Goal: Task Accomplishment & Management: Complete application form

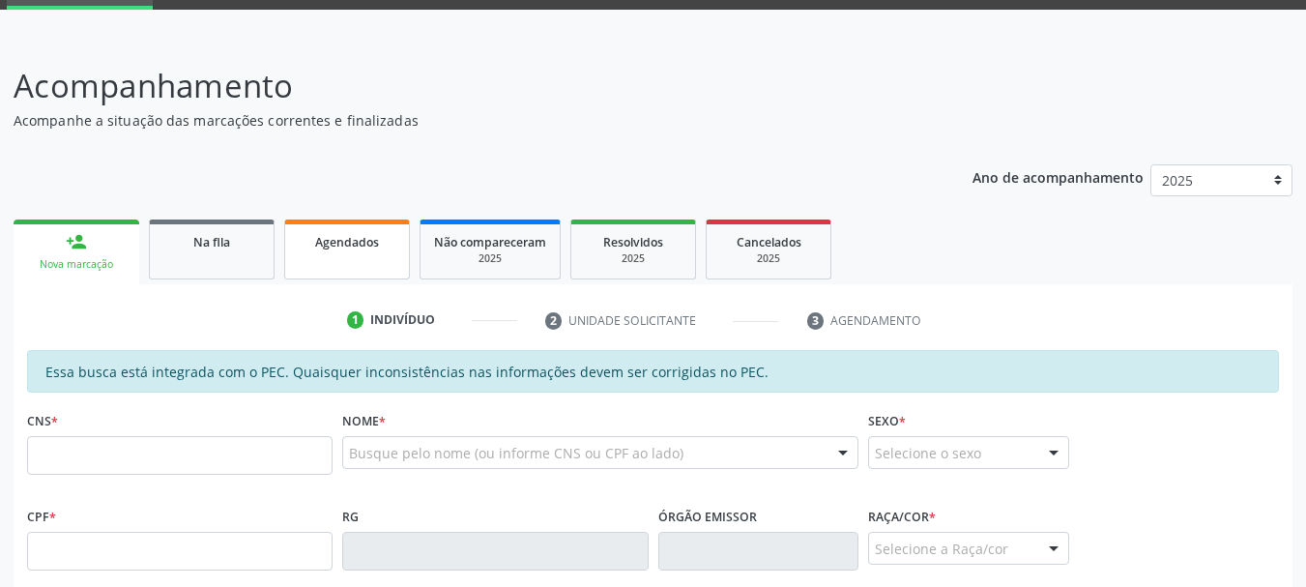
scroll to position [97, 0]
click at [218, 260] on link "Na fila" at bounding box center [212, 250] width 126 height 60
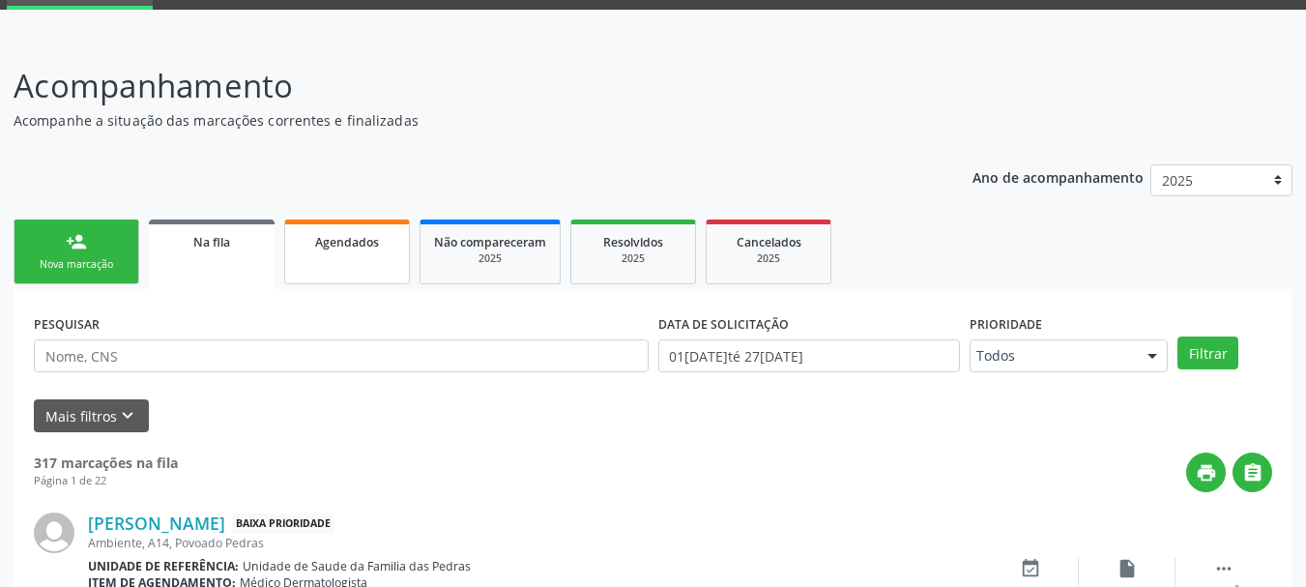
click at [319, 254] on link "Agendados" at bounding box center [347, 252] width 126 height 65
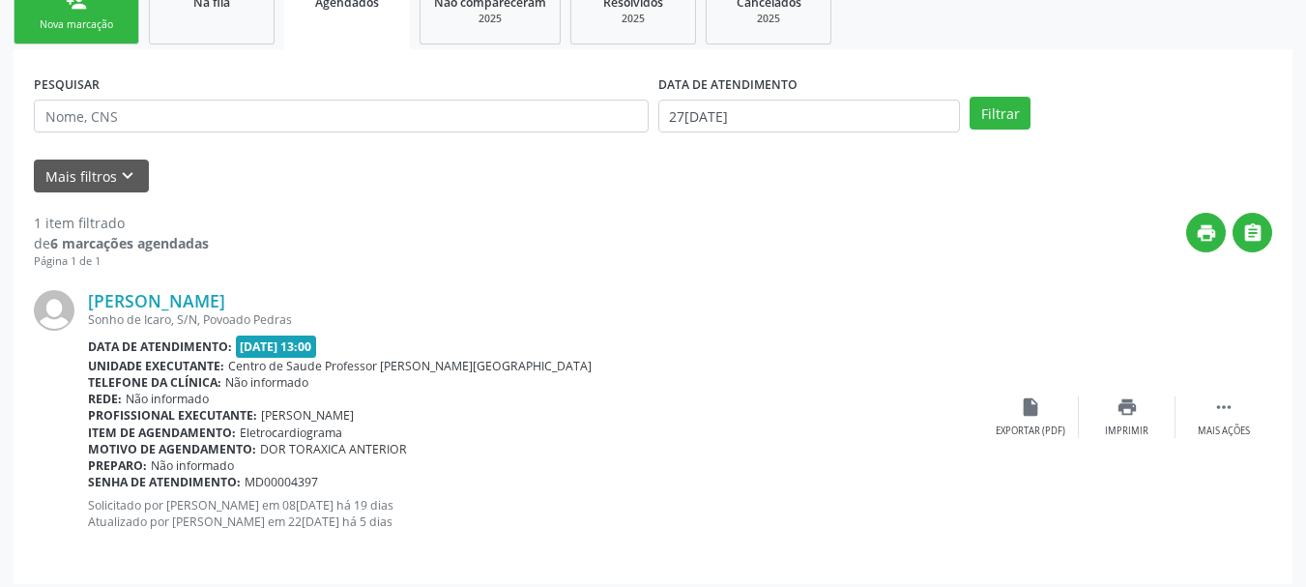
scroll to position [347, 0]
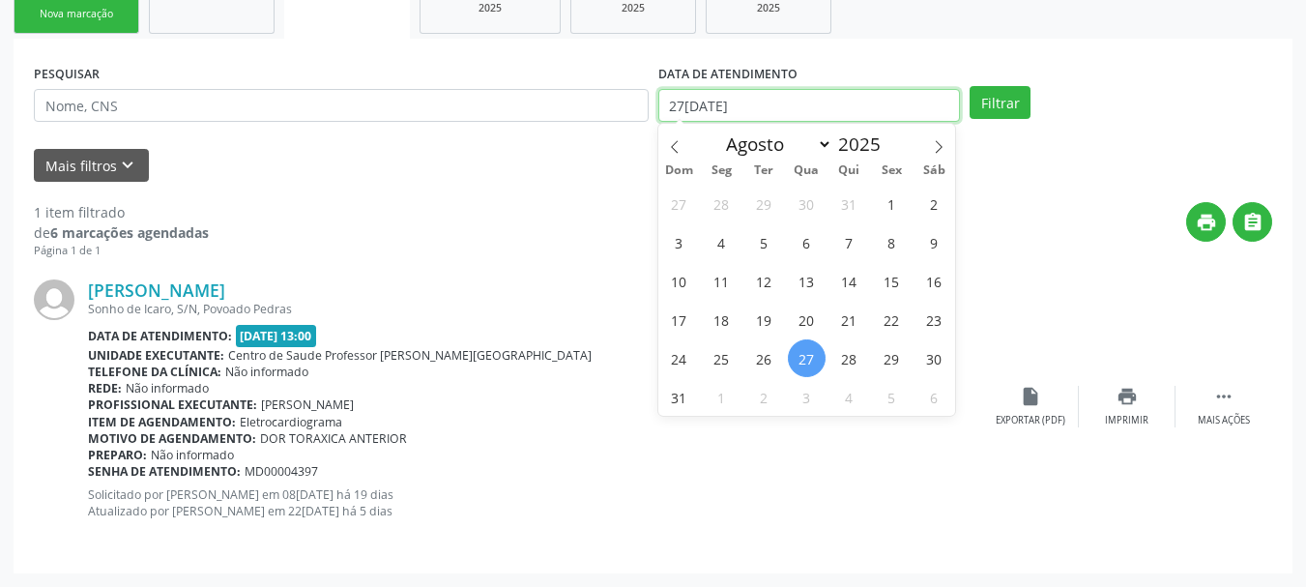
click at [707, 109] on input "27[DATE]" at bounding box center [810, 105] width 303 height 33
click at [893, 214] on span "1" at bounding box center [892, 204] width 38 height 38
type input "01[DATE]"
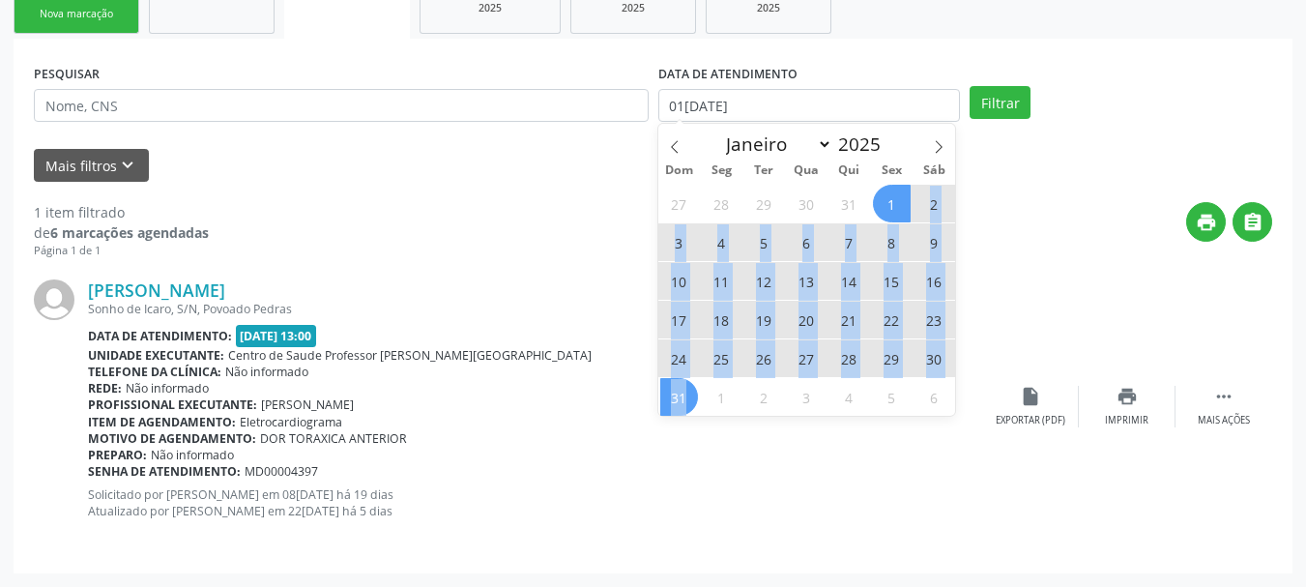
drag, startPoint x: 893, startPoint y: 214, endPoint x: 675, endPoint y: 408, distance: 291.8
click at [675, 408] on div "27 28 29 30 31 1 2 3 4 5 6 7 8 9 10 11 12 13 14 15 16 17 18 19 20 21 22 23 24 2…" at bounding box center [808, 300] width 298 height 232
click at [675, 408] on span "31" at bounding box center [679, 397] width 38 height 38
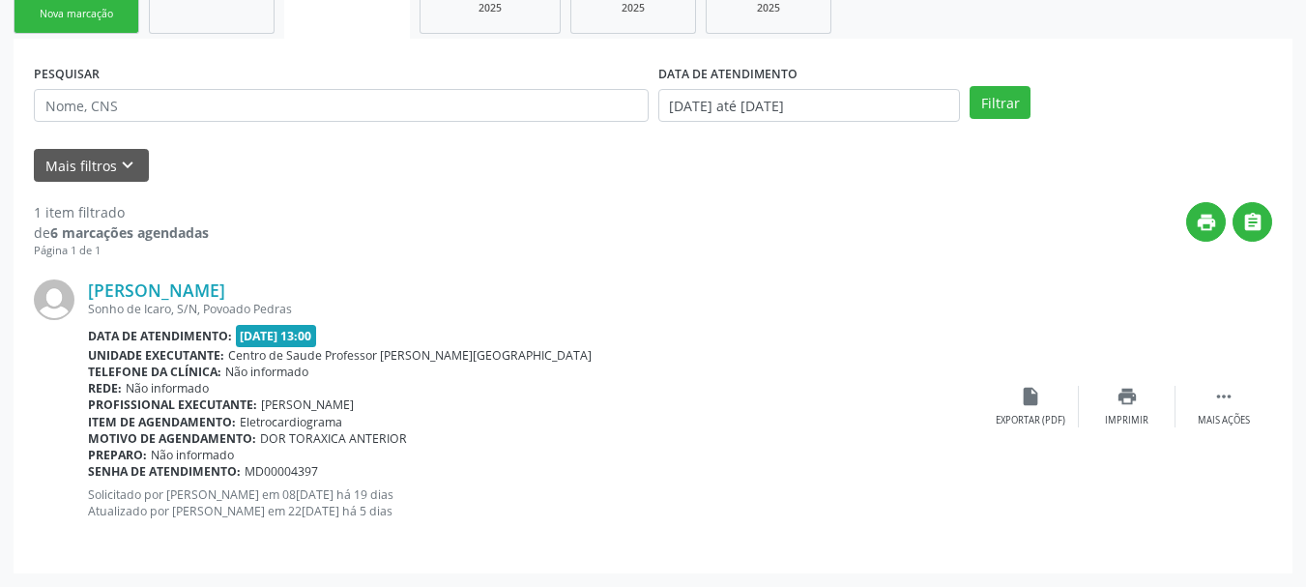
click at [675, 408] on div "Profissional executante: [PERSON_NAME]" at bounding box center [535, 404] width 894 height 16
click at [991, 98] on button "Filtrar" at bounding box center [1000, 102] width 61 height 33
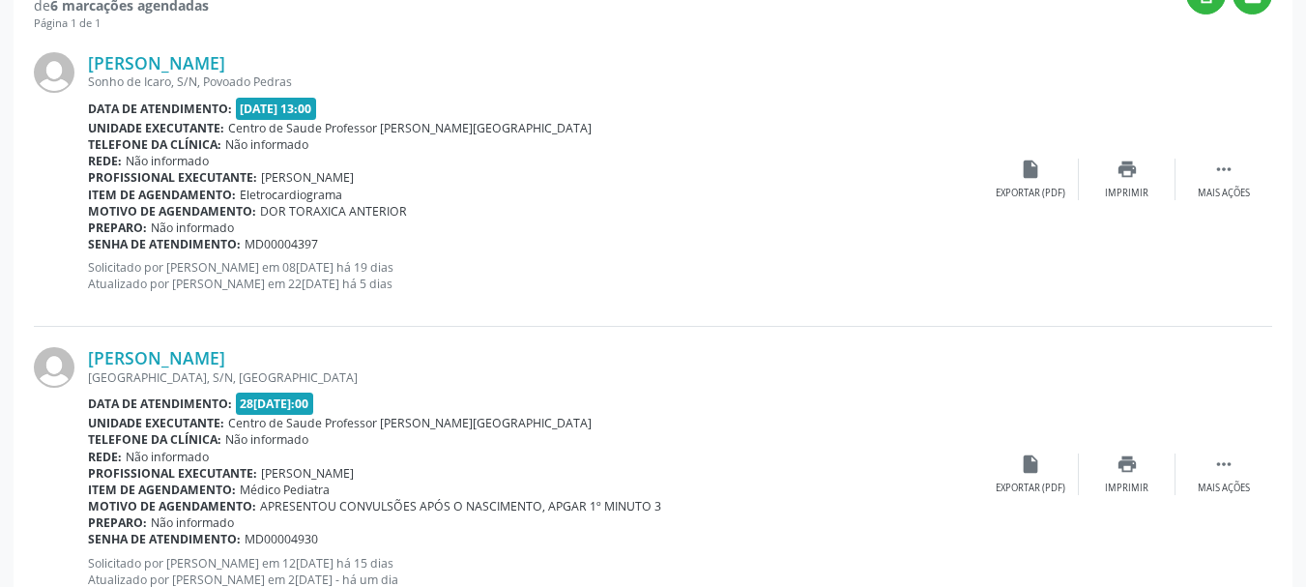
scroll to position [541, 0]
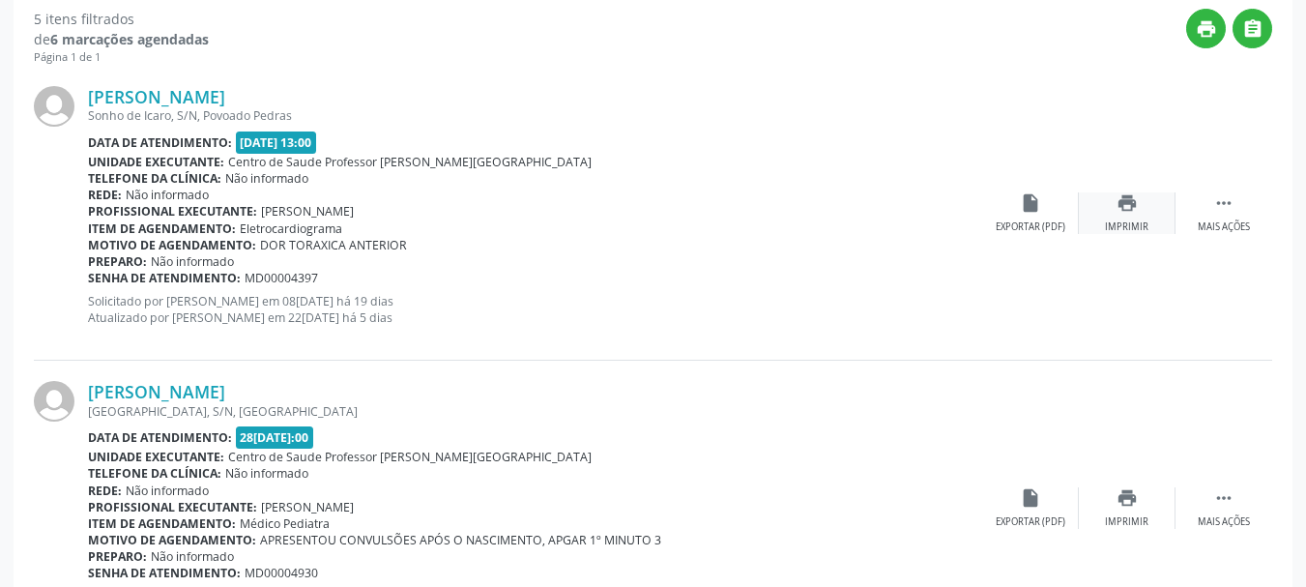
click at [1132, 219] on div "print Imprimir" at bounding box center [1127, 213] width 97 height 42
click at [1108, 501] on div "print Imprimir" at bounding box center [1127, 508] width 97 height 42
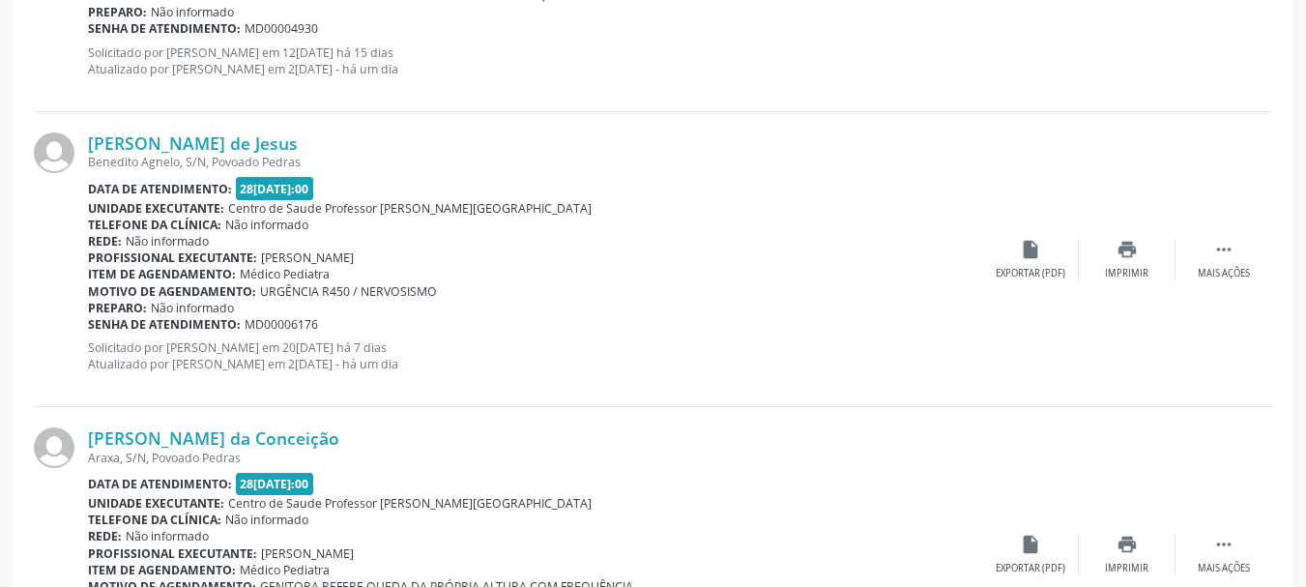
scroll to position [1121, 0]
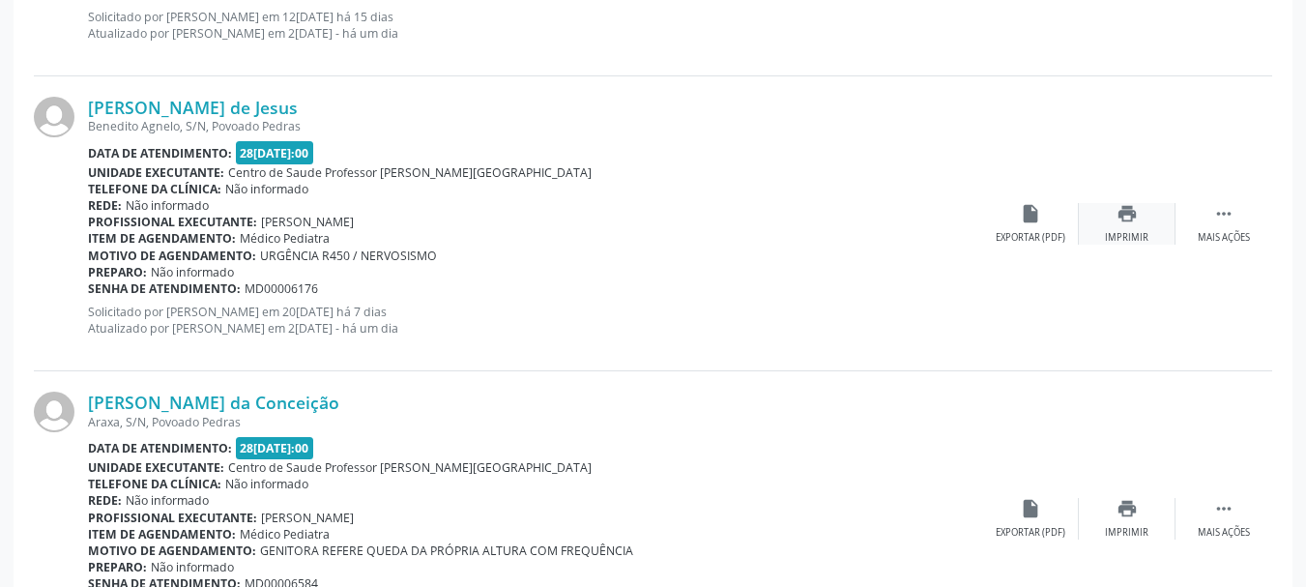
click at [1112, 231] on div "Imprimir" at bounding box center [1127, 238] width 44 height 14
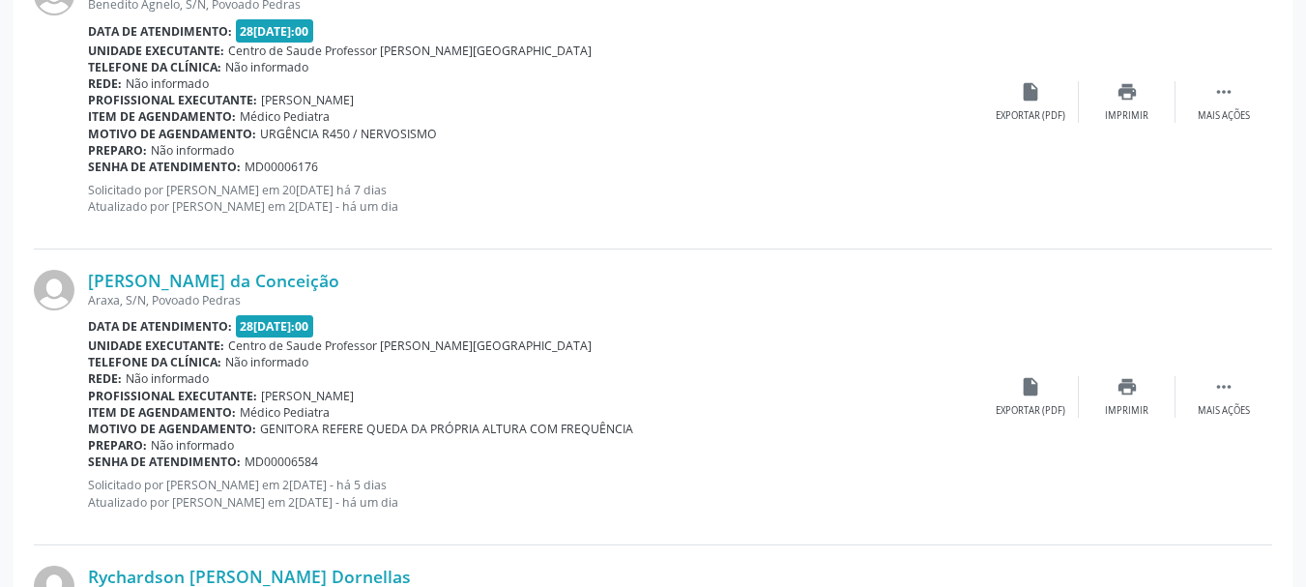
scroll to position [1335, 0]
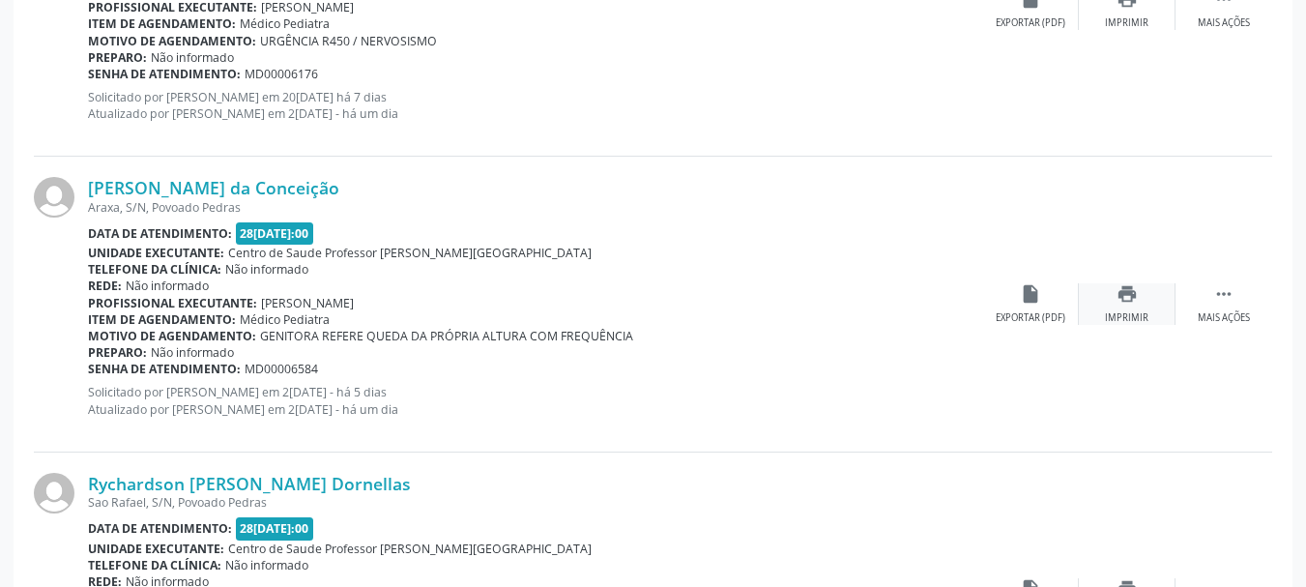
click at [1123, 307] on div "print Imprimir" at bounding box center [1127, 304] width 97 height 42
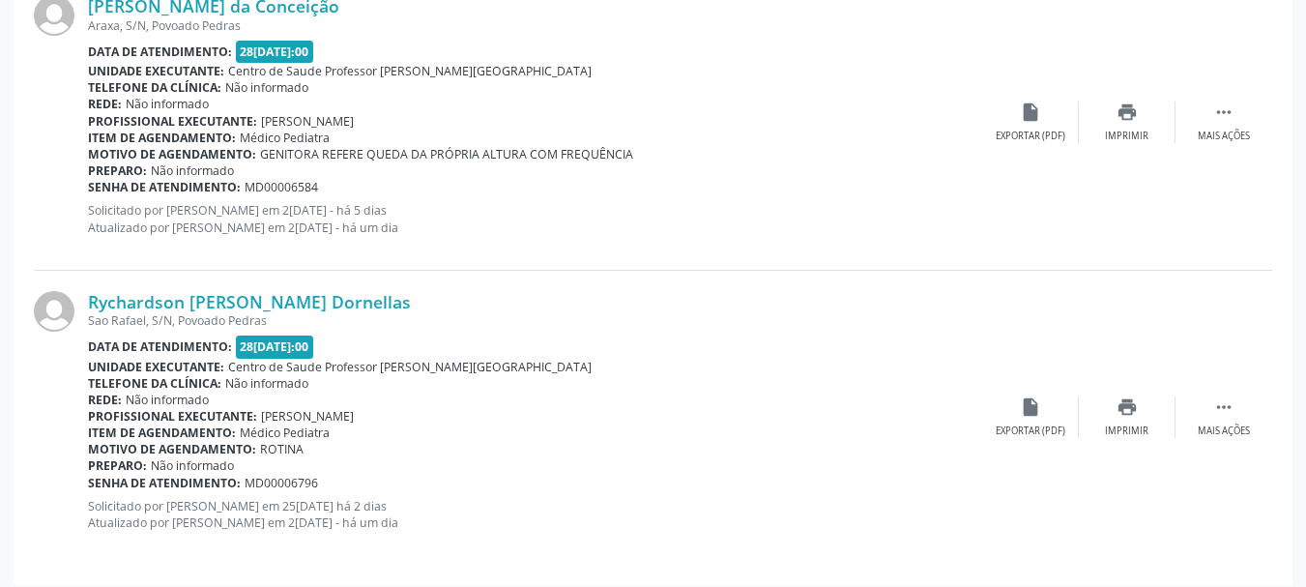
scroll to position [1529, 0]
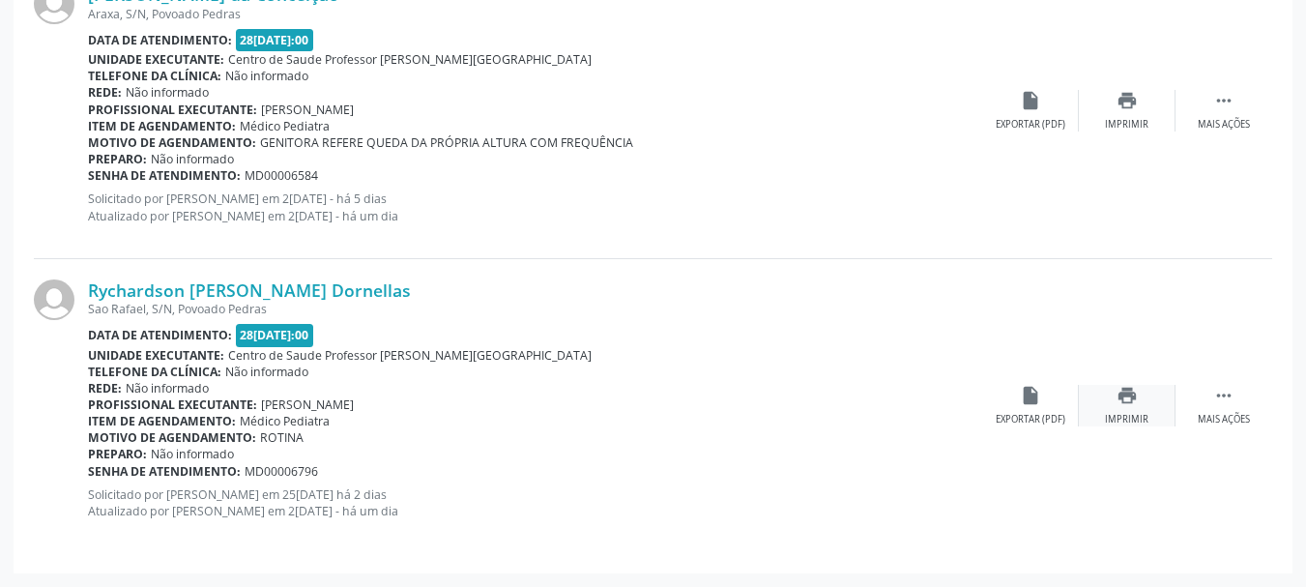
click at [1128, 405] on icon "print" at bounding box center [1127, 395] width 21 height 21
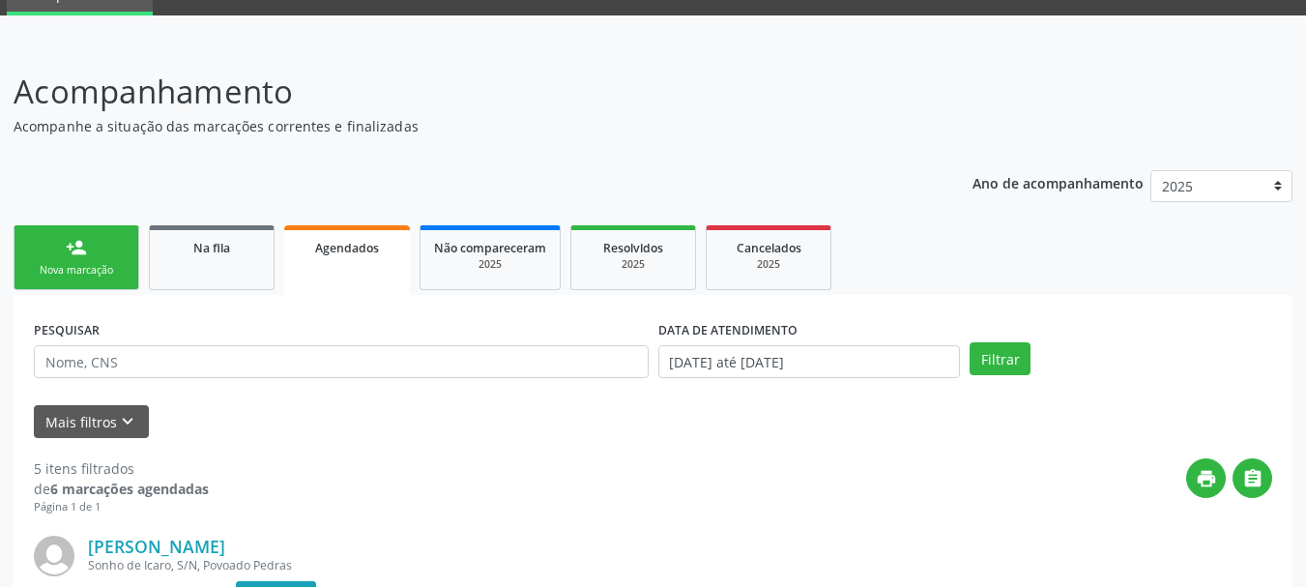
scroll to position [78, 0]
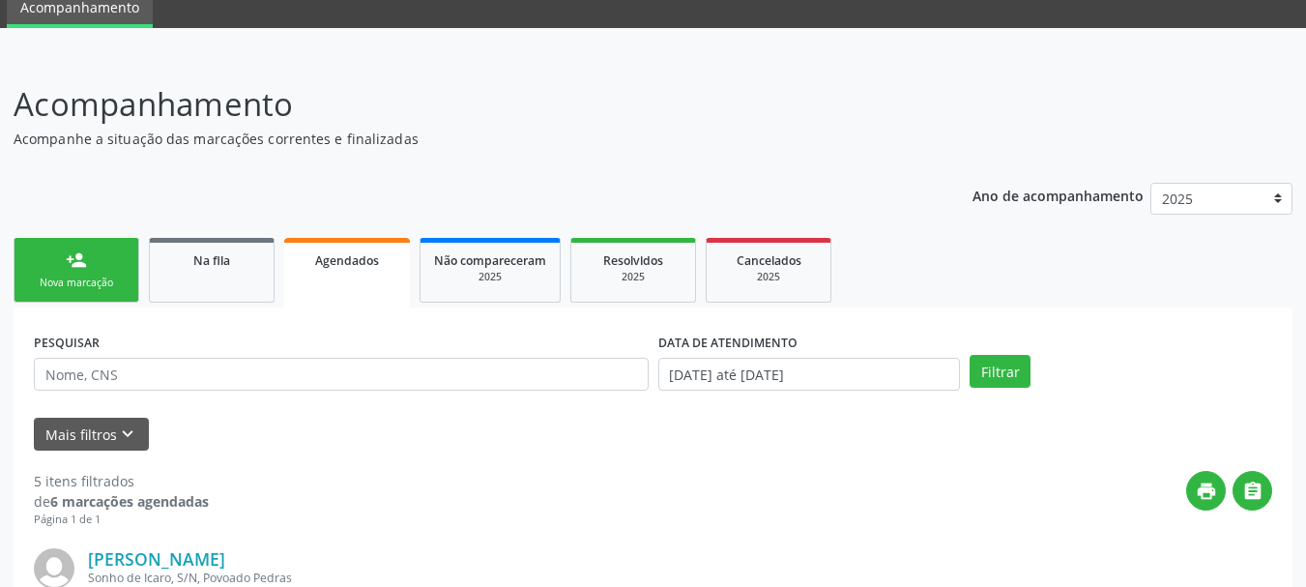
click at [111, 259] on link "person_add Nova marcação" at bounding box center [77, 270] width 126 height 65
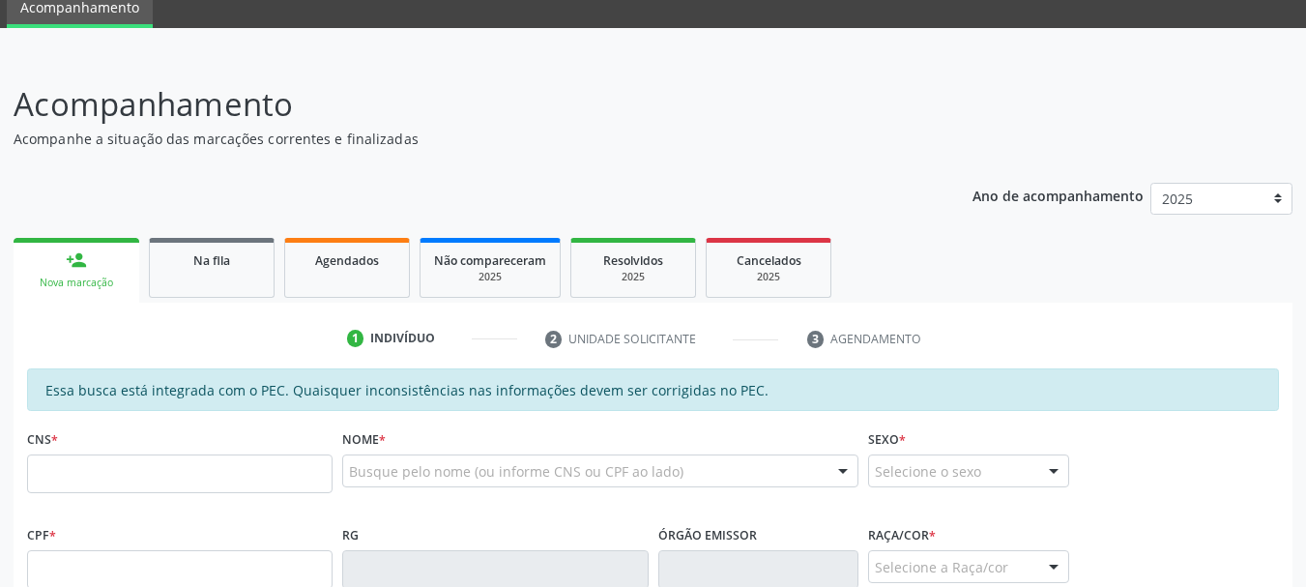
scroll to position [175, 0]
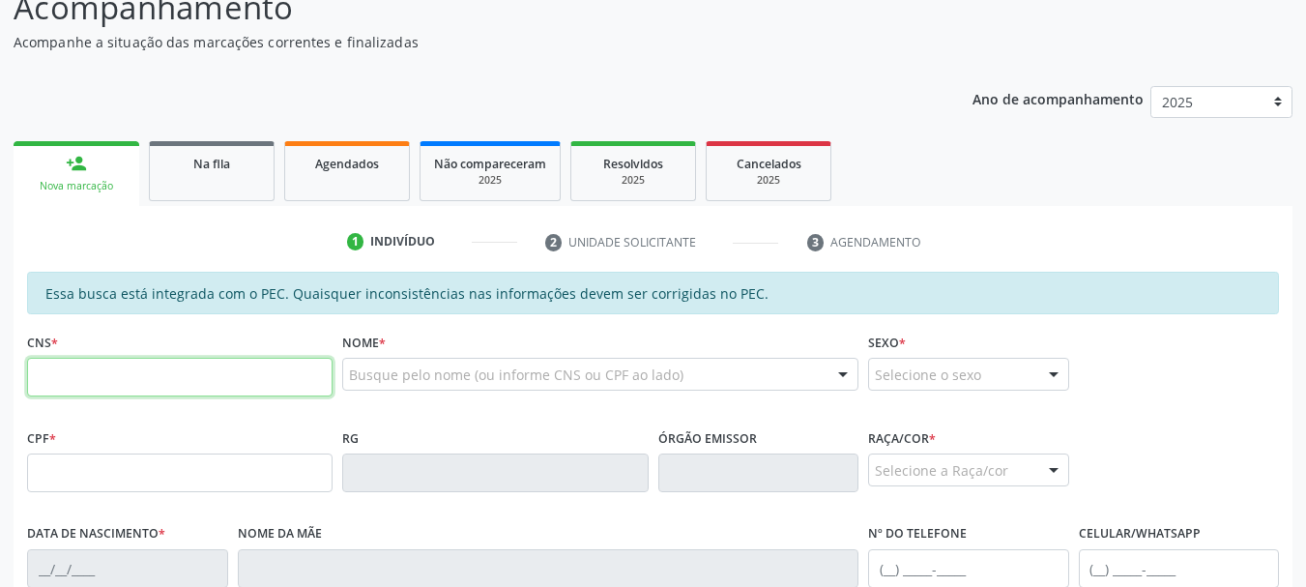
click at [179, 377] on input "text" at bounding box center [180, 377] width 306 height 39
type input "707 8076 9653 8912"
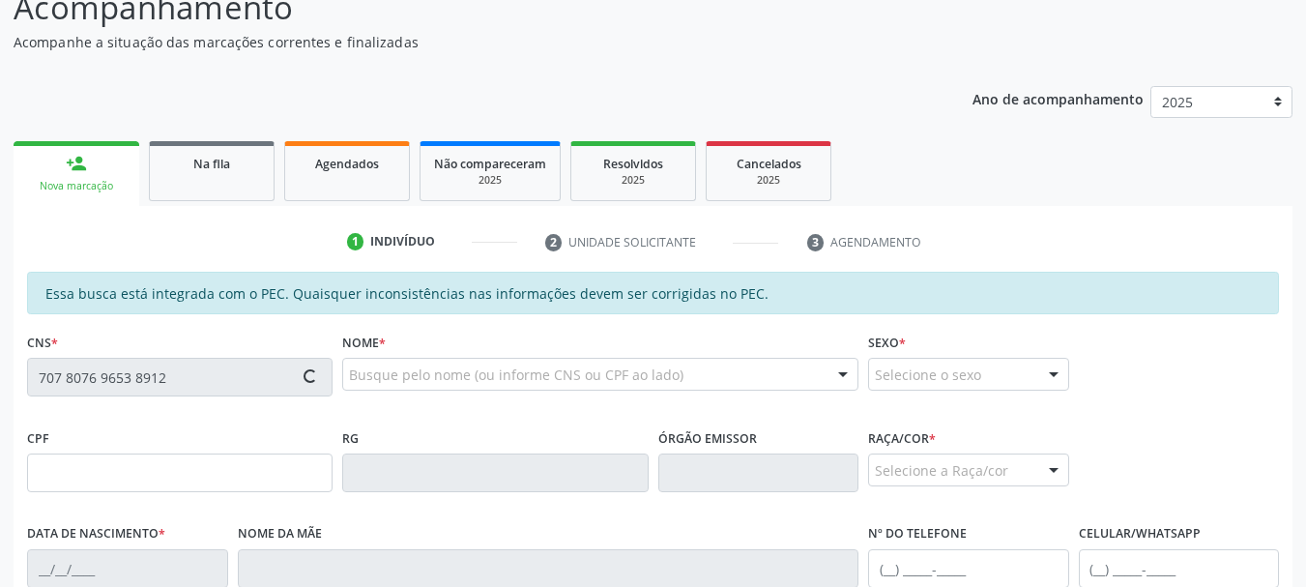
scroll to position [272, 0]
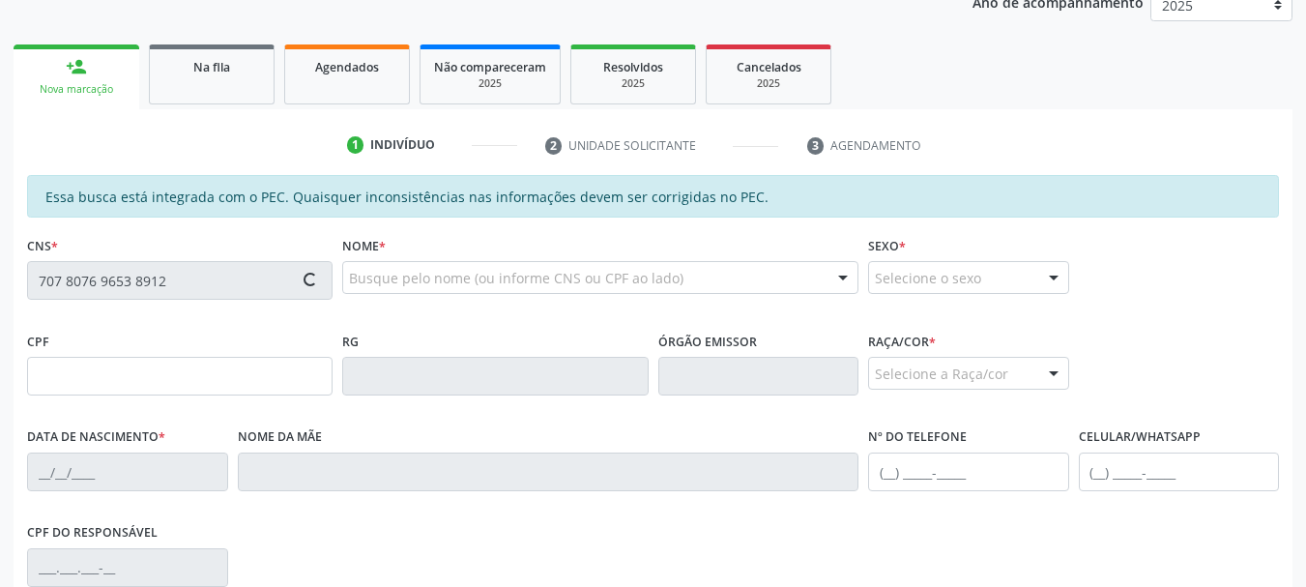
type input "060.347.754-26"
type input "08[DATE]"
type input "[PERSON_NAME]"
type input "[PHONE_NUMBER]"
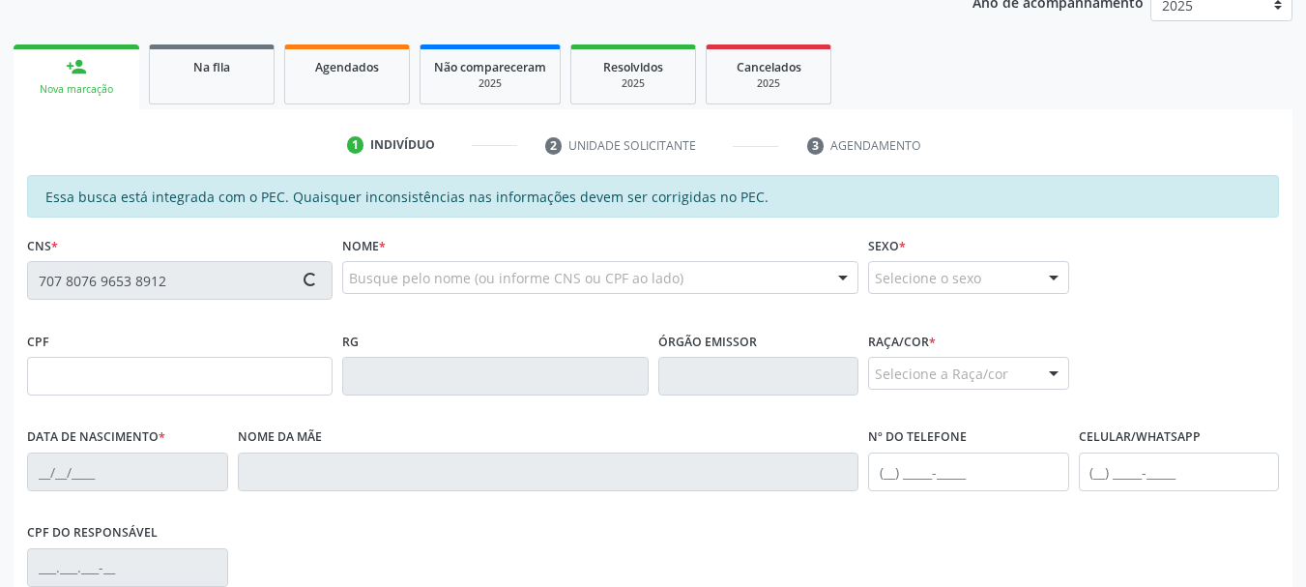
type input "03"
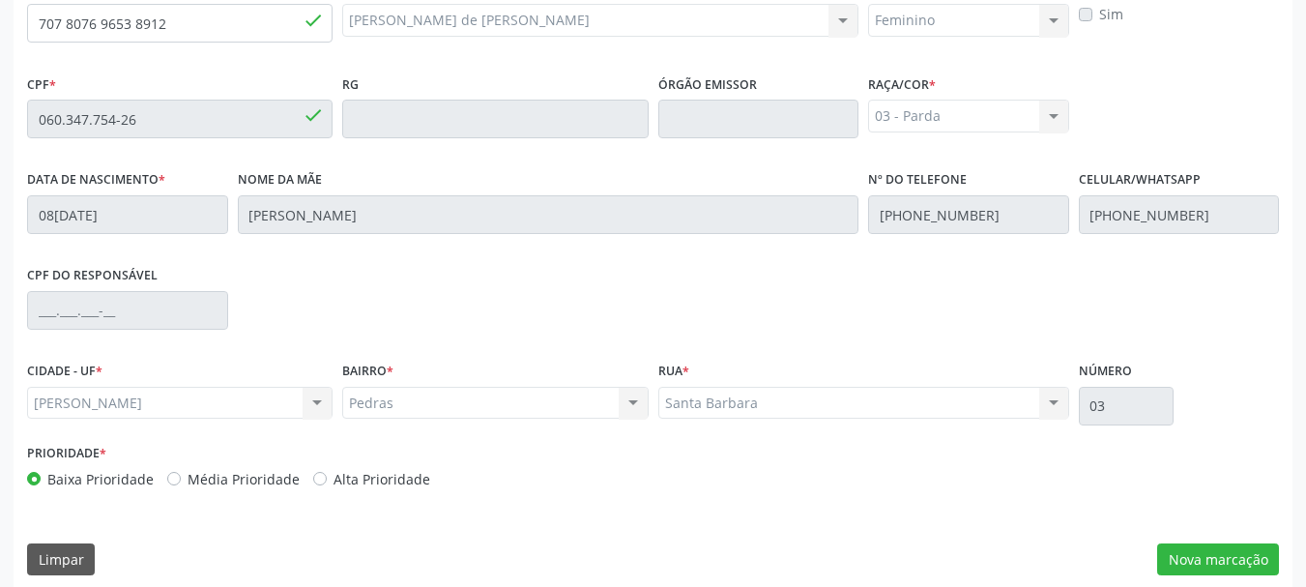
scroll to position [544, 0]
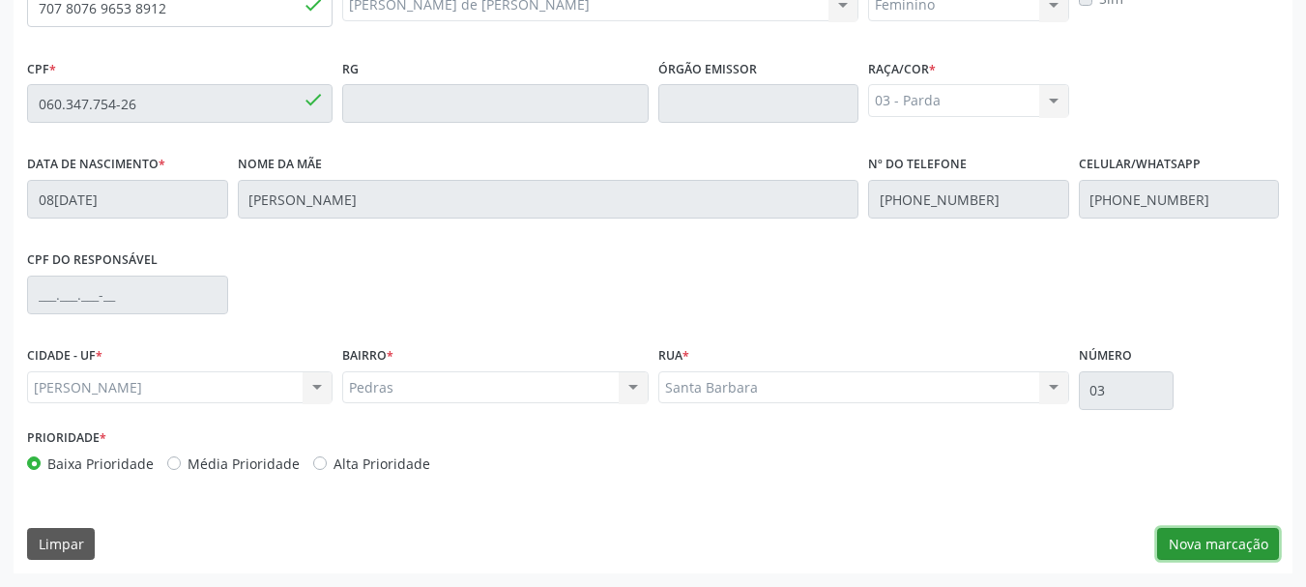
click at [1208, 535] on button "Nova marcação" at bounding box center [1219, 544] width 122 height 33
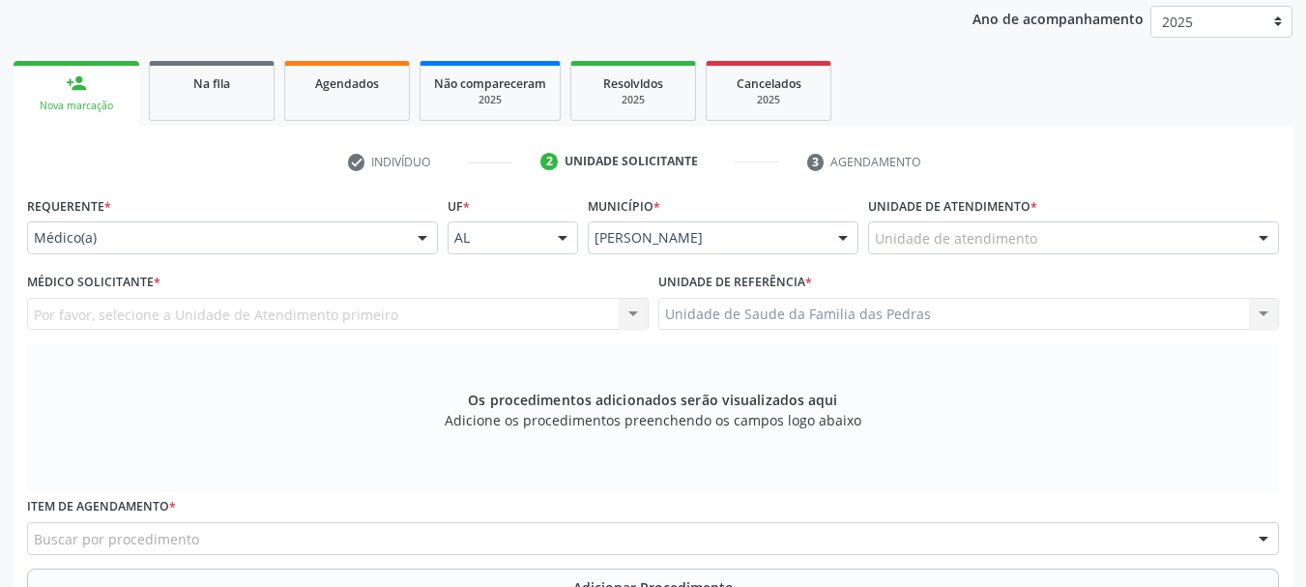
scroll to position [254, 0]
click at [1101, 227] on div "Unidade de atendimento" at bounding box center [1073, 238] width 411 height 33
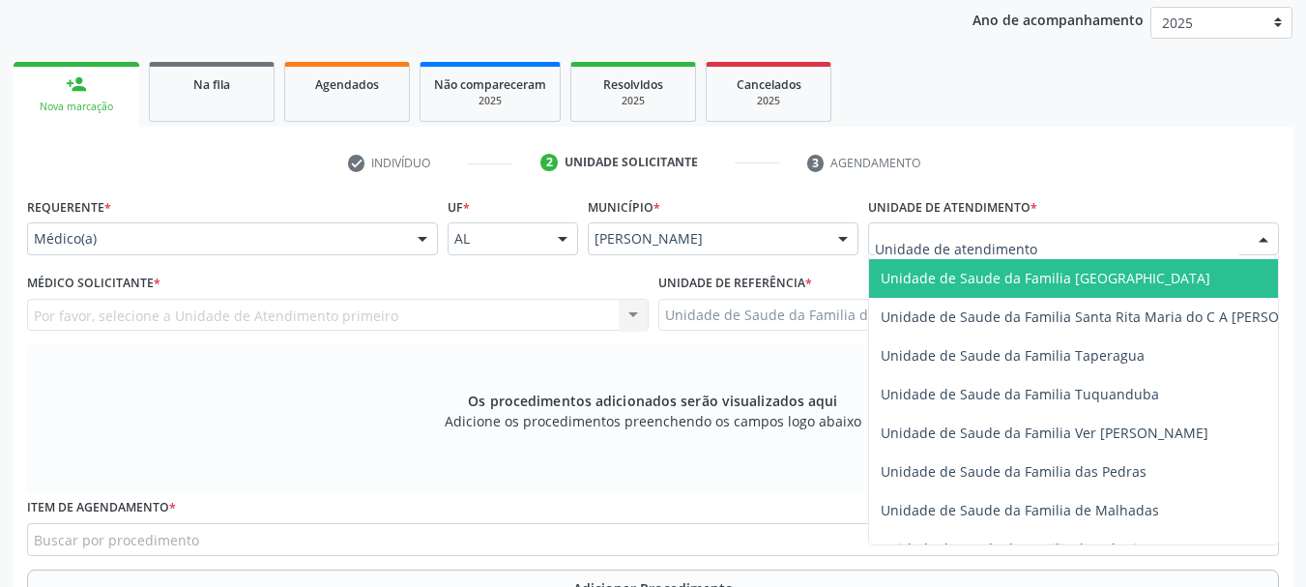
scroll to position [1354, 0]
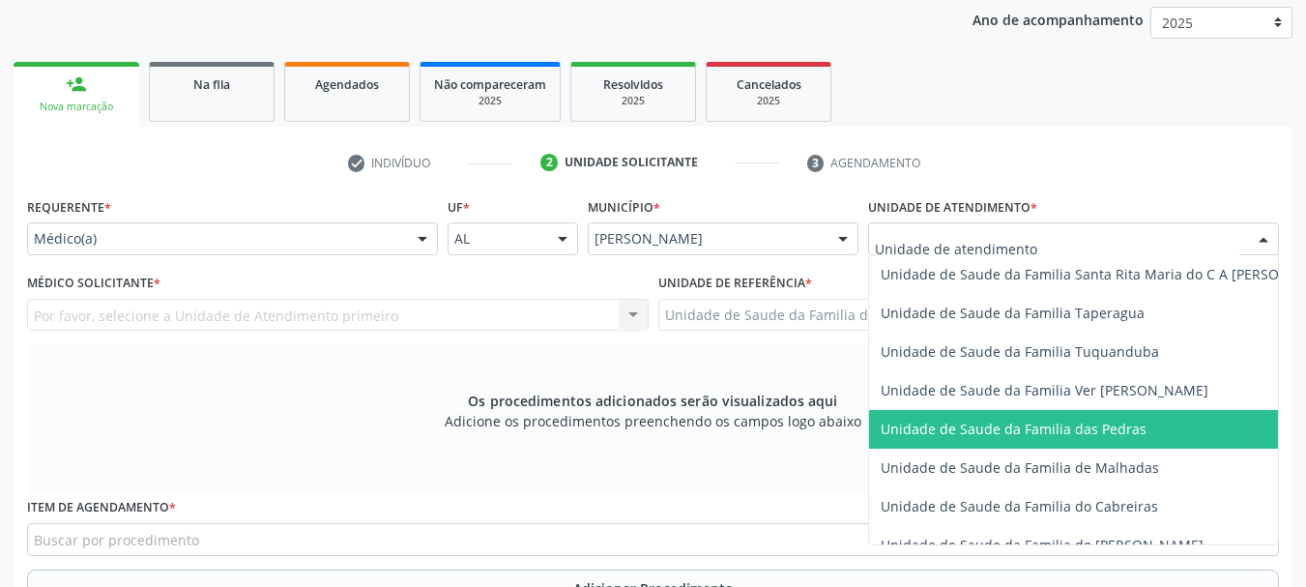
click at [1070, 421] on span "Unidade de Saude da Familia das Pedras" at bounding box center [1014, 429] width 266 height 18
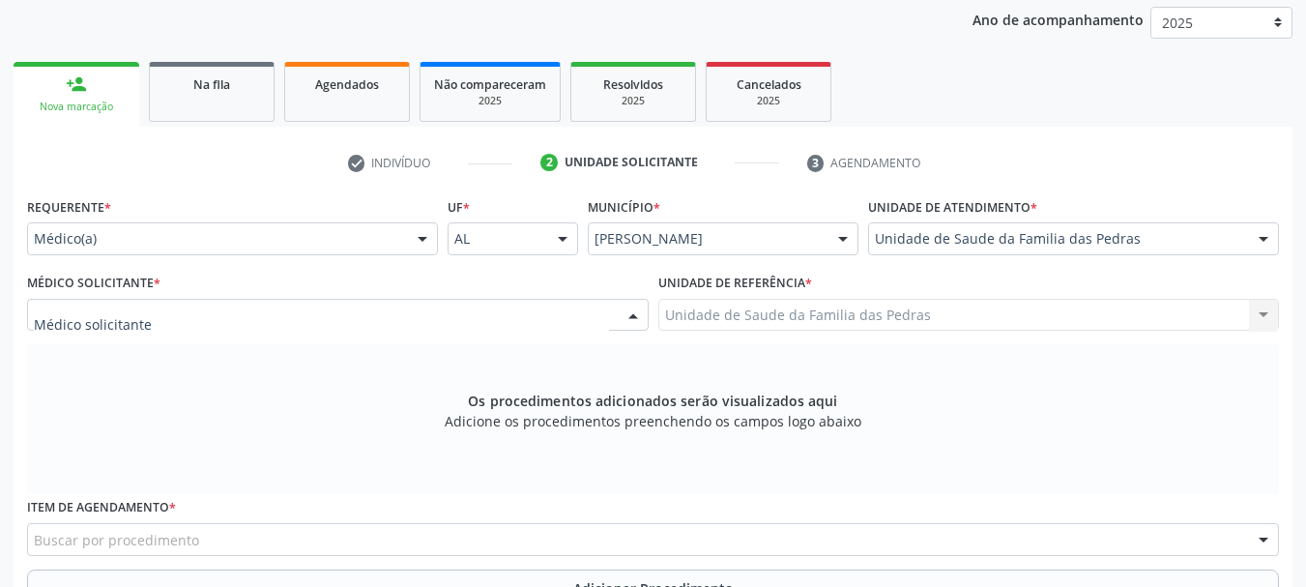
click at [600, 314] on div at bounding box center [338, 315] width 622 height 33
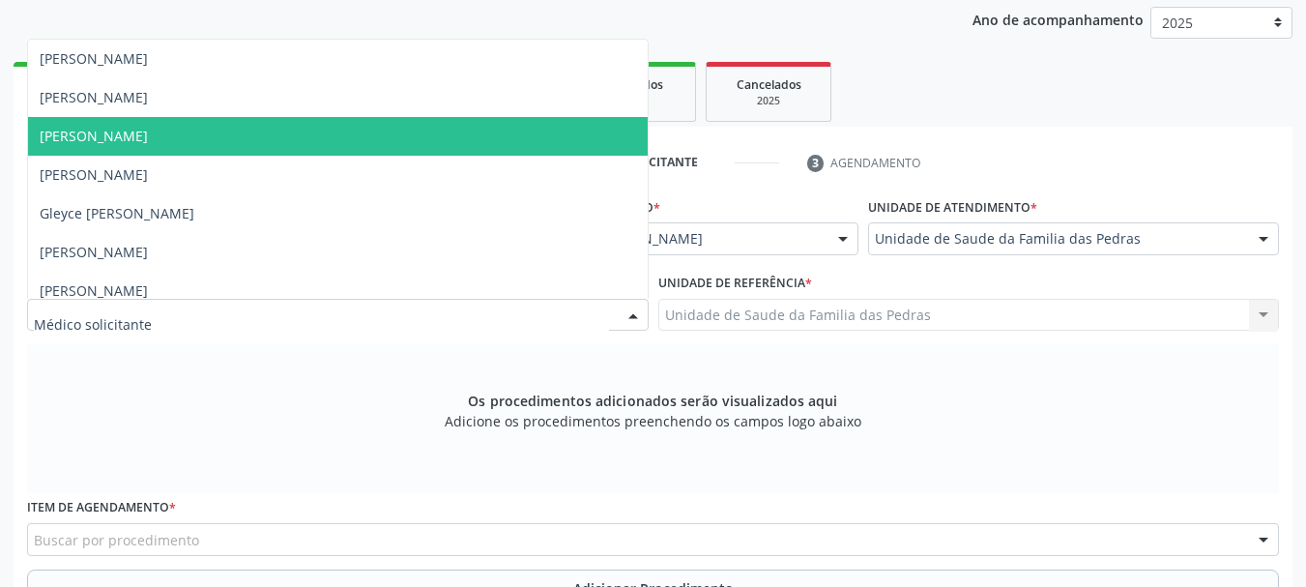
click at [540, 152] on span "[PERSON_NAME]" at bounding box center [338, 136] width 620 height 39
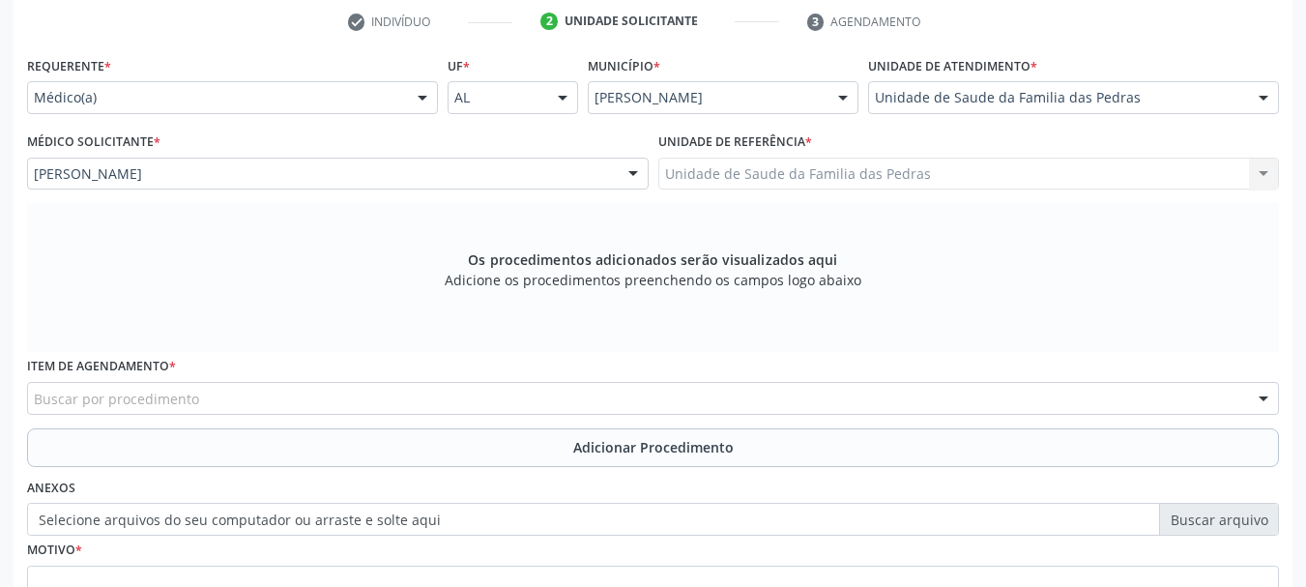
scroll to position [448, 0]
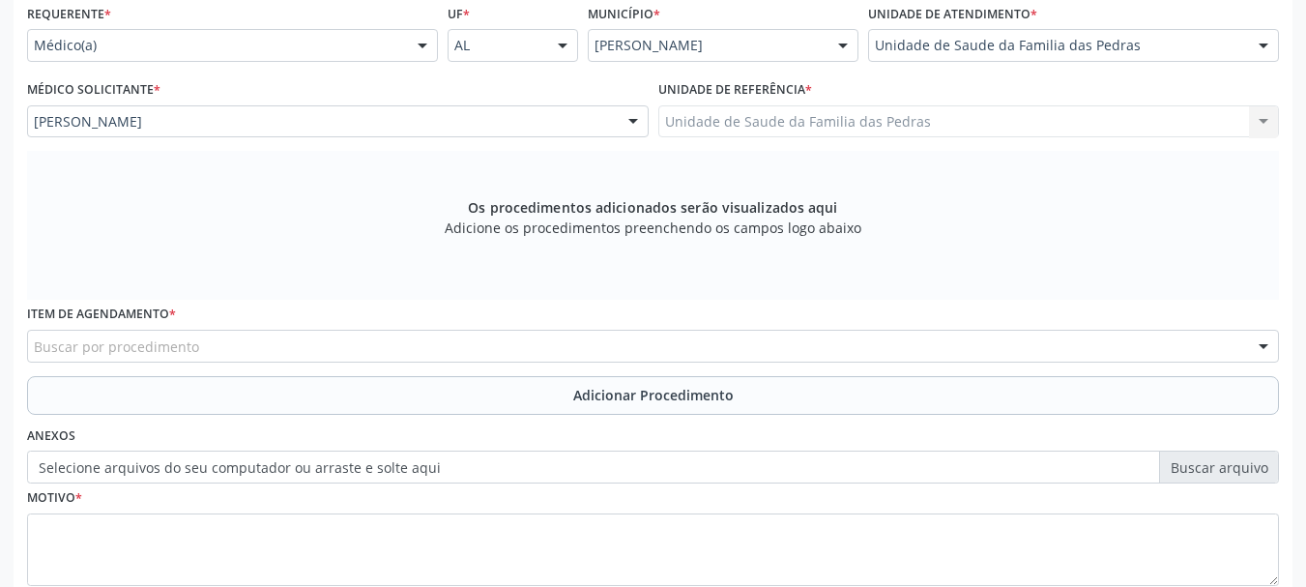
click at [540, 349] on div "Buscar por procedimento" at bounding box center [653, 346] width 1252 height 33
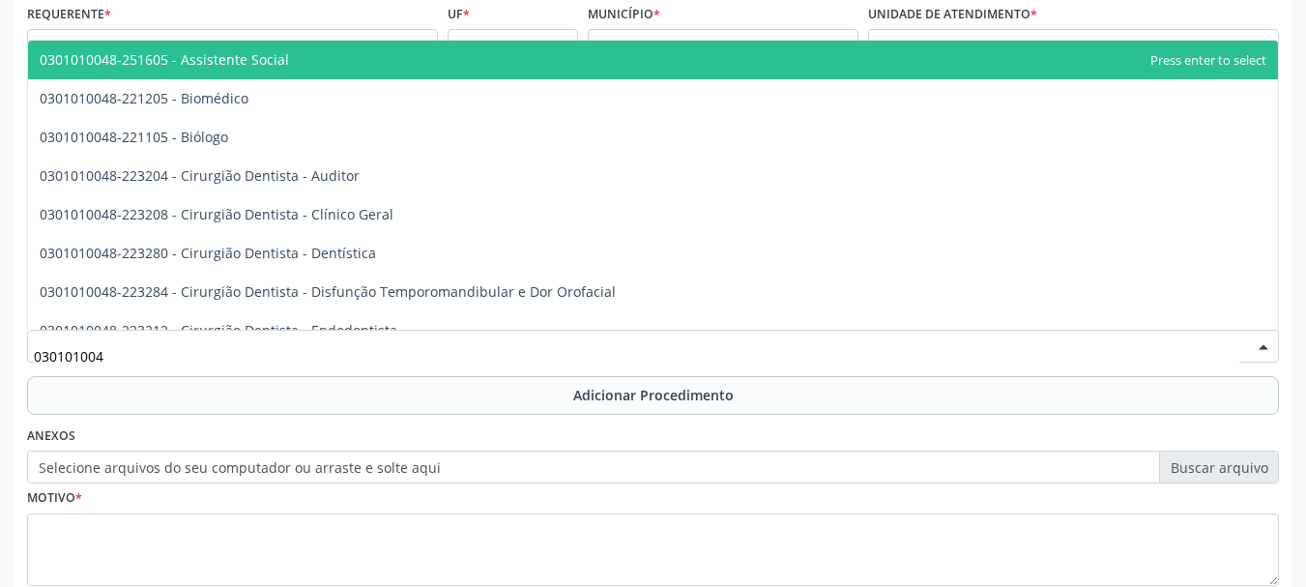
type input "0301010048"
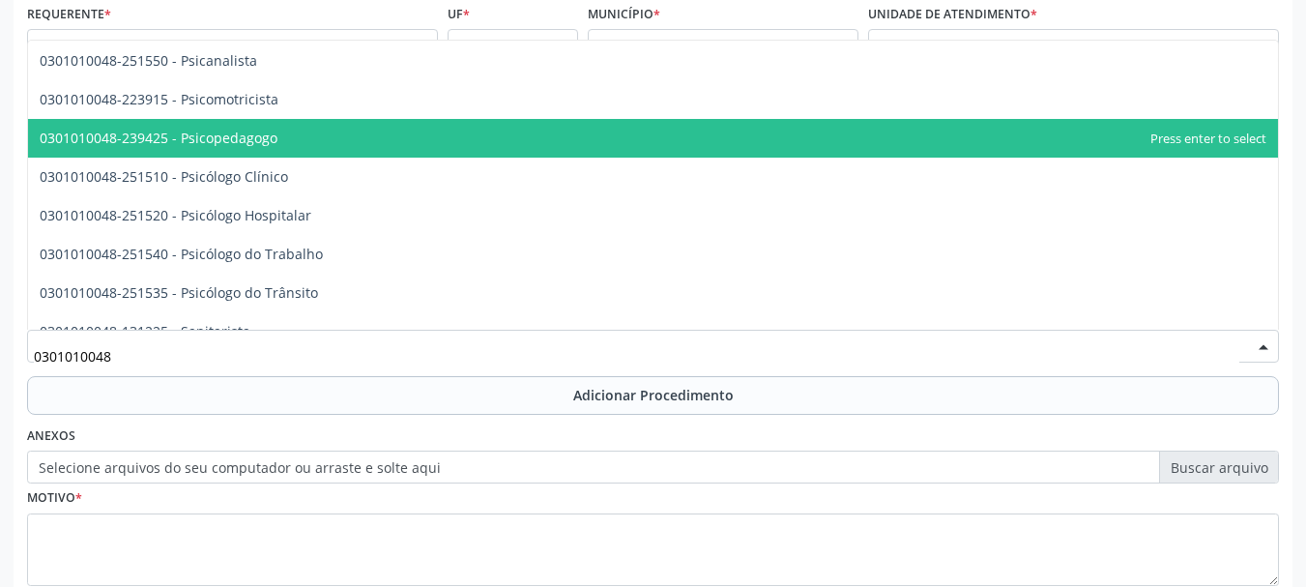
scroll to position [3094, 0]
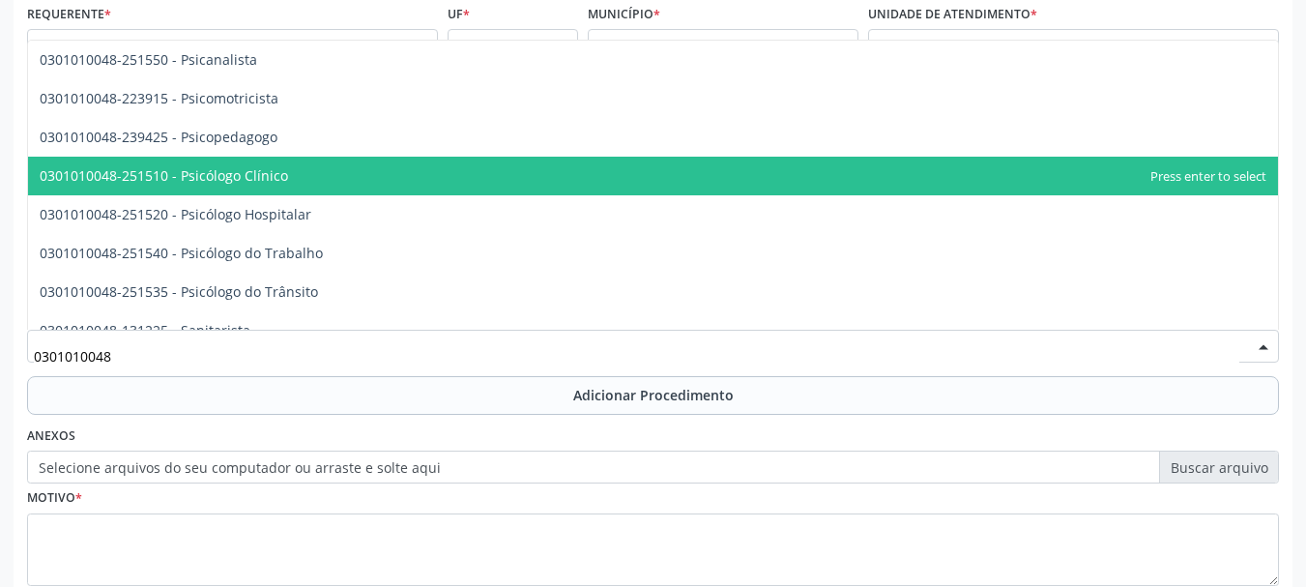
click at [700, 187] on span "0301010048-251510 - Psicólogo Clínico" at bounding box center [653, 176] width 1250 height 39
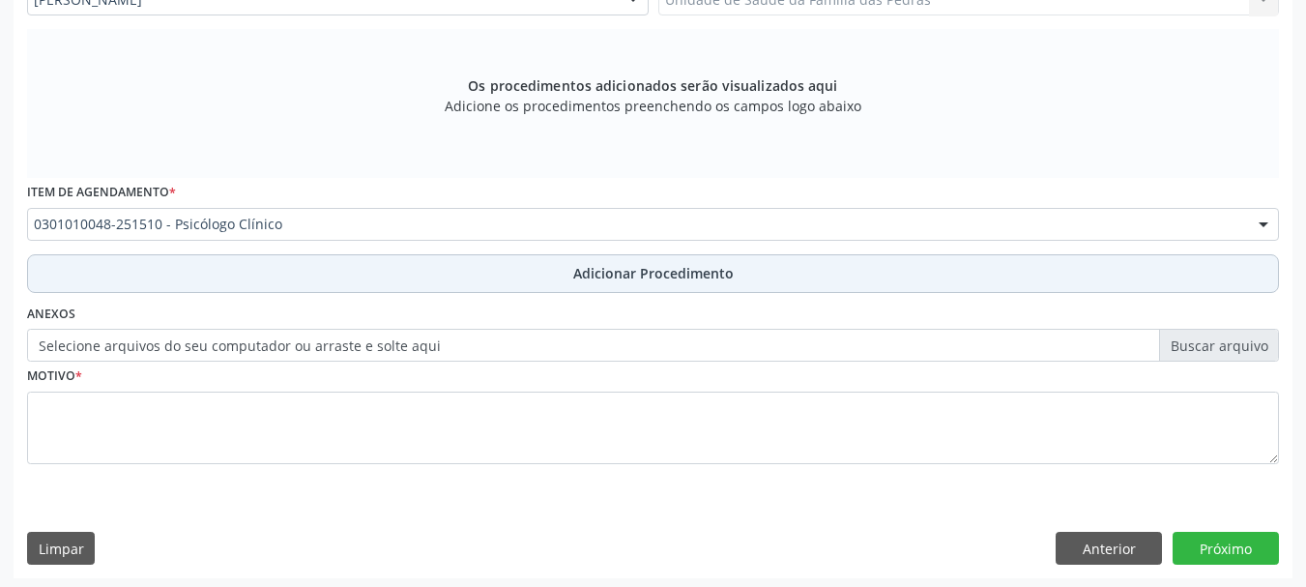
scroll to position [574, 0]
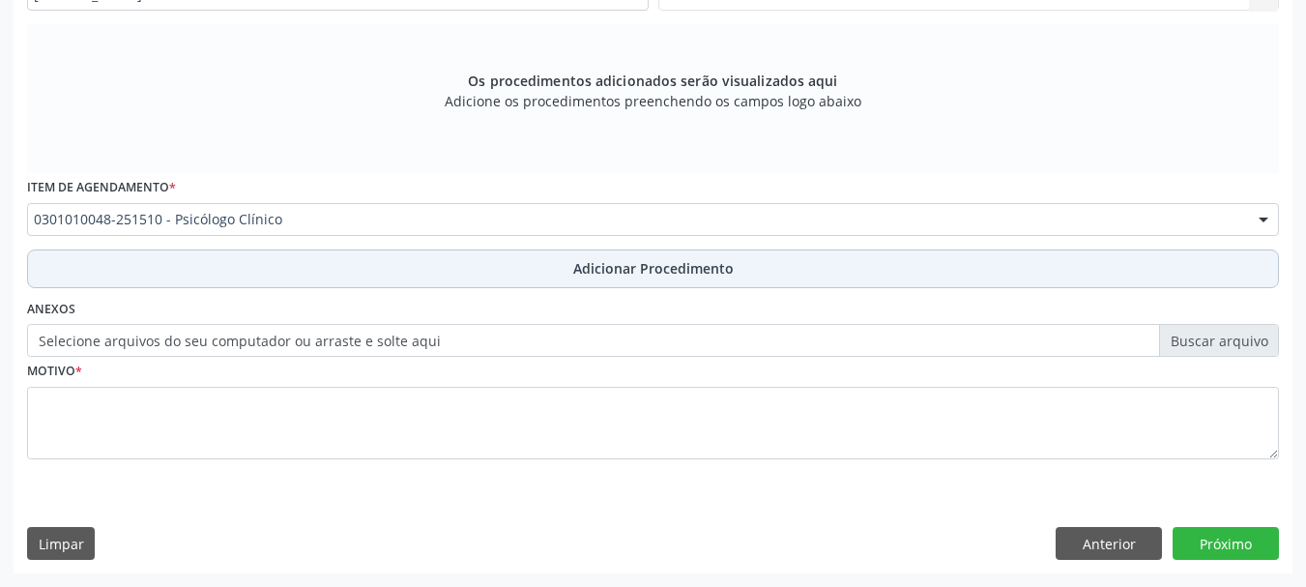
click at [688, 265] on span "Adicionar Procedimento" at bounding box center [653, 268] width 161 height 20
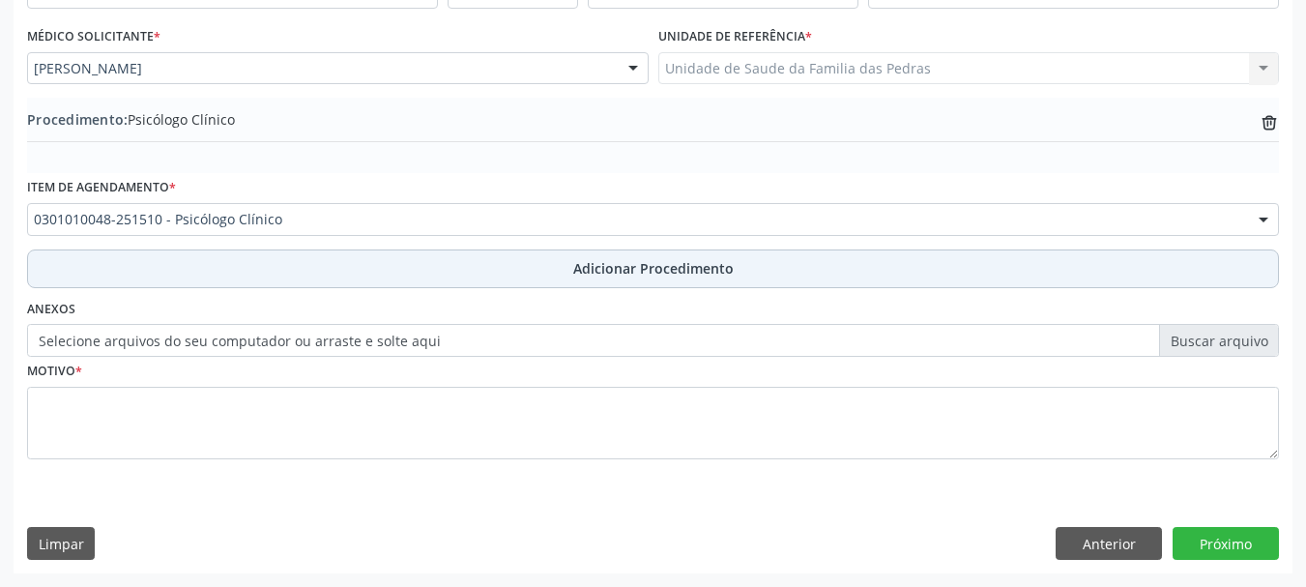
scroll to position [501, 0]
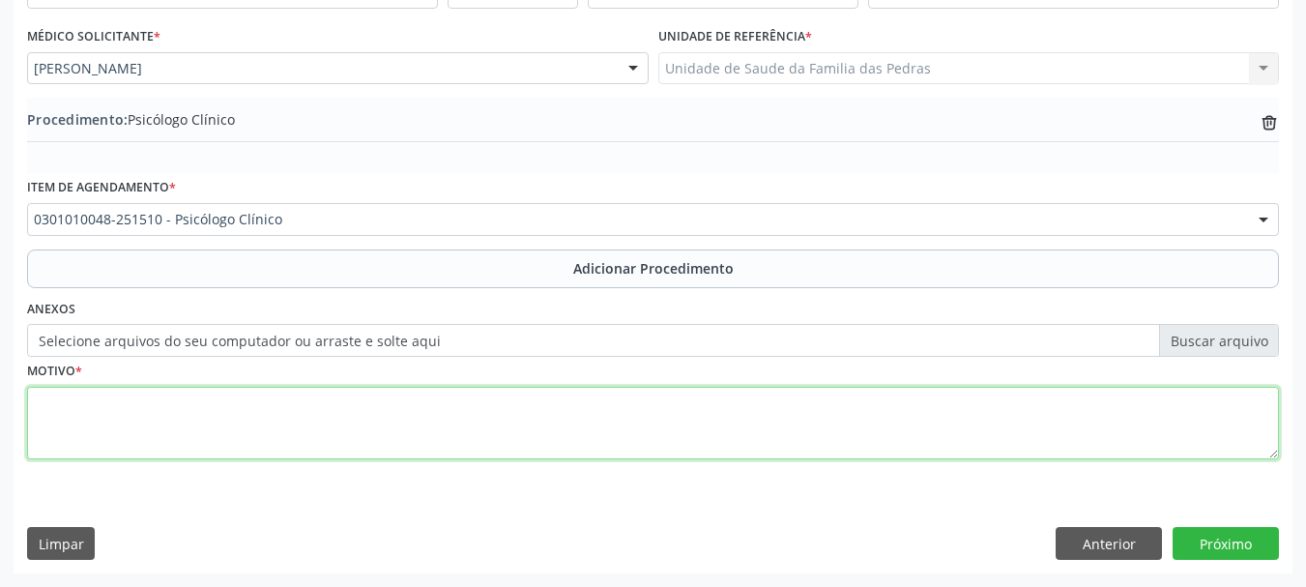
click at [661, 413] on textarea at bounding box center [653, 423] width 1252 height 73
type textarea "m"
type textarea "MÃE COM DIFICULDADE DE COLOCAR LIMITE NOS FILHOS"
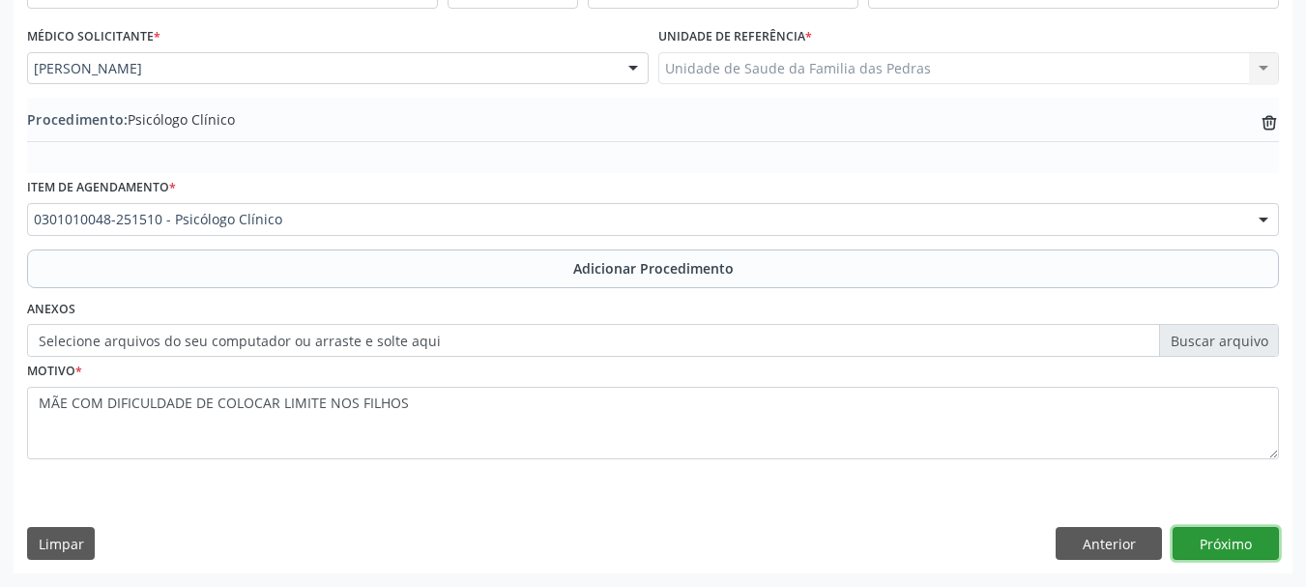
click at [1212, 544] on button "Próximo" at bounding box center [1226, 543] width 106 height 33
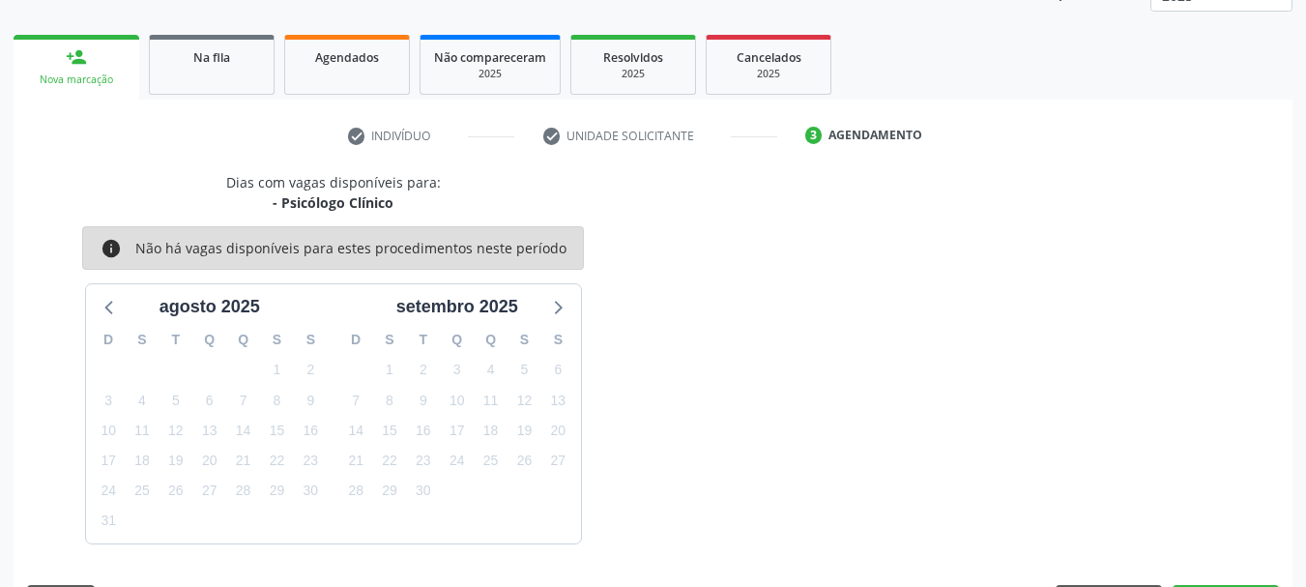
scroll to position [338, 0]
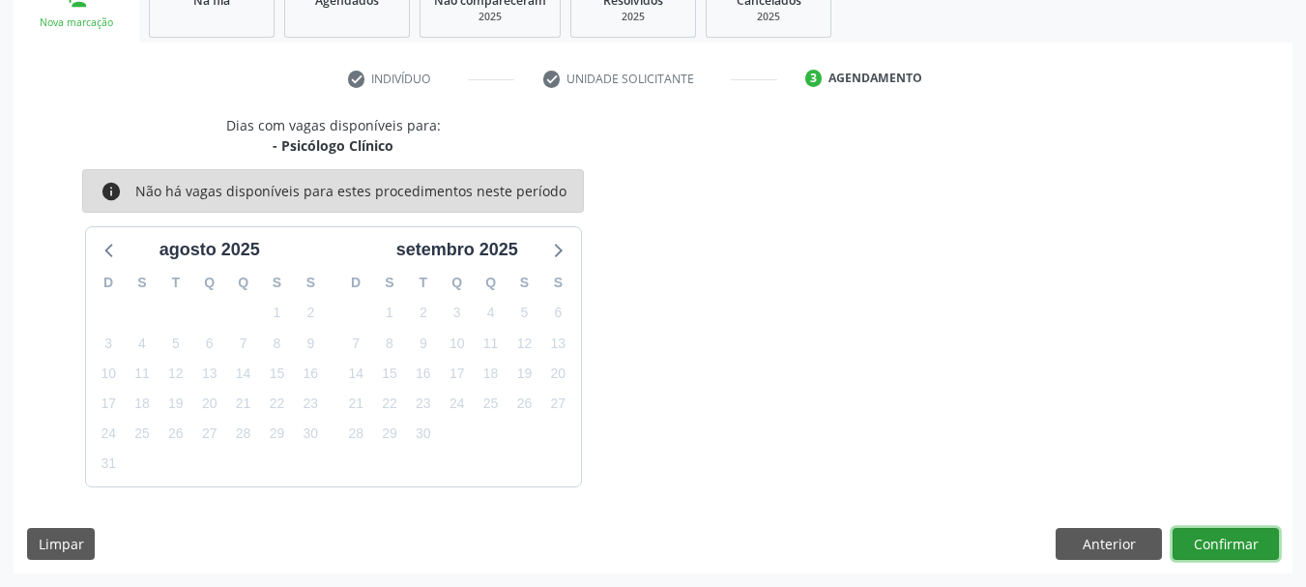
click at [1208, 544] on button "Confirmar" at bounding box center [1226, 544] width 106 height 33
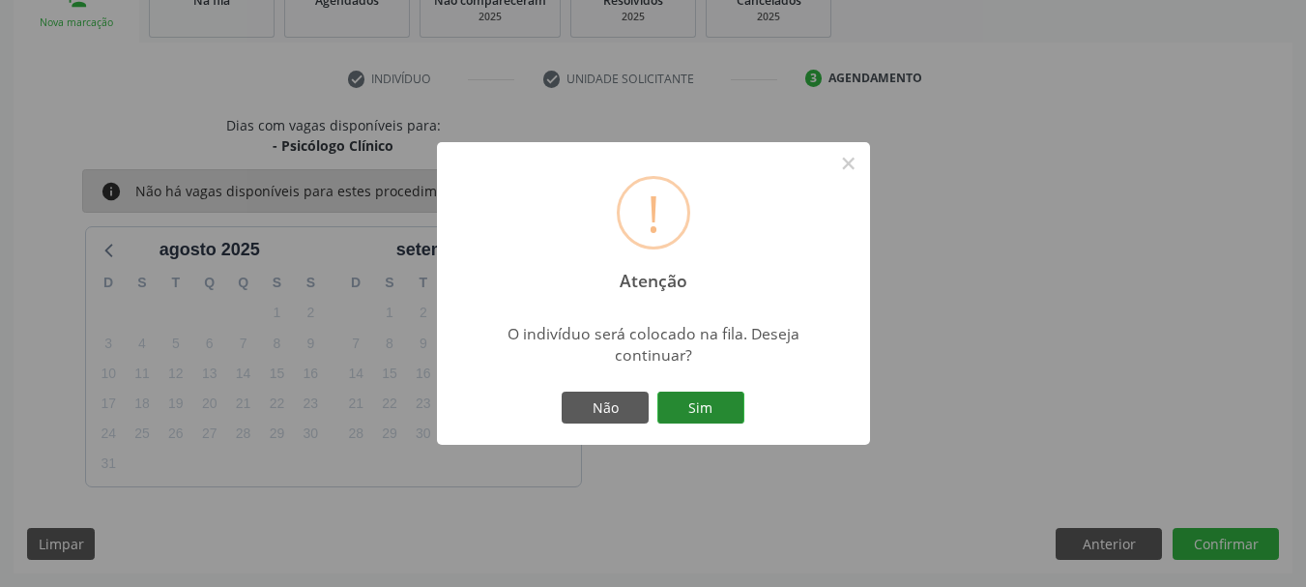
click at [693, 408] on button "Sim" at bounding box center [701, 408] width 87 height 33
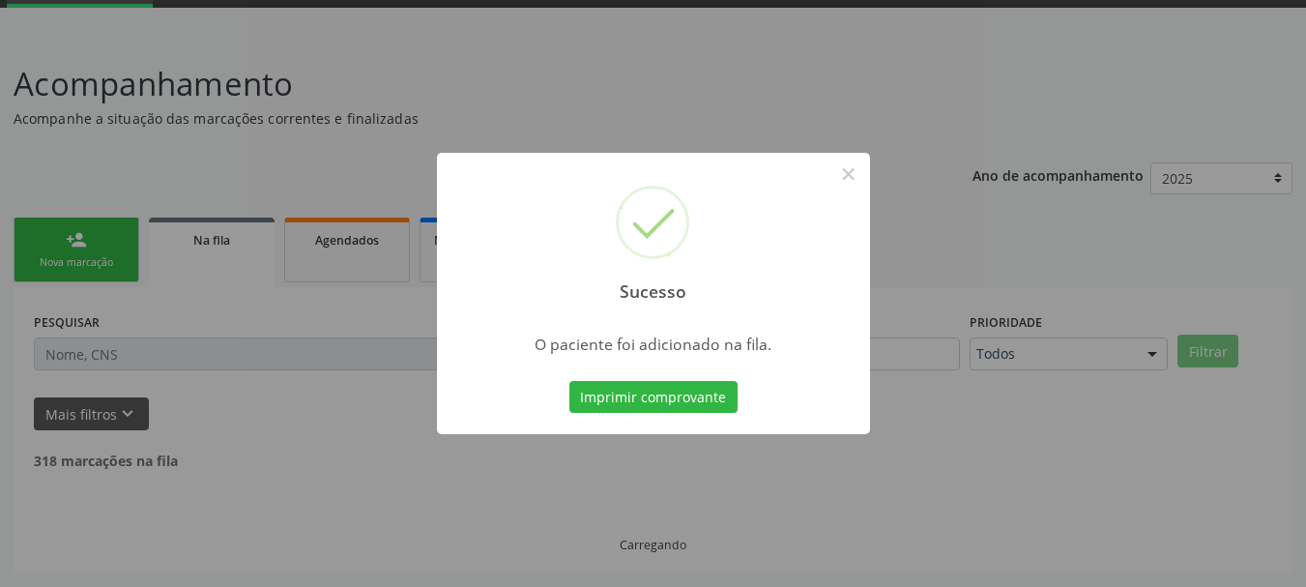
scroll to position [78, 0]
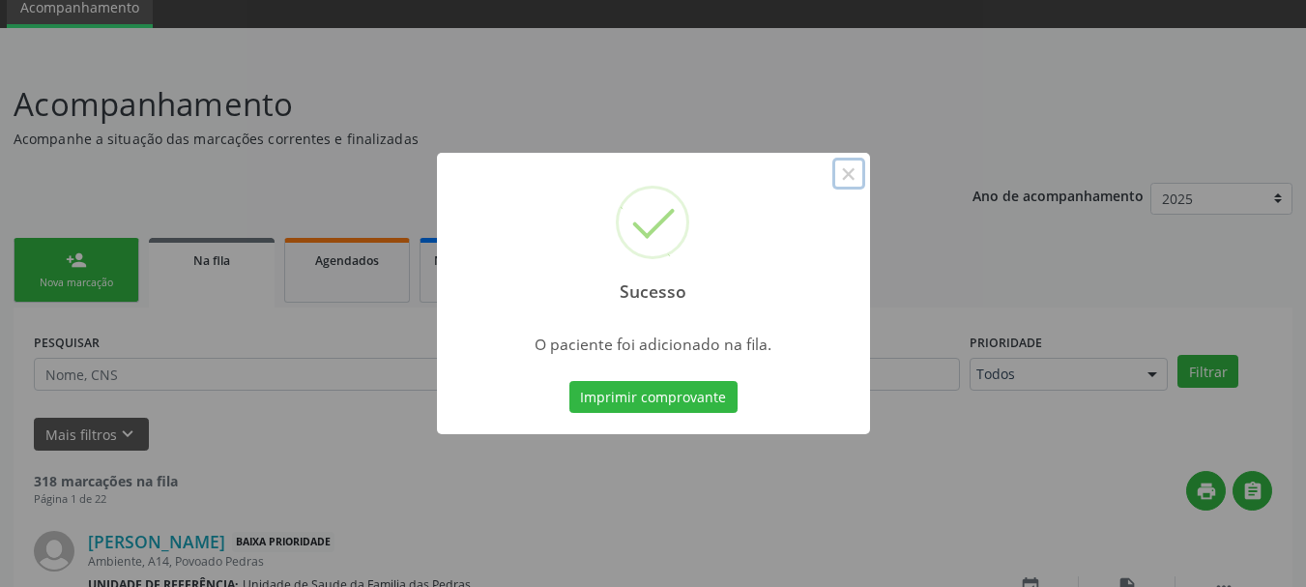
click at [857, 178] on button "×" at bounding box center [849, 174] width 33 height 33
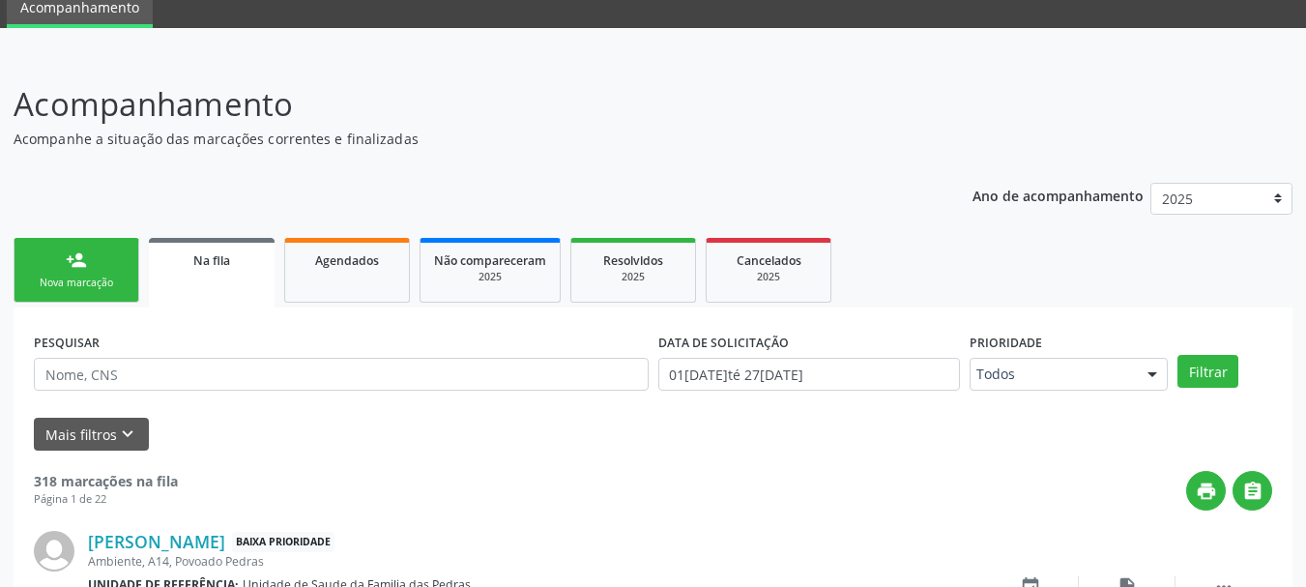
click at [54, 271] on link "person_add Nova marcação" at bounding box center [77, 270] width 126 height 65
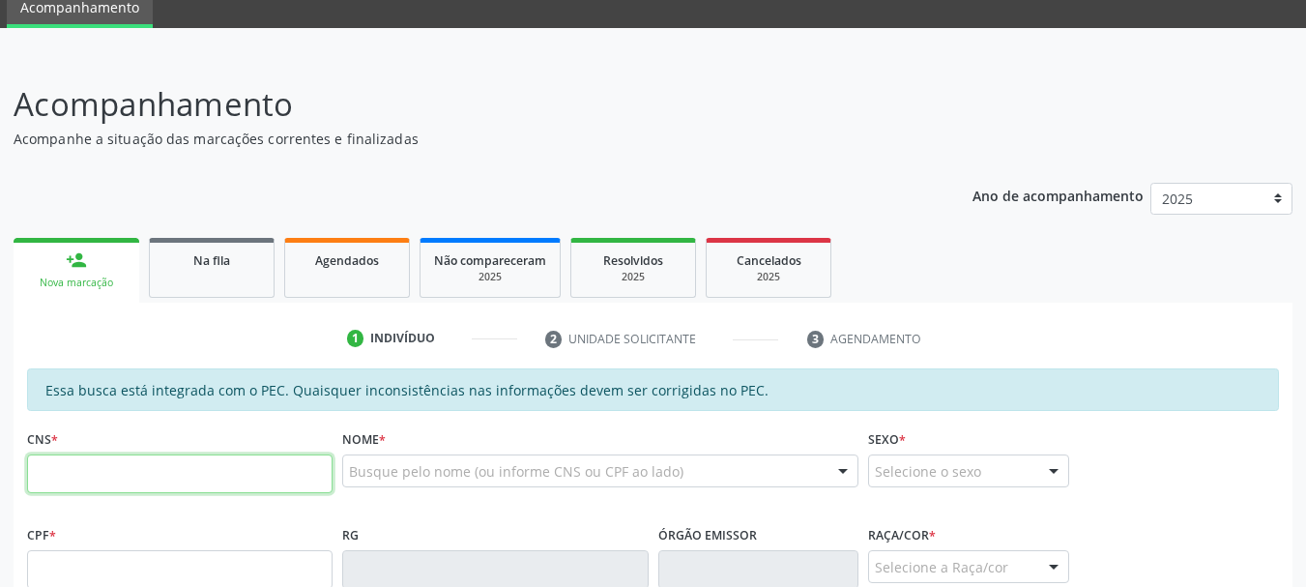
click at [136, 484] on input "text" at bounding box center [180, 473] width 306 height 39
type input "706 9031 4685 7133"
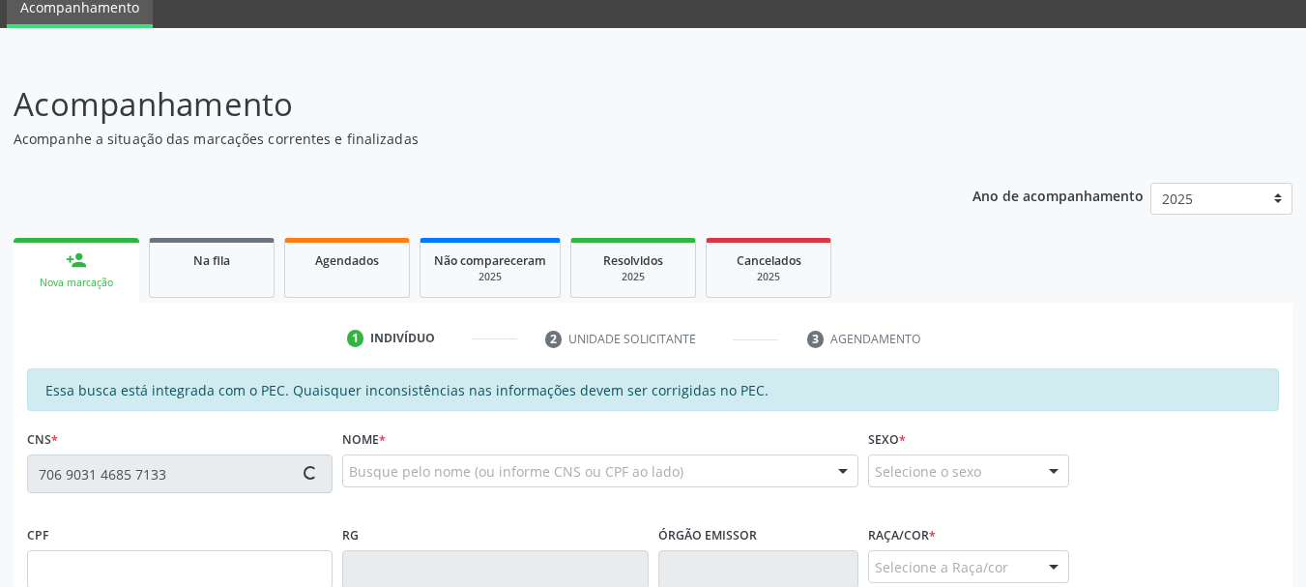
type input "173.359.344-60"
type input "09[DATE]"
type input "[PERSON_NAME] de [PERSON_NAME]"
type input "[PHONE_NUMBER]"
type input "03"
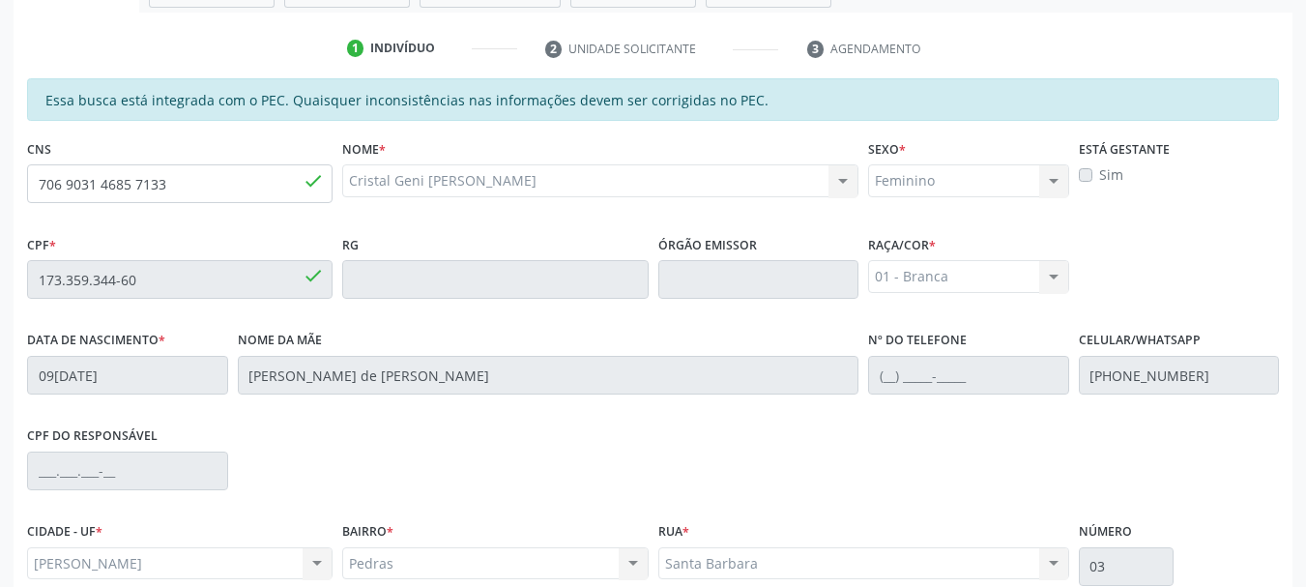
scroll to position [544, 0]
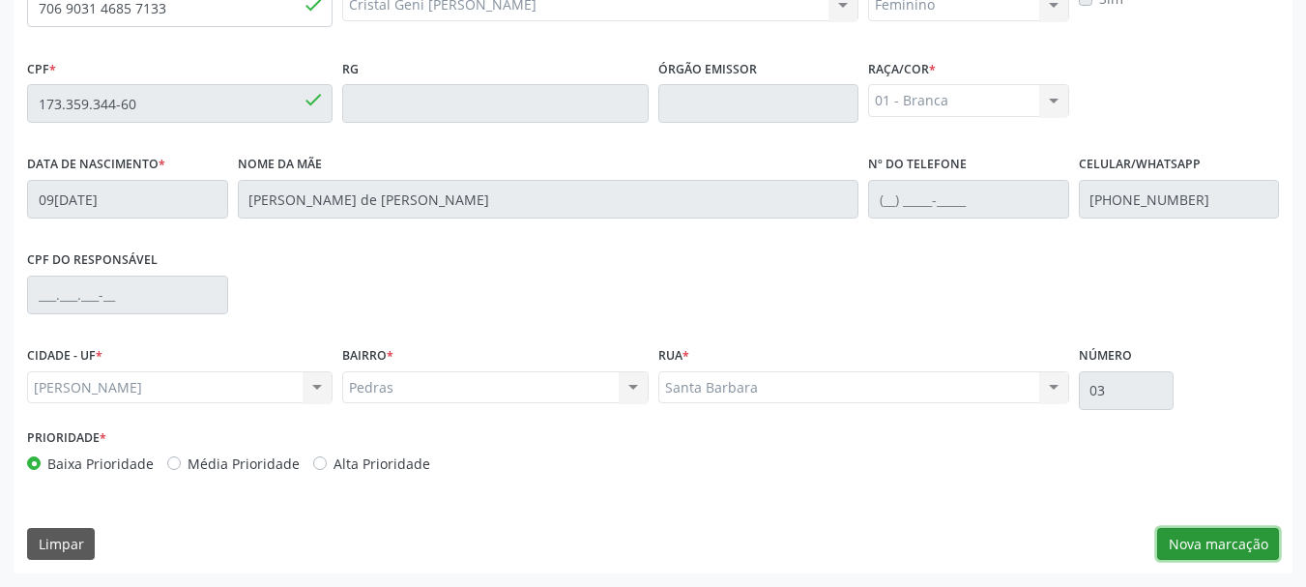
click at [1209, 543] on button "Nova marcação" at bounding box center [1219, 544] width 122 height 33
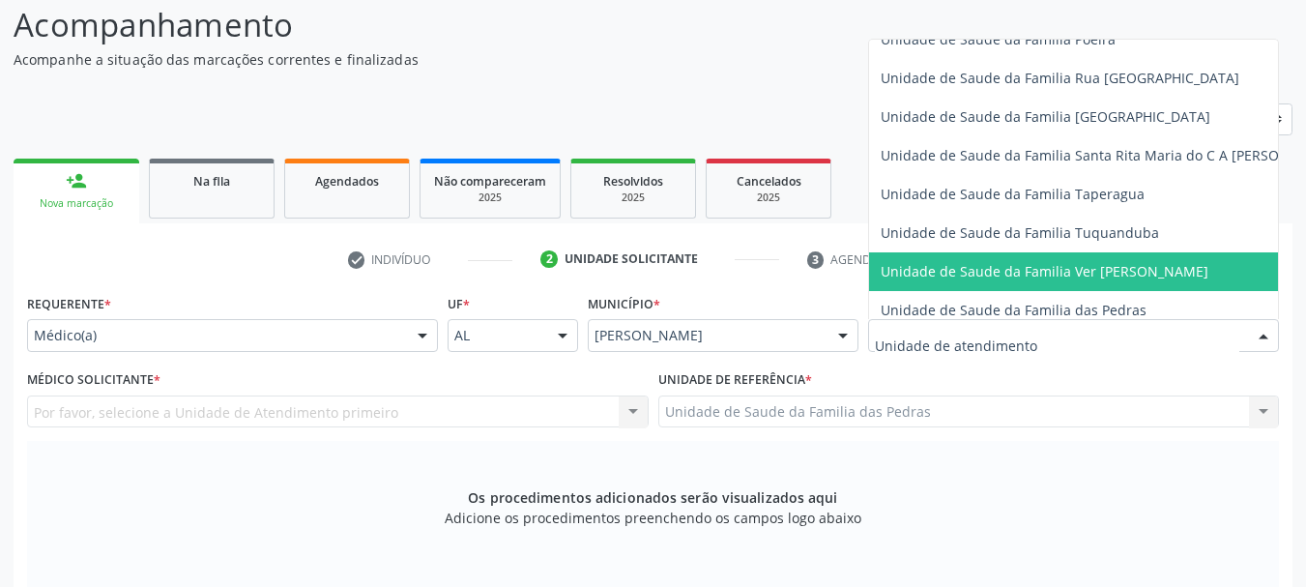
scroll to position [1354, 0]
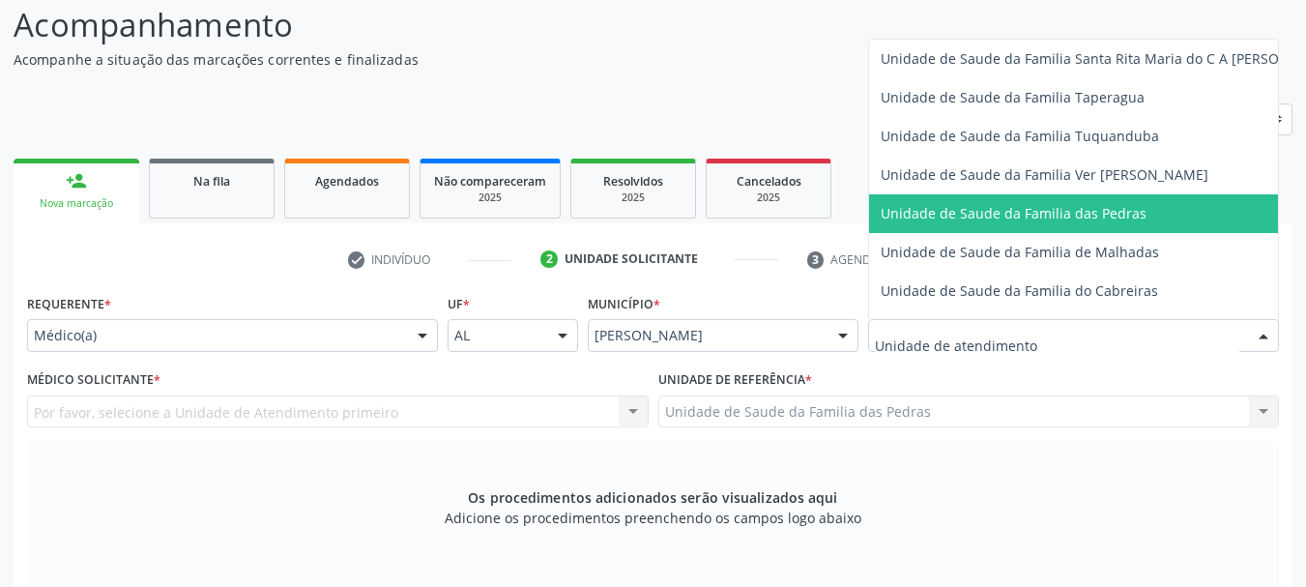
click at [933, 224] on span "Unidade de Saude da Familia das Pedras" at bounding box center [1110, 213] width 483 height 39
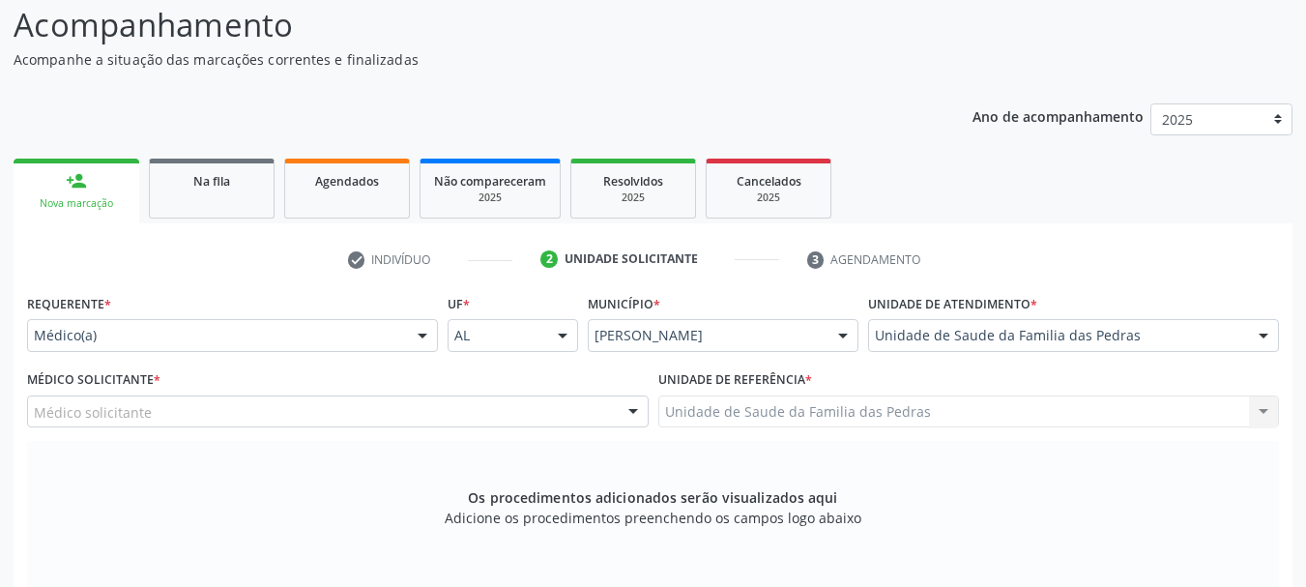
click at [524, 415] on div "Médico solicitante" at bounding box center [338, 412] width 622 height 33
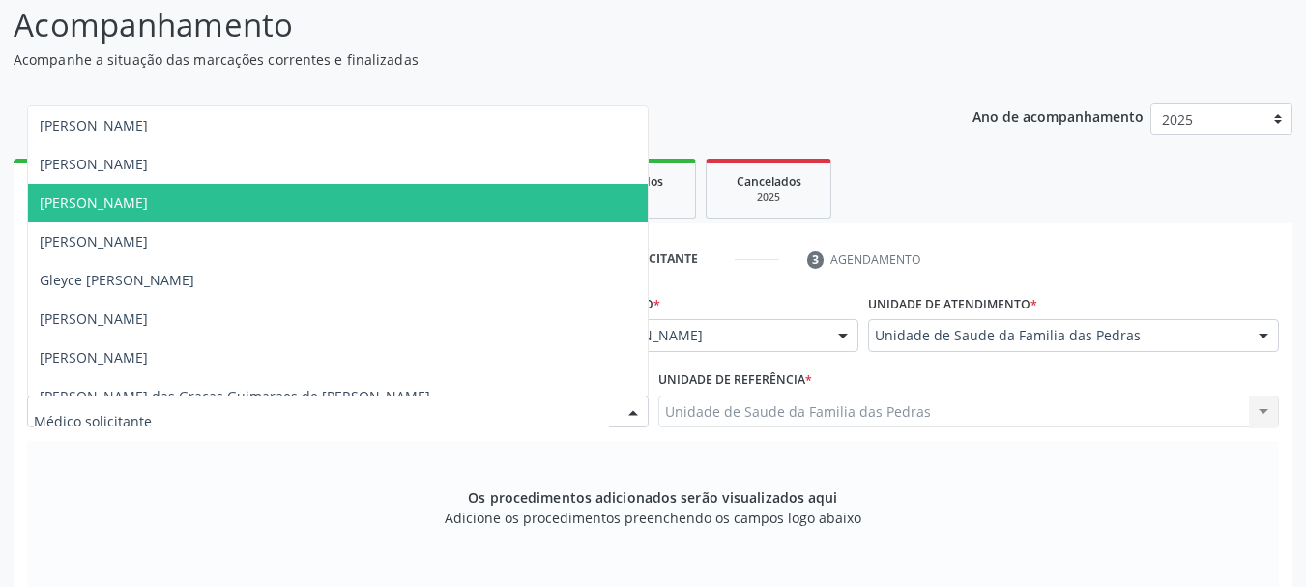
click at [534, 198] on span "[PERSON_NAME]" at bounding box center [338, 203] width 620 height 39
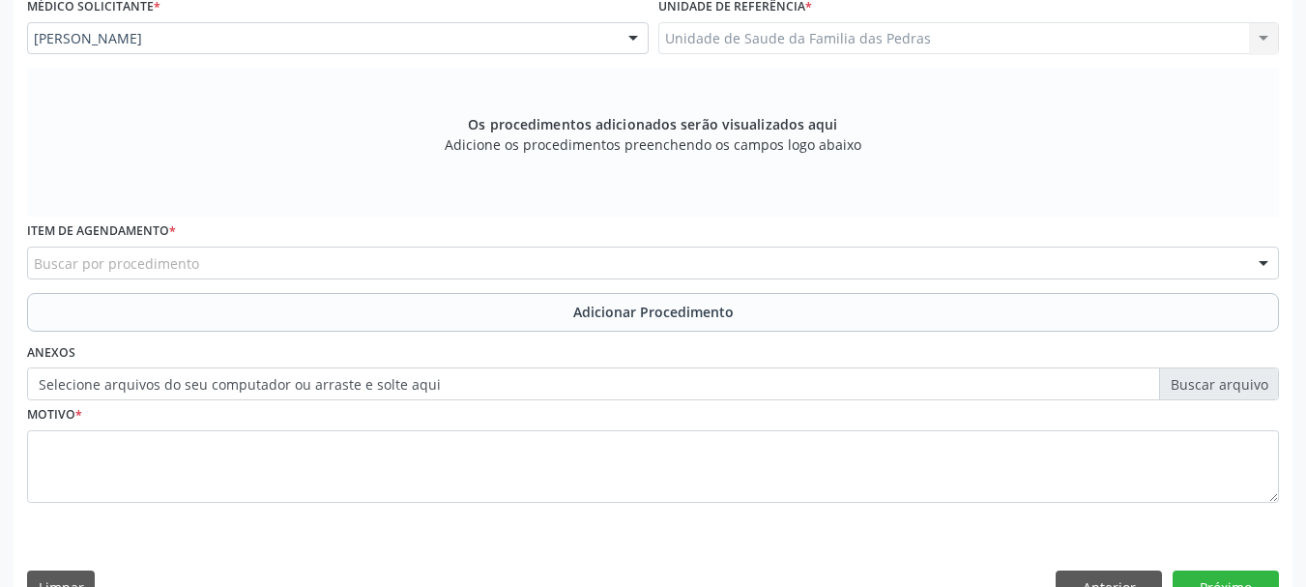
scroll to position [544, 0]
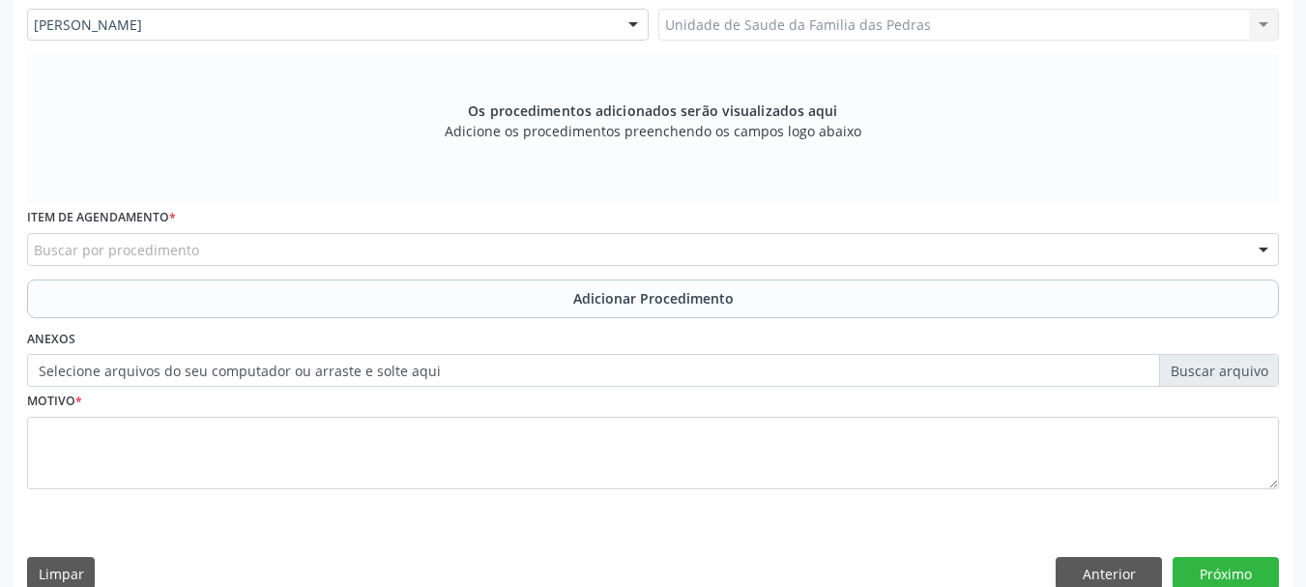
click at [547, 257] on div "Buscar por procedimento" at bounding box center [653, 249] width 1252 height 33
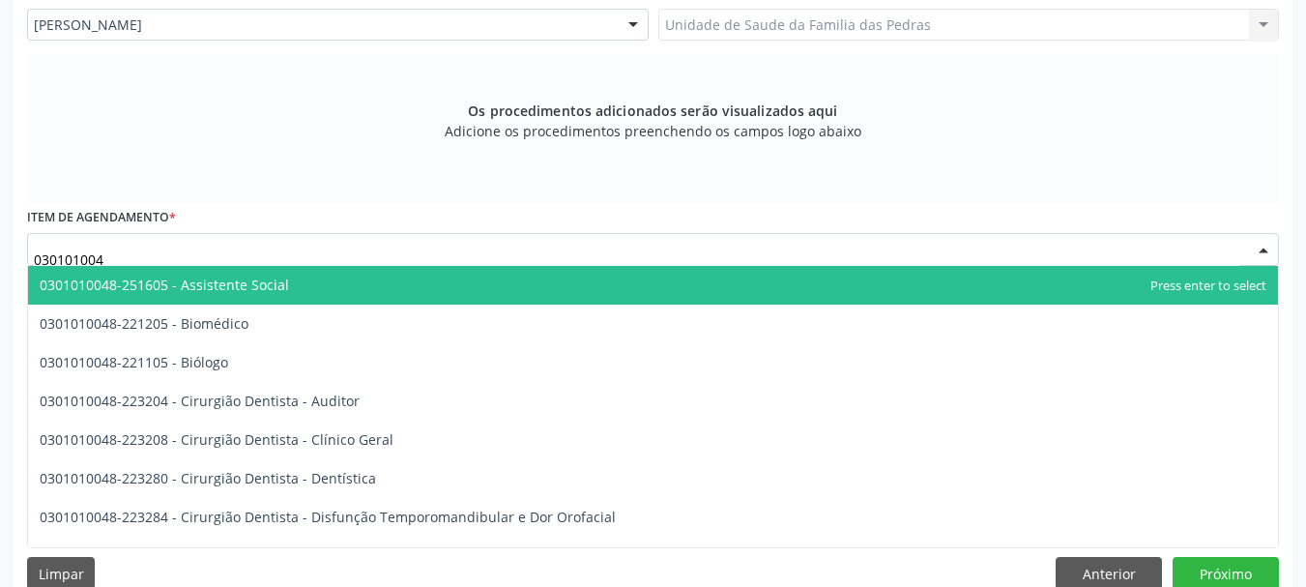
type input "0301010048"
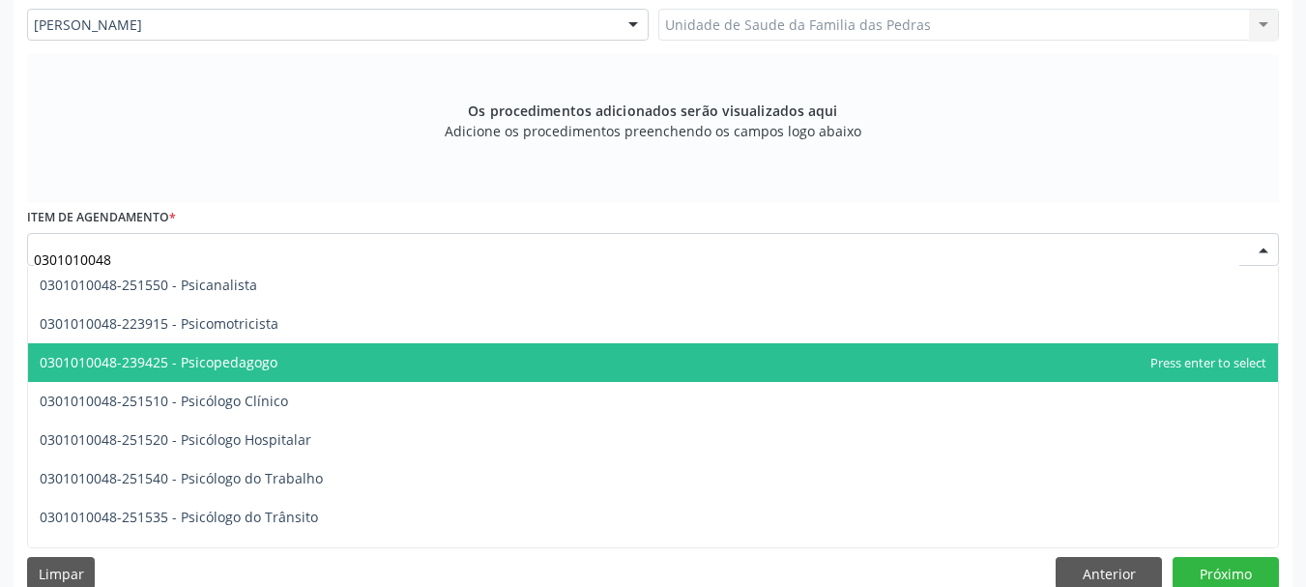
scroll to position [3191, 0]
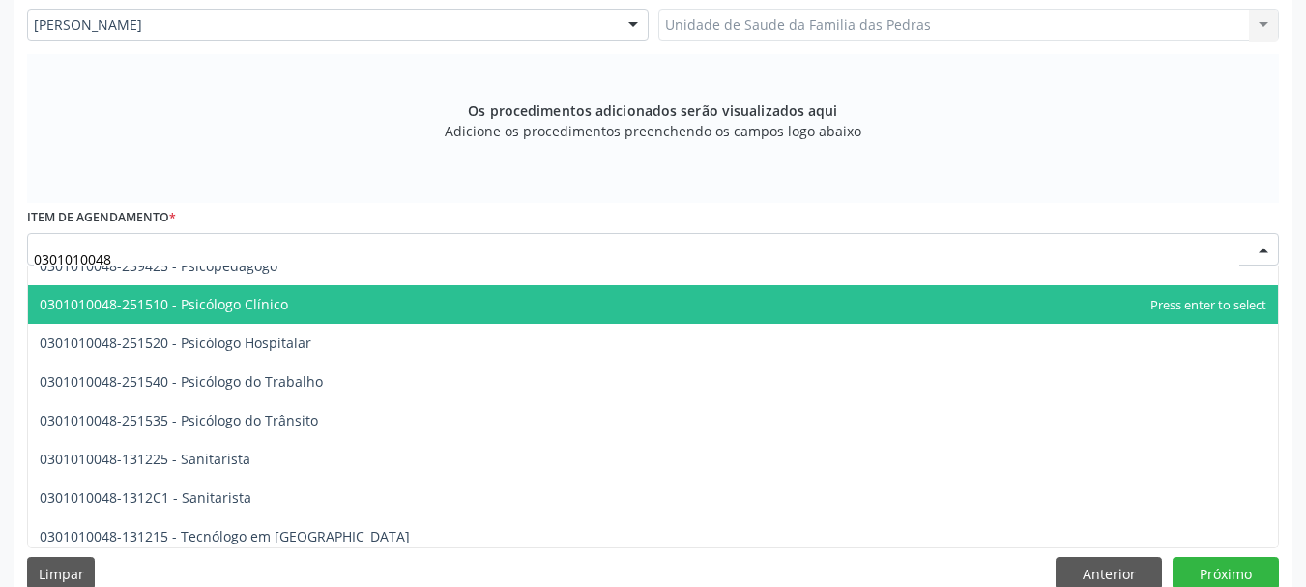
click at [562, 312] on span "0301010048-251510 - Psicólogo Clínico" at bounding box center [653, 304] width 1250 height 39
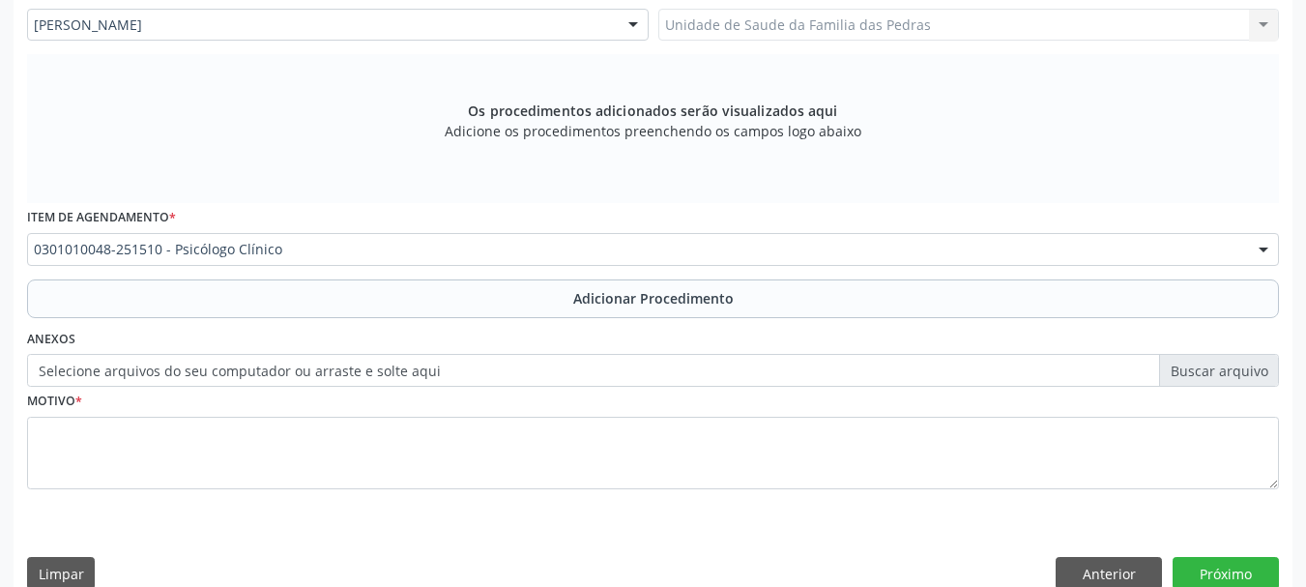
scroll to position [574, 0]
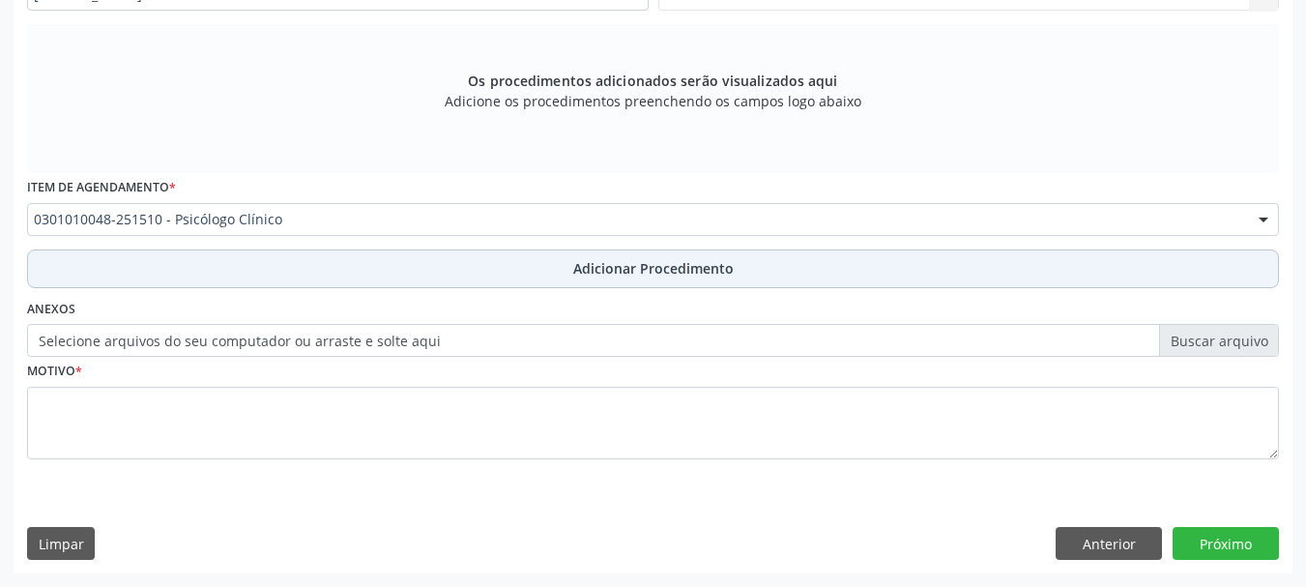
click at [569, 278] on button "Adicionar Procedimento" at bounding box center [653, 268] width 1252 height 39
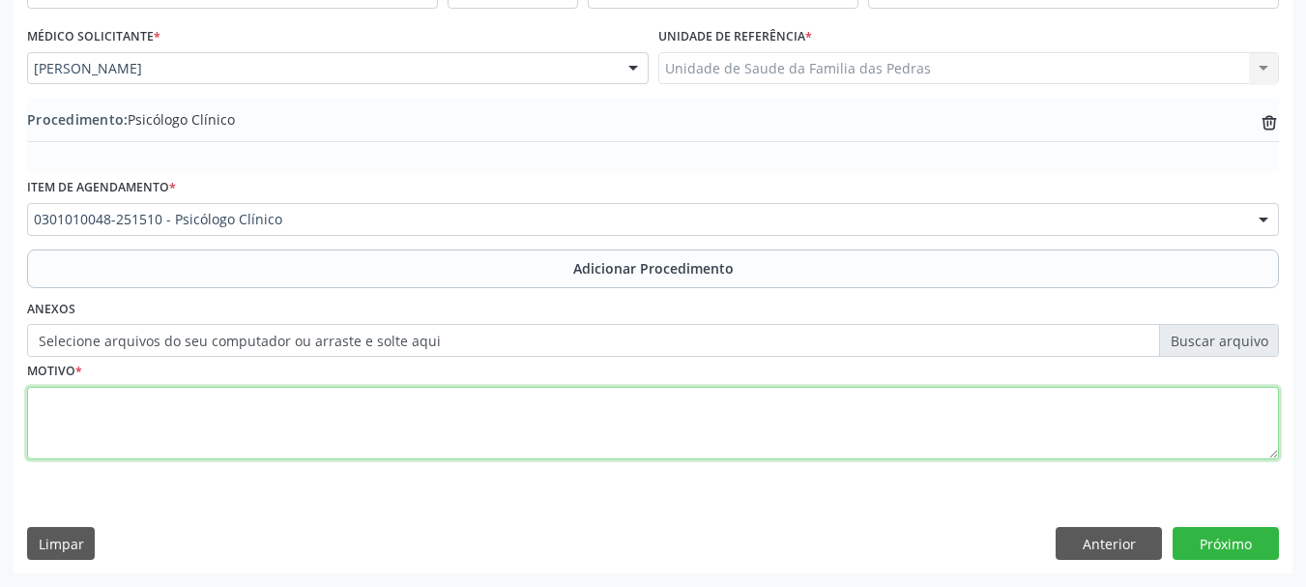
click at [417, 426] on textarea at bounding box center [653, 423] width 1252 height 73
type textarea "CRIANÇA AGITADA, DESOBEDIENTE, DIFICULDADE DE COLOCAR LIMITES"
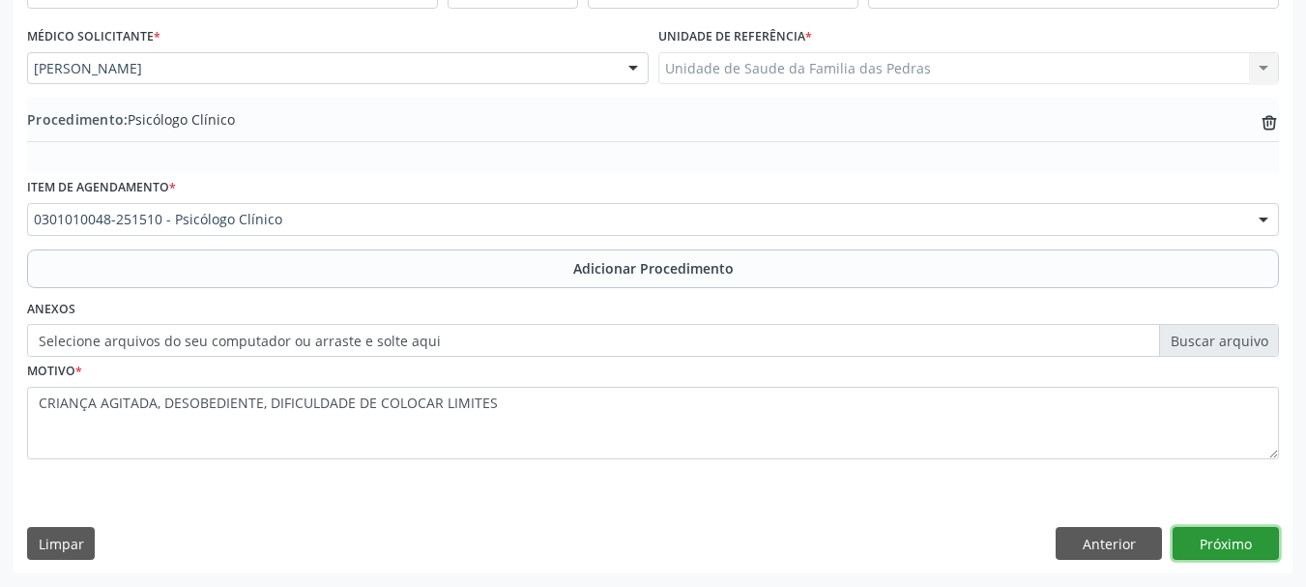
click at [1236, 549] on button "Próximo" at bounding box center [1226, 543] width 106 height 33
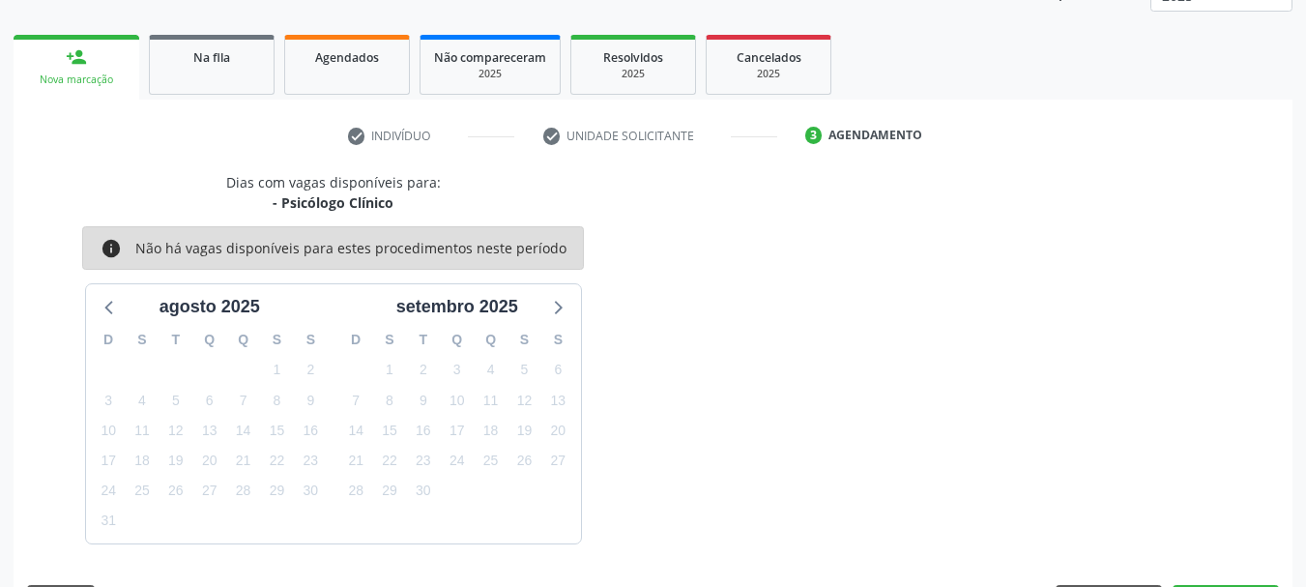
scroll to position [338, 0]
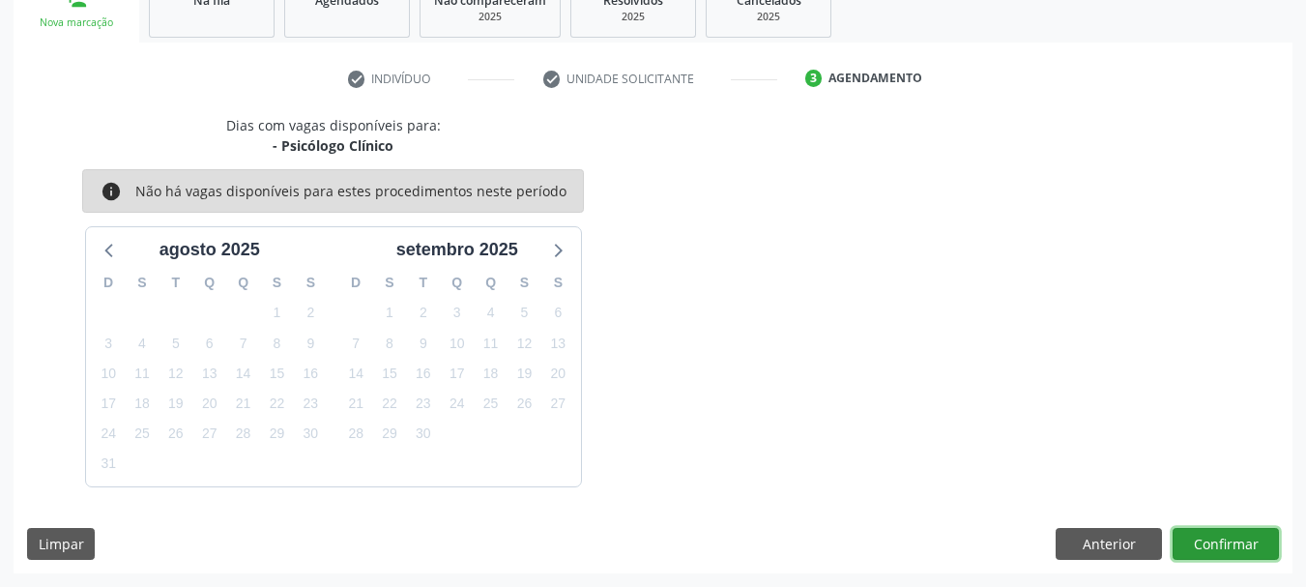
click at [1236, 549] on button "Confirmar" at bounding box center [1226, 544] width 106 height 33
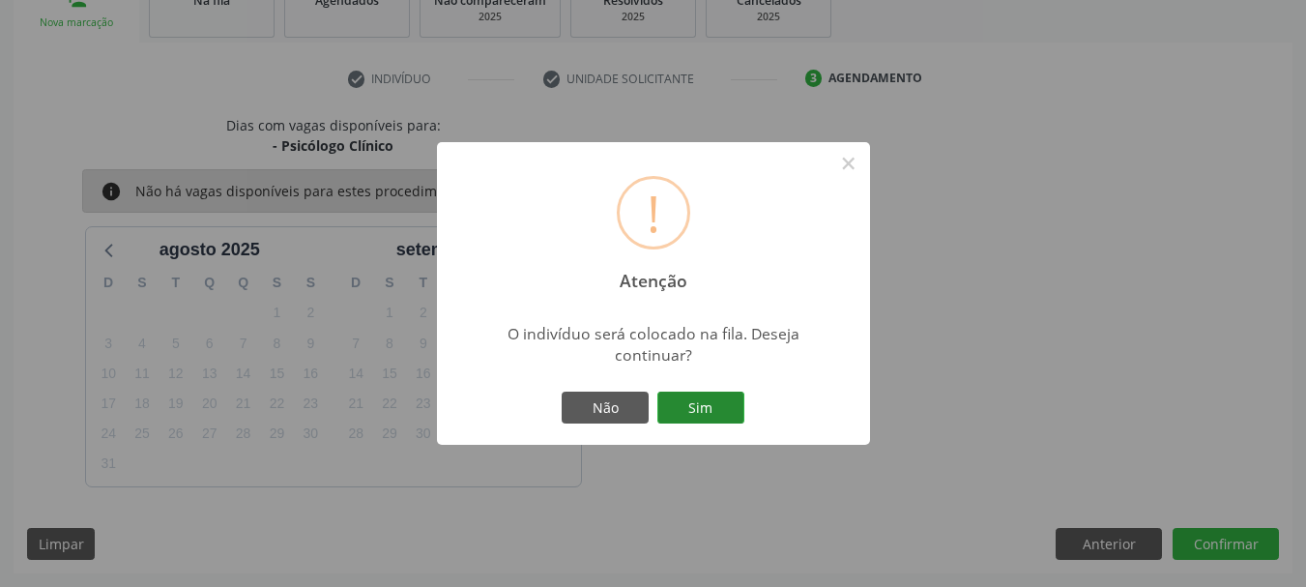
click at [715, 416] on button "Sim" at bounding box center [701, 408] width 87 height 33
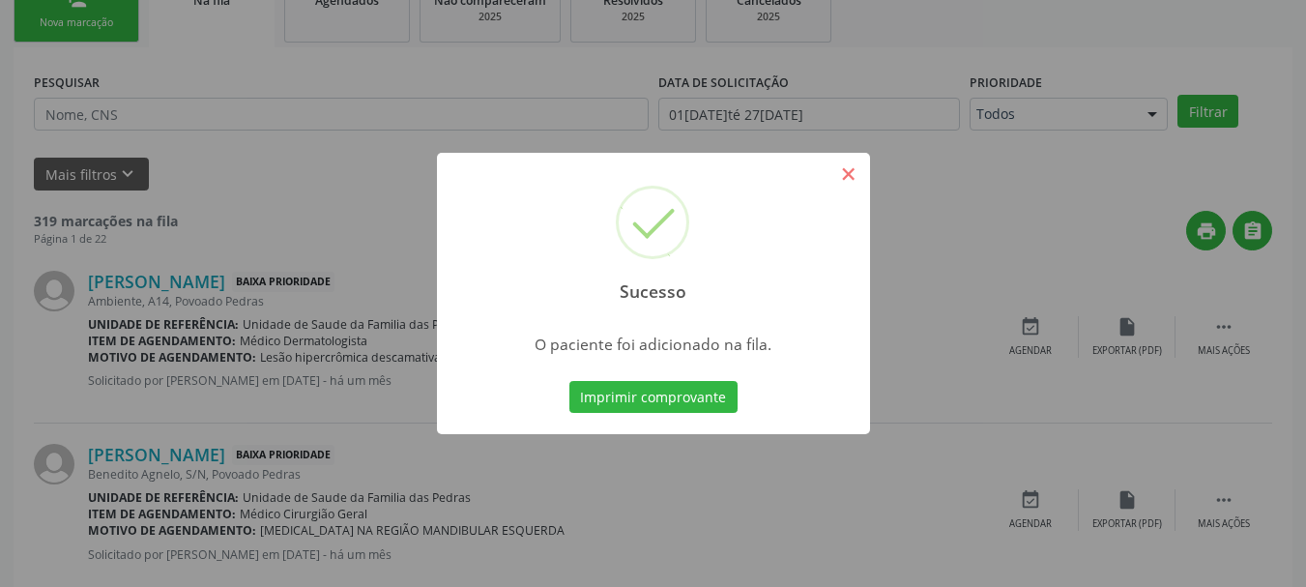
scroll to position [78, 0]
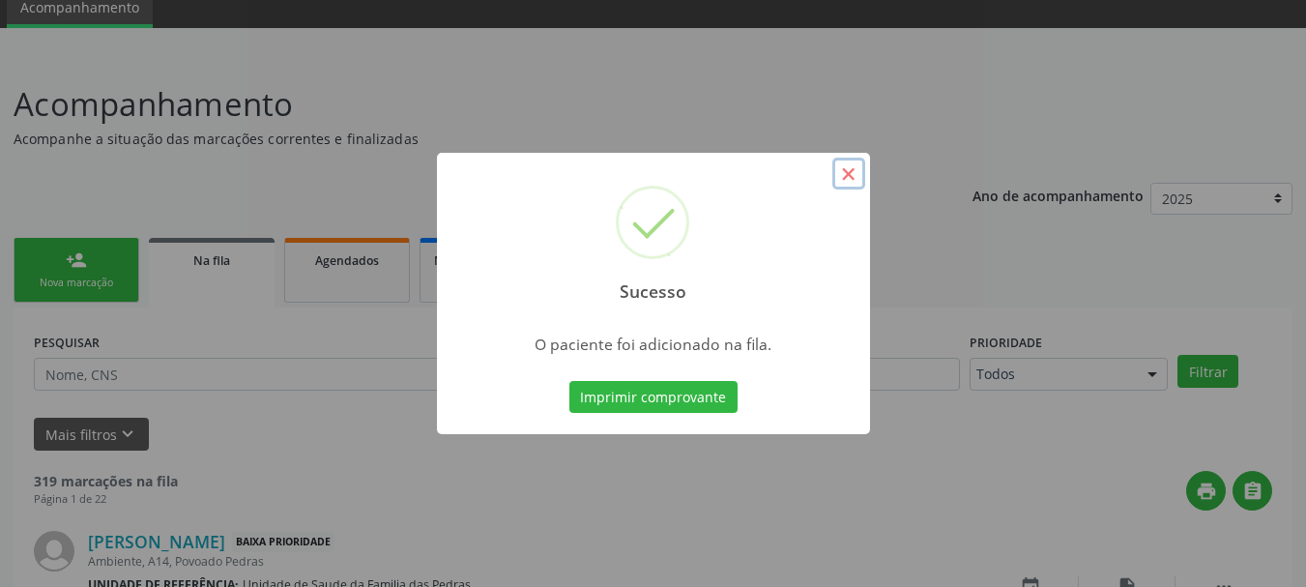
click at [849, 188] on button "×" at bounding box center [849, 174] width 33 height 33
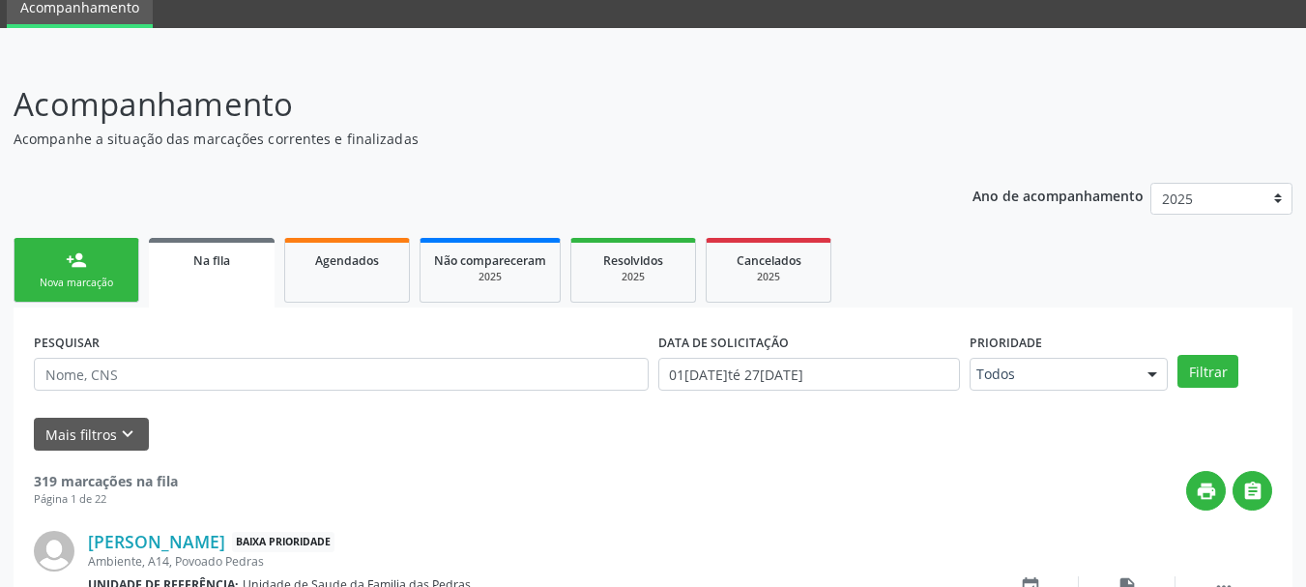
click at [72, 278] on div "Nova marcação" at bounding box center [76, 283] width 97 height 15
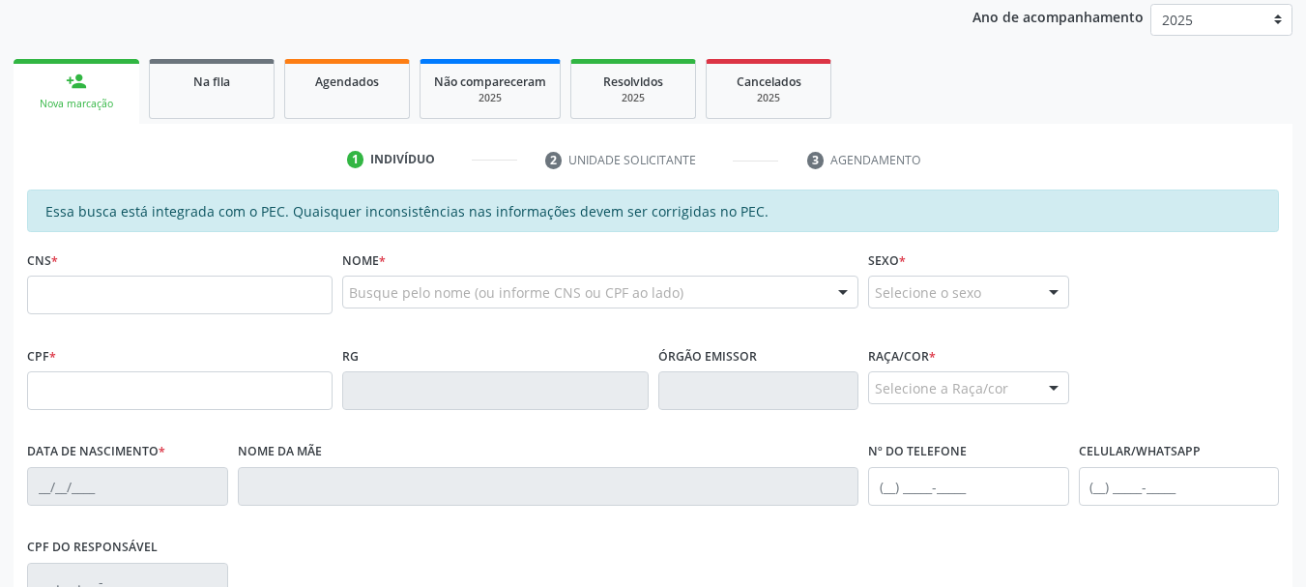
scroll to position [272, 0]
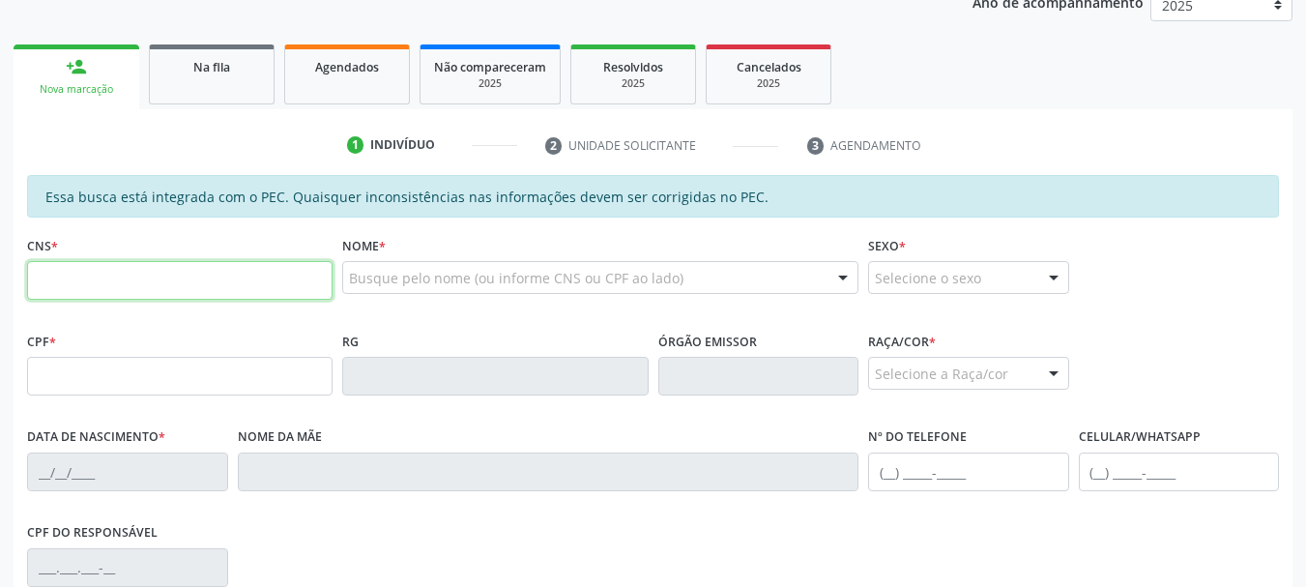
click at [81, 284] on input "text" at bounding box center [180, 280] width 306 height 39
type input "702 4090 9998 5824"
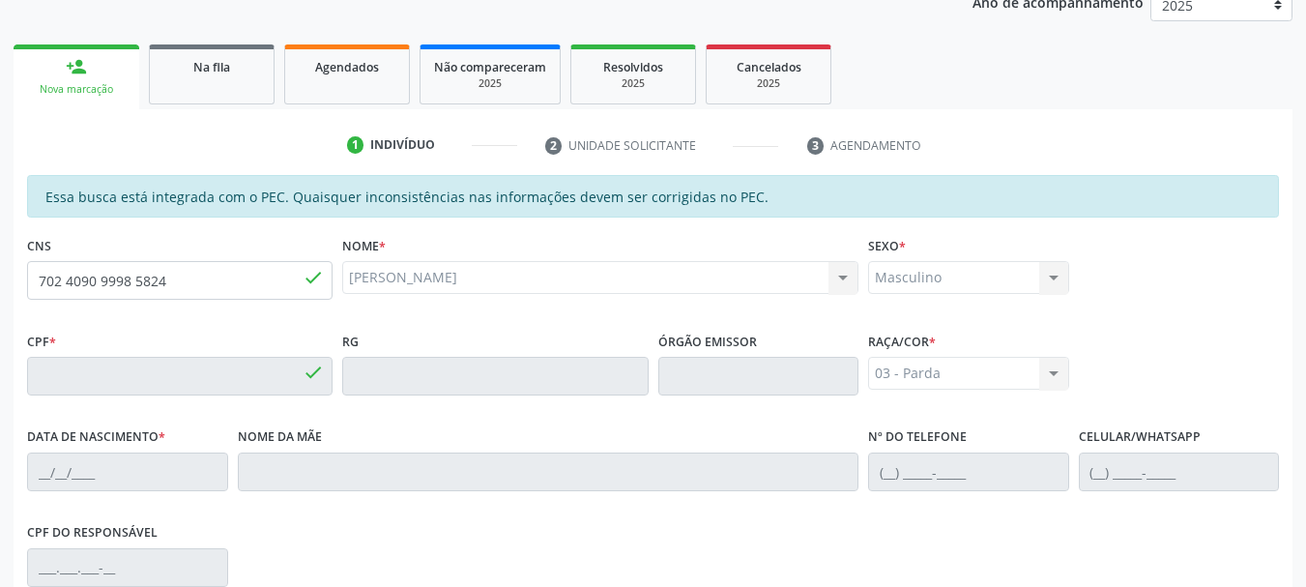
type input "208.766.024-72"
type input "04[DATE]"
type input "[PERSON_NAME]"
type input "[PHONE_NUMBER]"
type input "S/N"
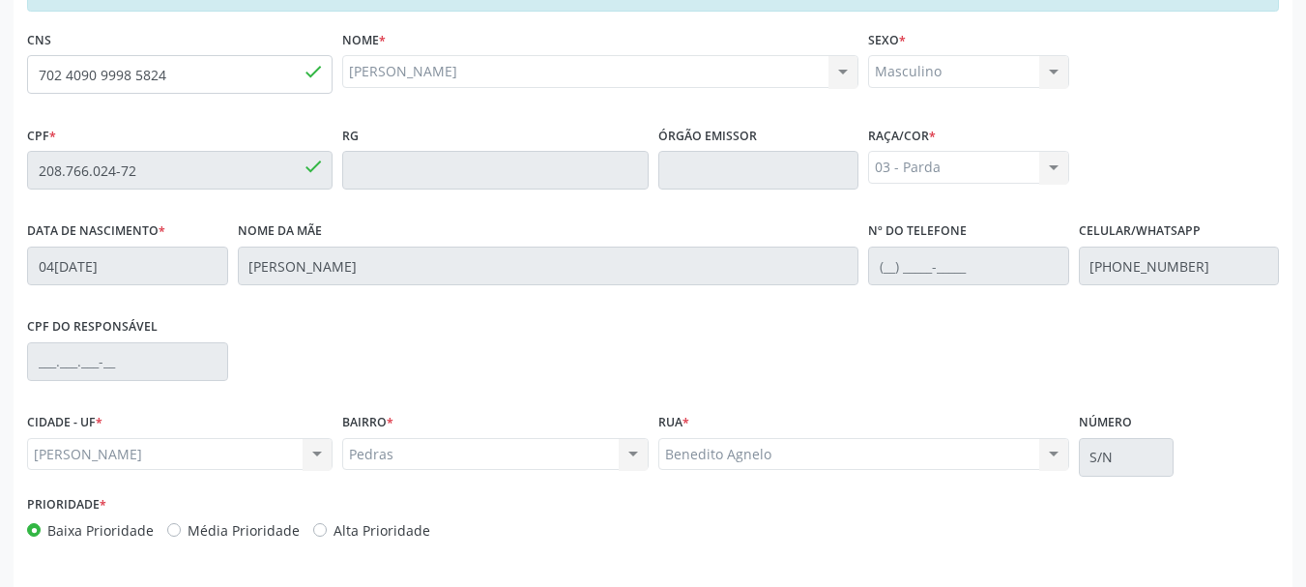
scroll to position [544, 0]
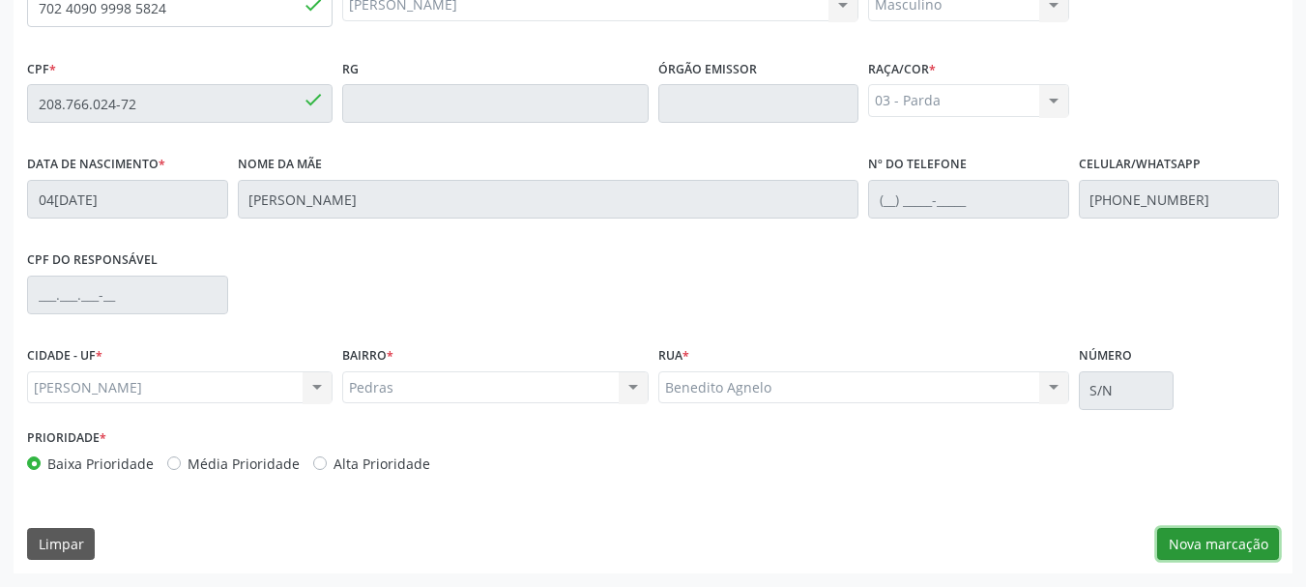
click at [1216, 554] on button "Nova marcação" at bounding box center [1219, 544] width 122 height 33
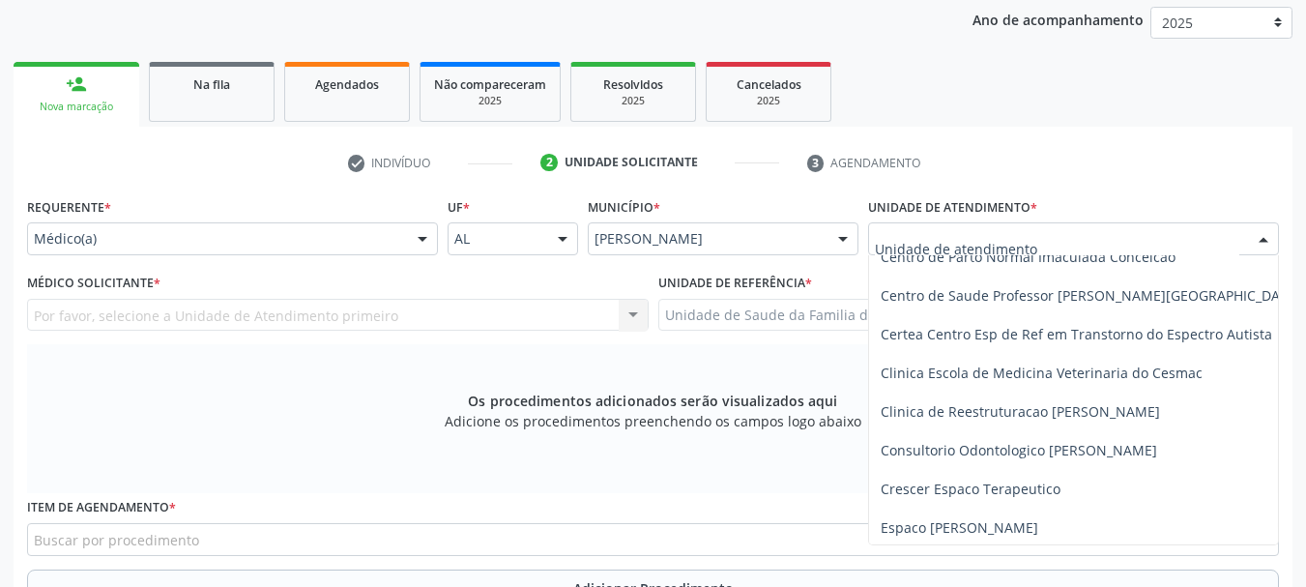
scroll to position [290, 0]
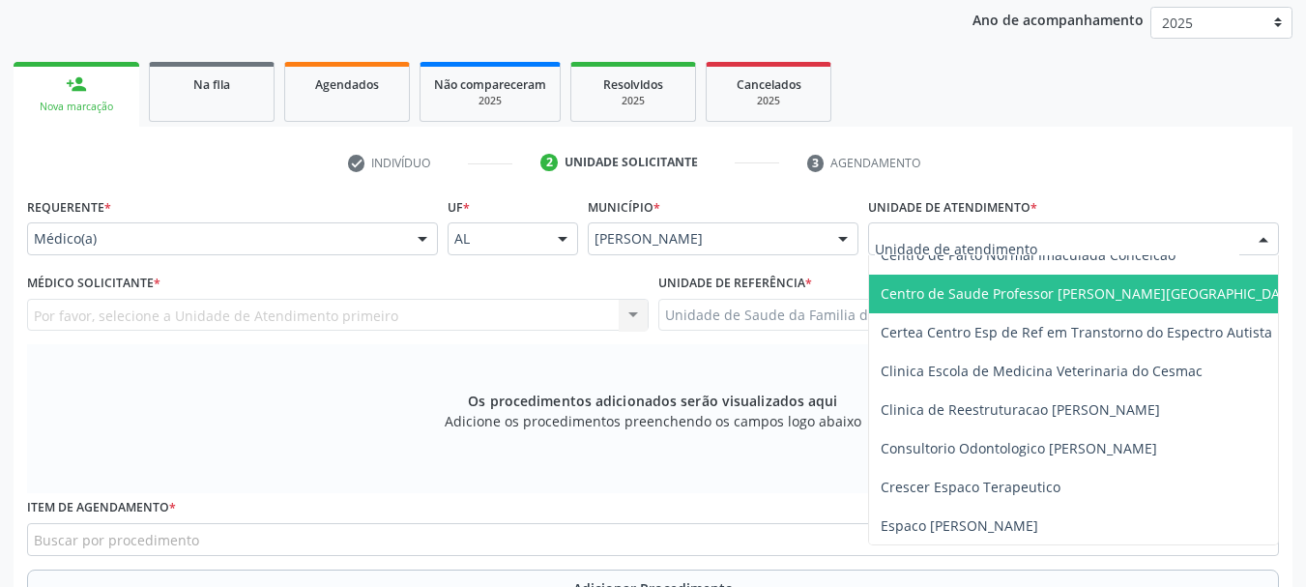
click at [937, 301] on span "Centro de Saude Professor [PERSON_NAME][GEOGRAPHIC_DATA]" at bounding box center [1091, 293] width 421 height 18
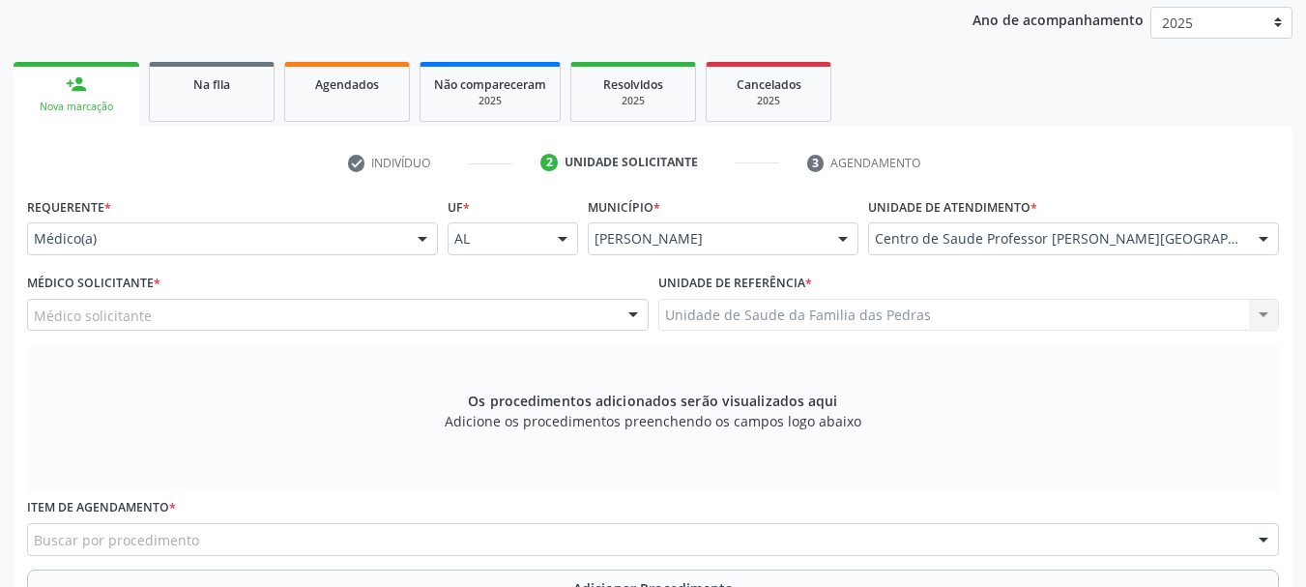
click at [615, 307] on div "Médico solicitante [PERSON_NAME] [PERSON_NAME] Malta [PERSON_NAME] [PERSON_NAME…" at bounding box center [338, 315] width 622 height 33
click at [422, 311] on div "Médico solicitante" at bounding box center [338, 315] width 622 height 33
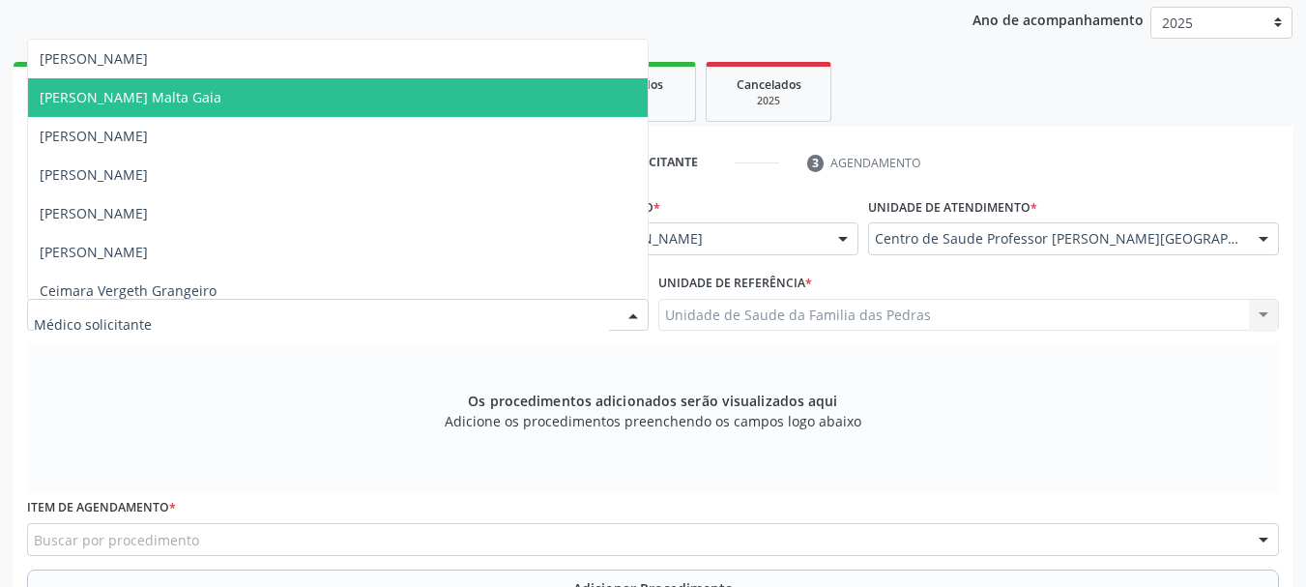
click at [283, 99] on span "[PERSON_NAME] Malta Gaia" at bounding box center [338, 97] width 620 height 39
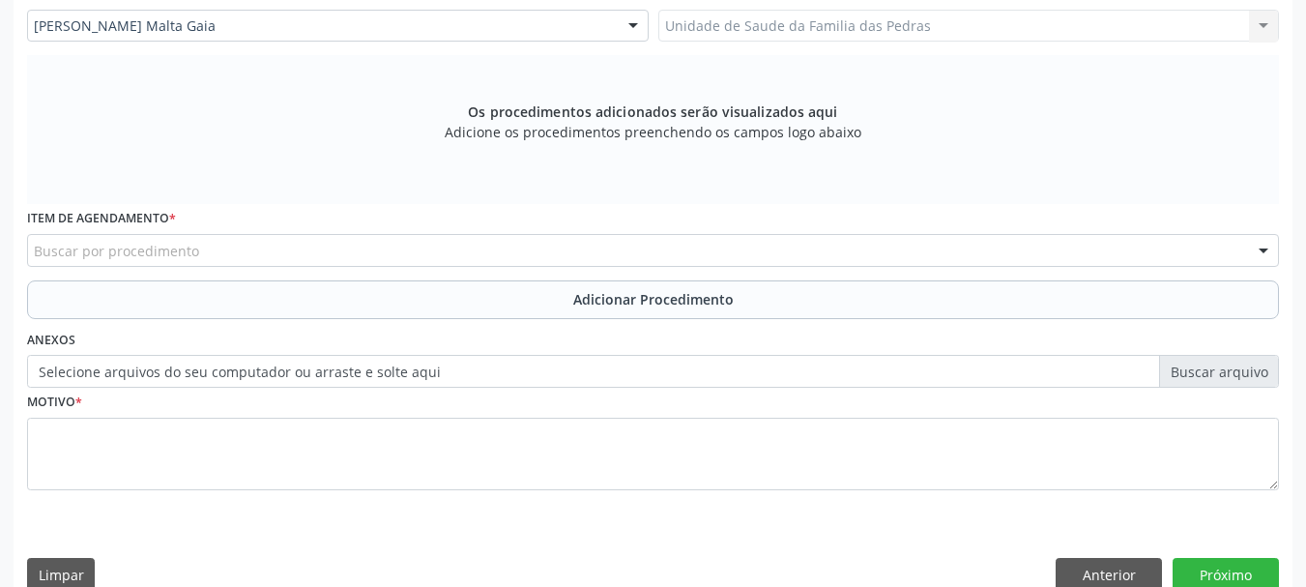
scroll to position [544, 0]
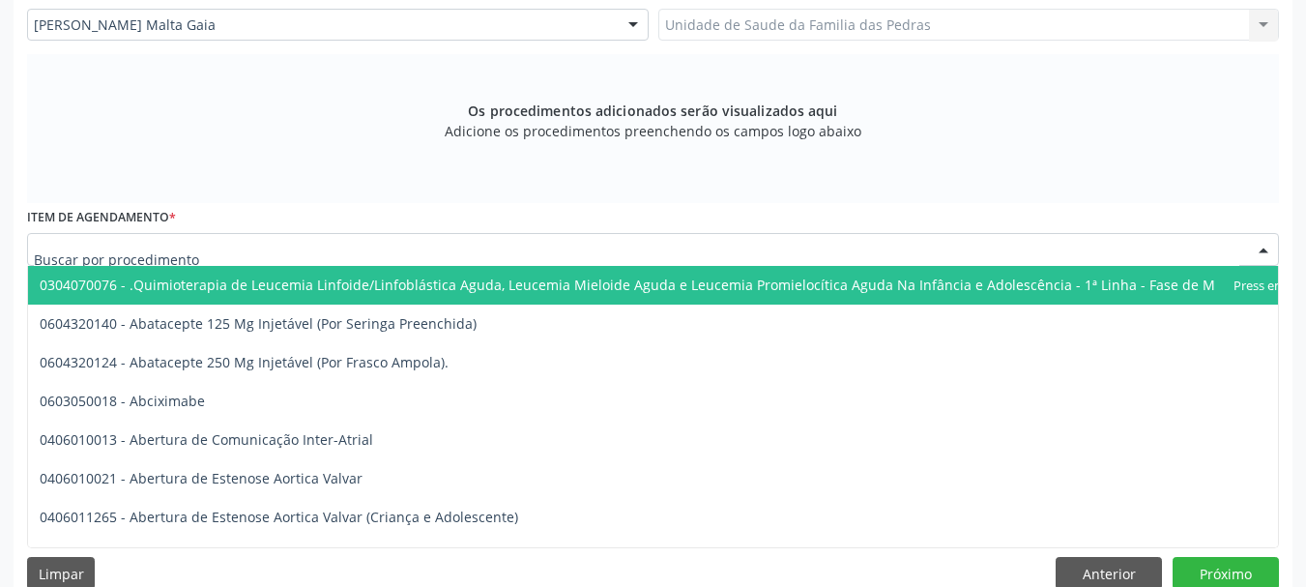
click at [435, 258] on div at bounding box center [653, 249] width 1252 height 33
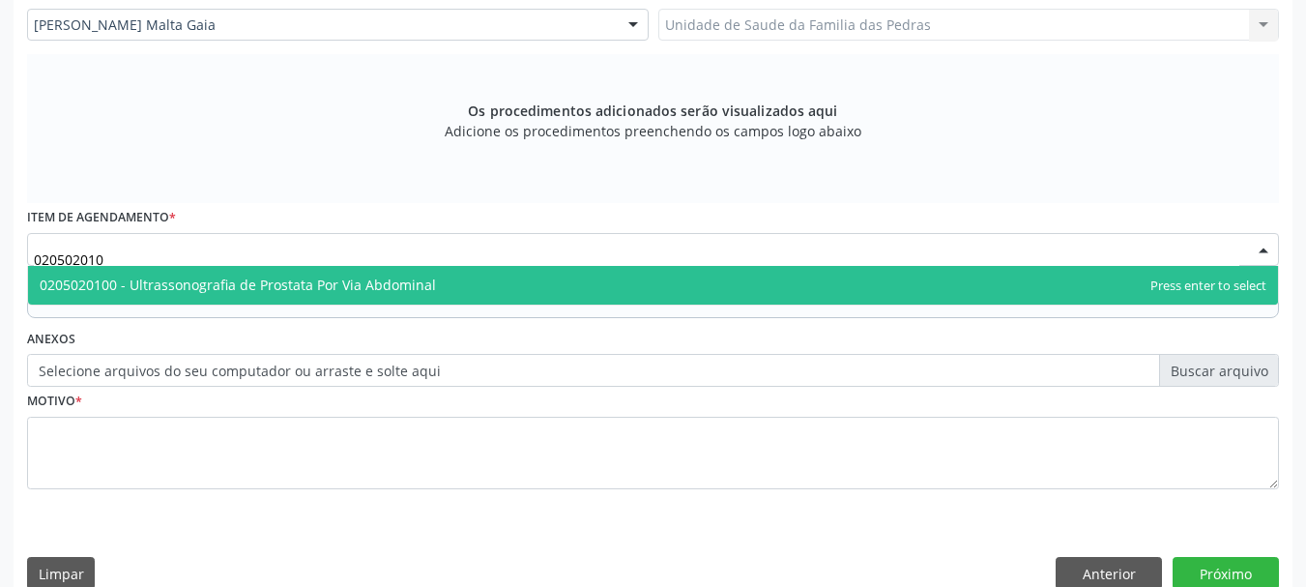
type input "0205020100"
click at [993, 297] on span "0205020100 - Ultrassonografia de Prostata Por Via Abdominal" at bounding box center [653, 285] width 1250 height 39
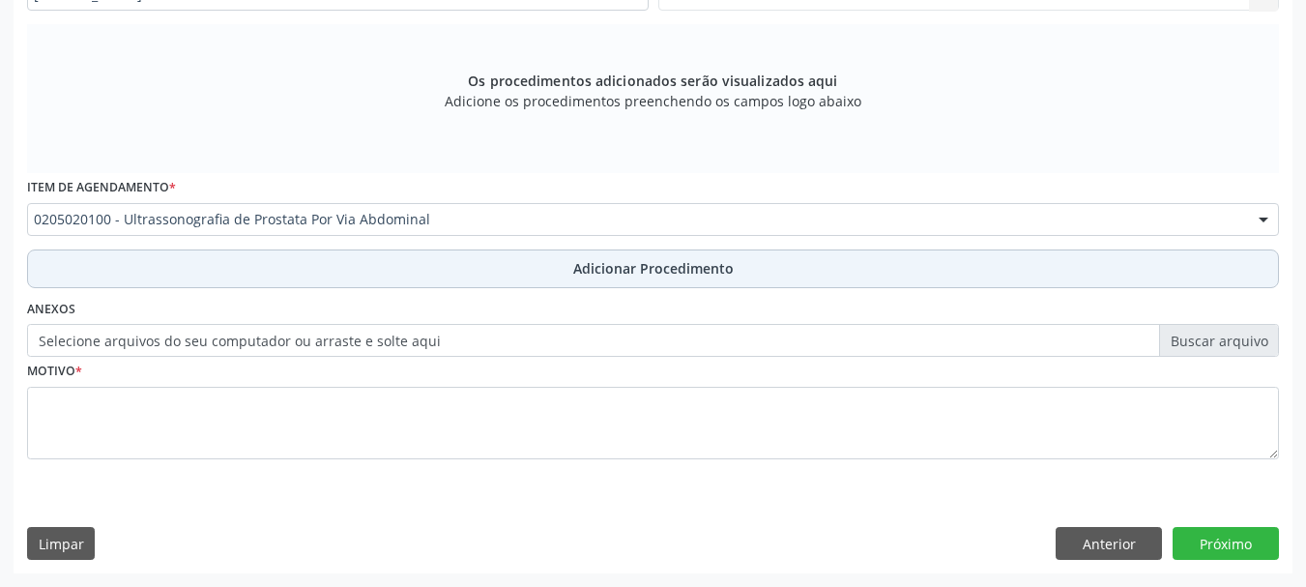
click at [982, 275] on button "Adicionar Procedimento" at bounding box center [653, 268] width 1252 height 39
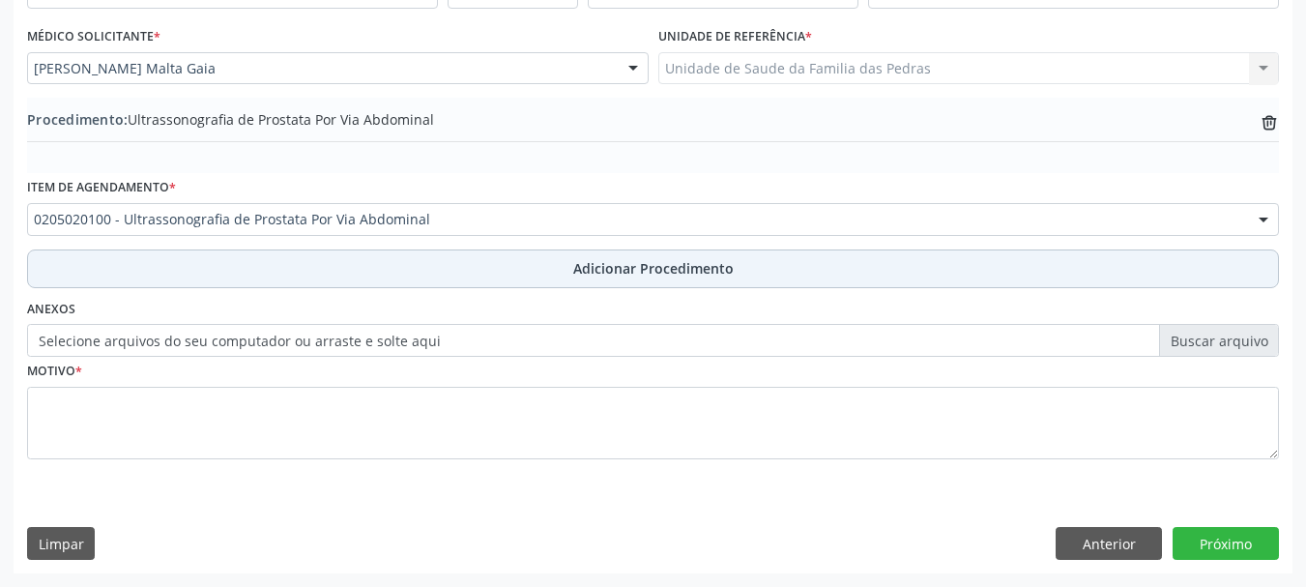
scroll to position [501, 0]
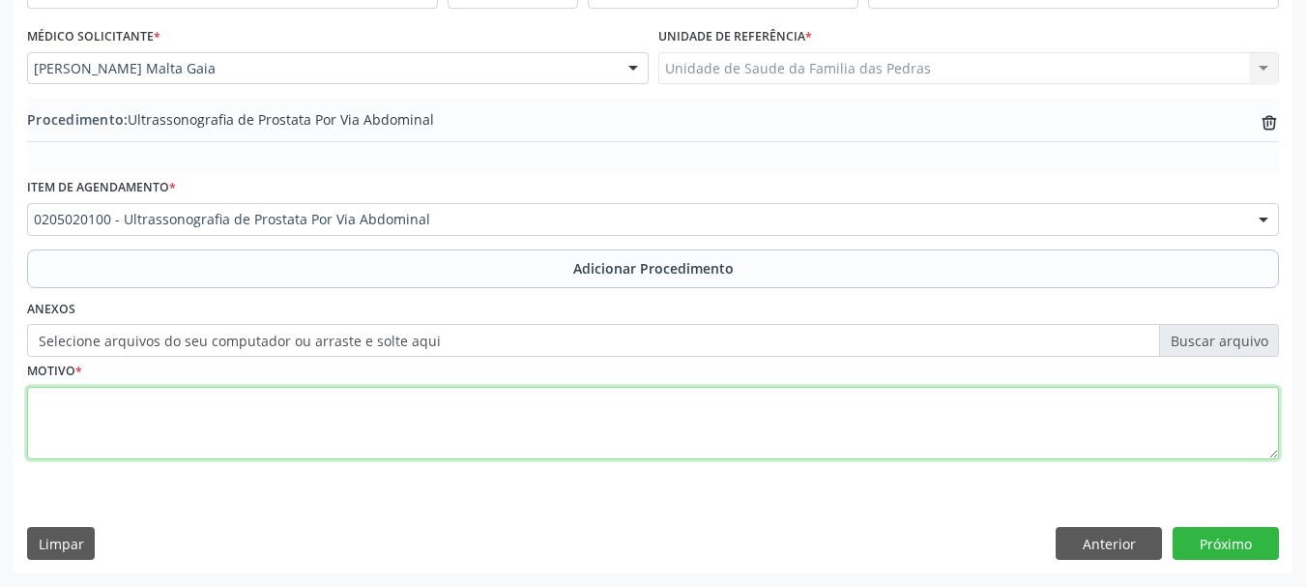
click at [898, 435] on textarea at bounding box center [653, 423] width 1252 height 73
type textarea "PROSTATA COM RESIDUO PÓS MICCIONAL"
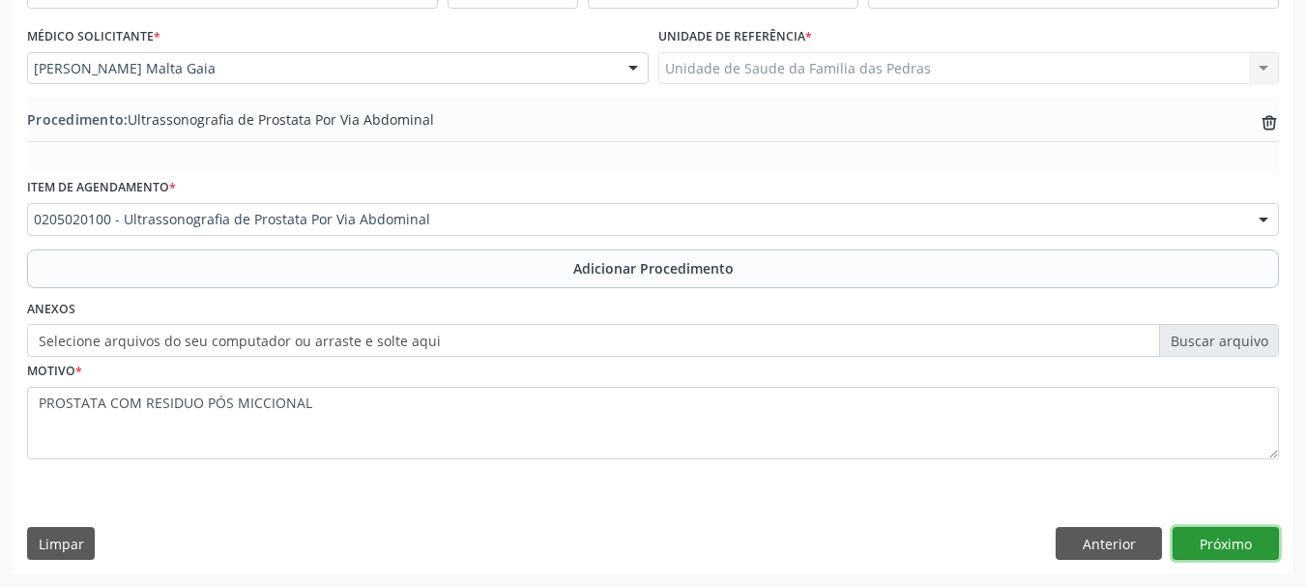
click at [1272, 549] on button "Próximo" at bounding box center [1226, 543] width 106 height 33
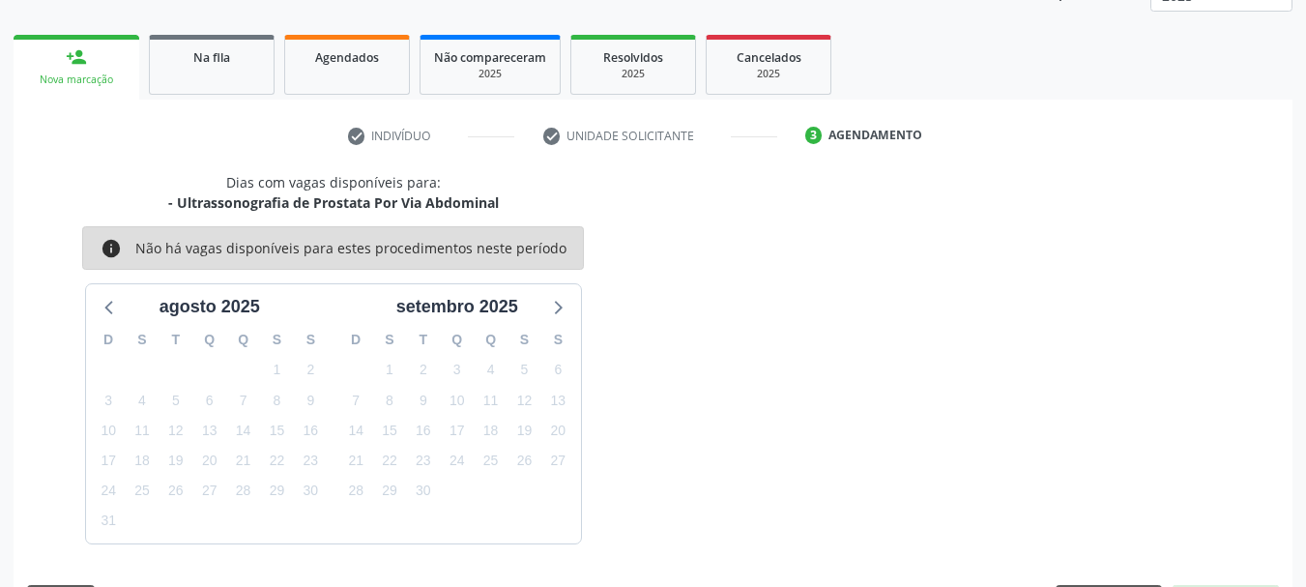
scroll to position [338, 0]
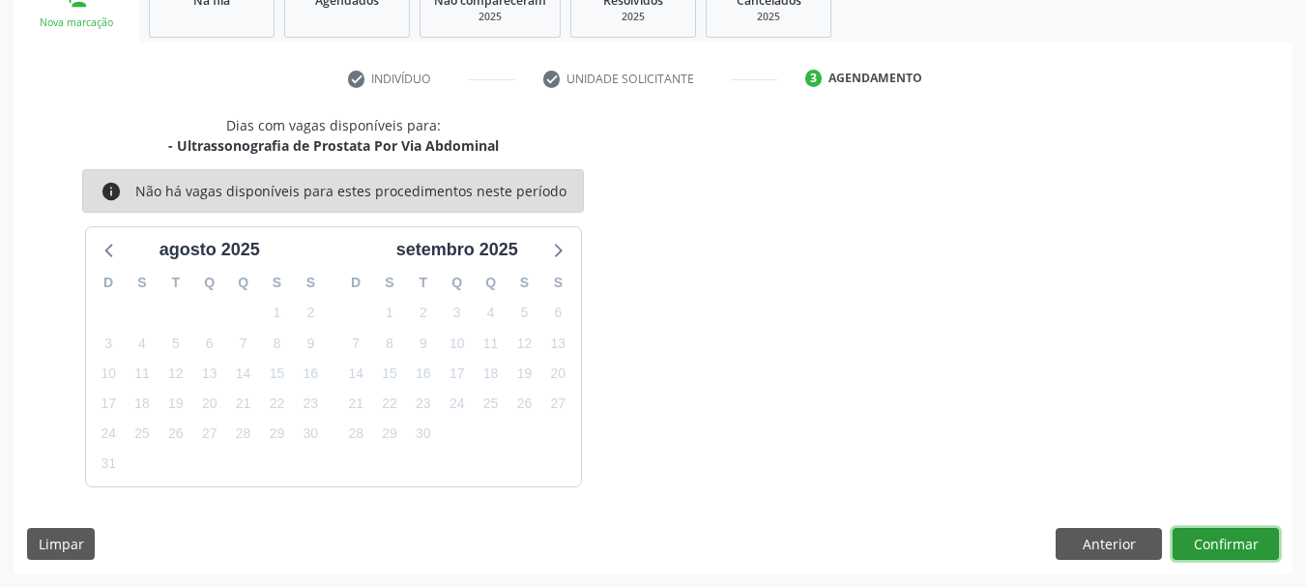
click at [1196, 550] on button "Confirmar" at bounding box center [1226, 544] width 106 height 33
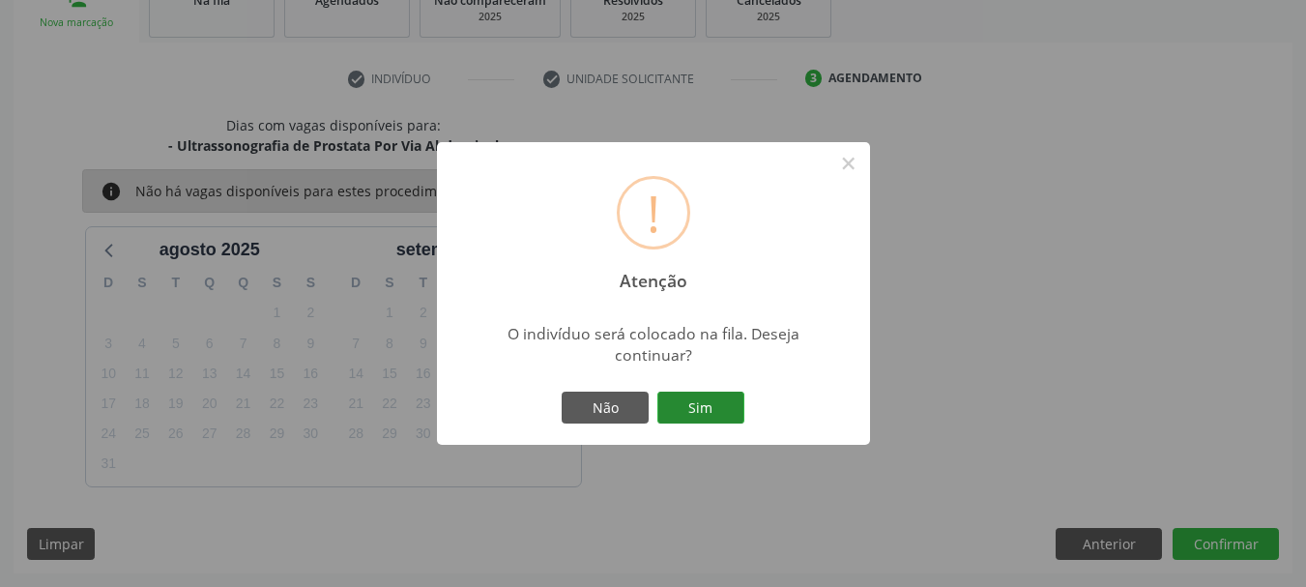
click at [722, 409] on button "Sim" at bounding box center [701, 408] width 87 height 33
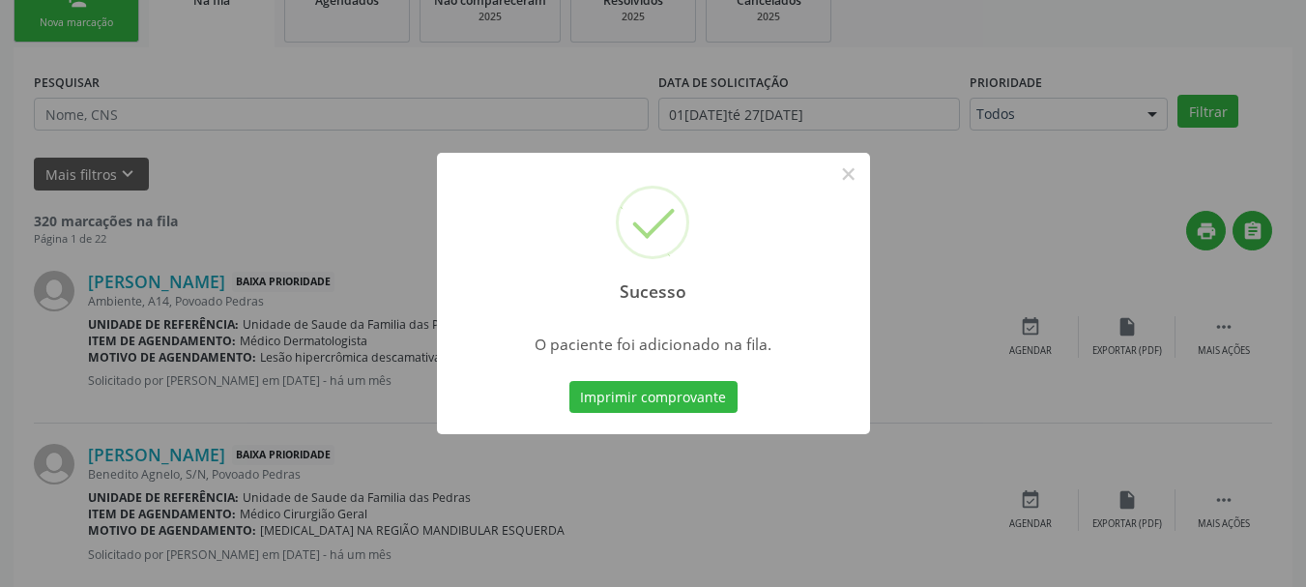
scroll to position [78, 0]
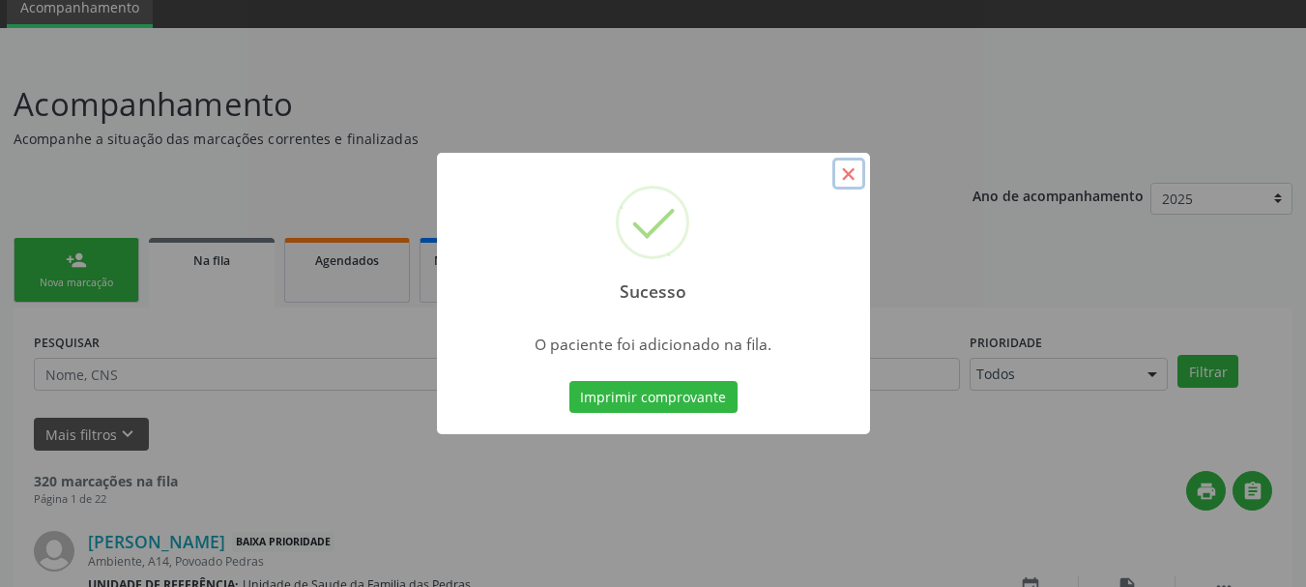
click at [843, 174] on button "×" at bounding box center [849, 174] width 33 height 33
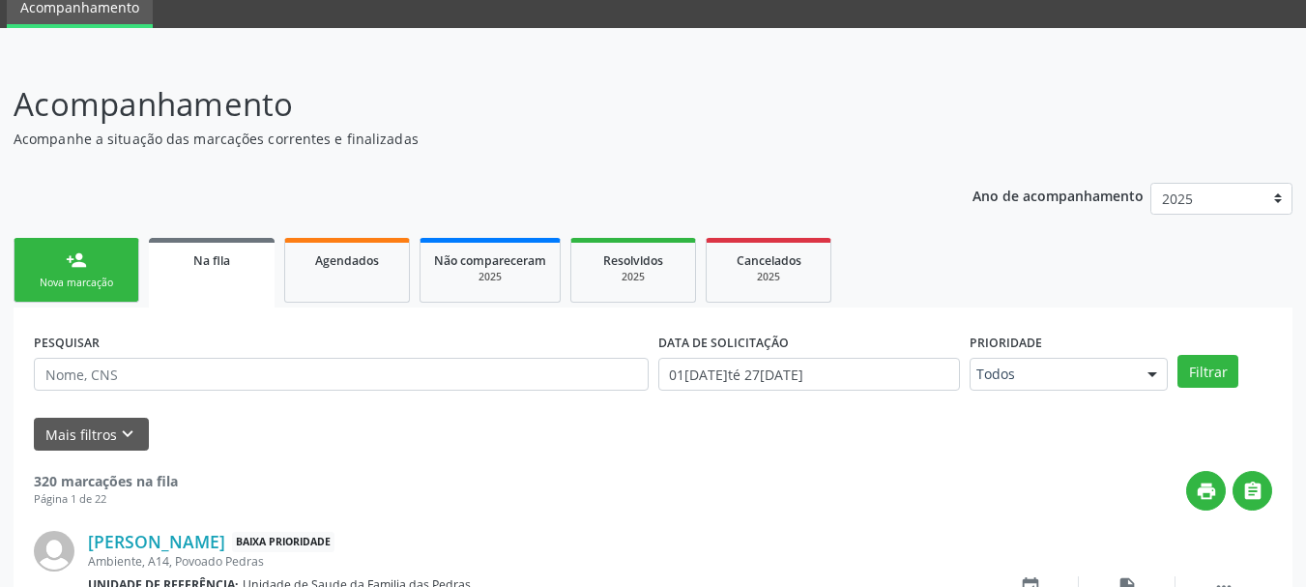
click at [42, 286] on div "Nova marcação" at bounding box center [76, 283] width 97 height 15
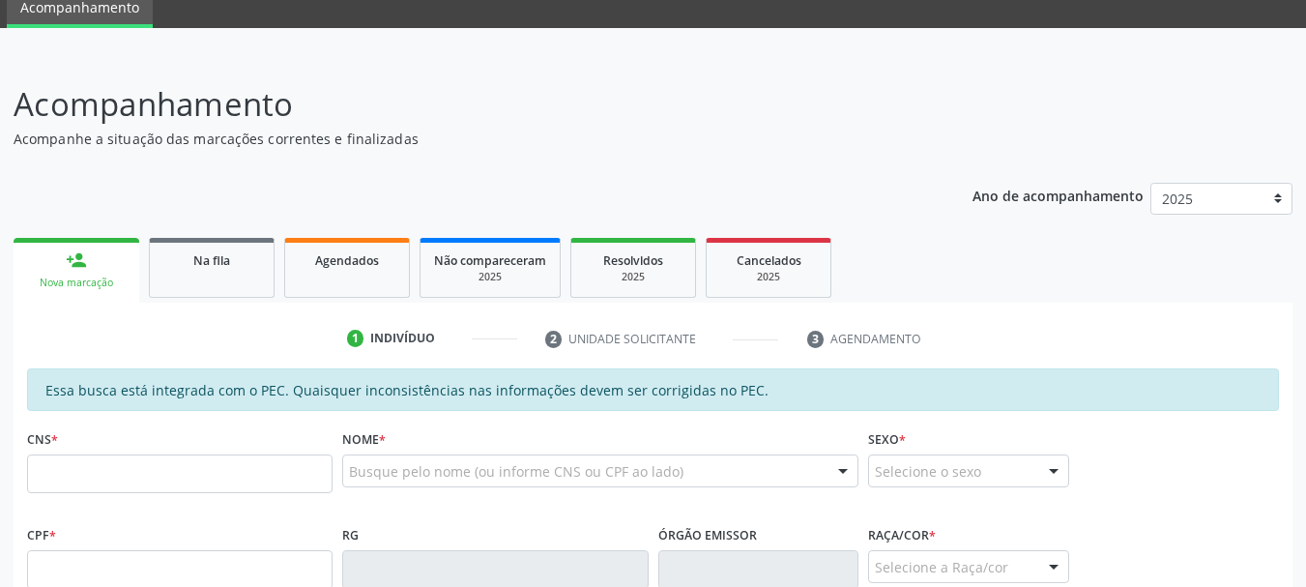
scroll to position [0, 0]
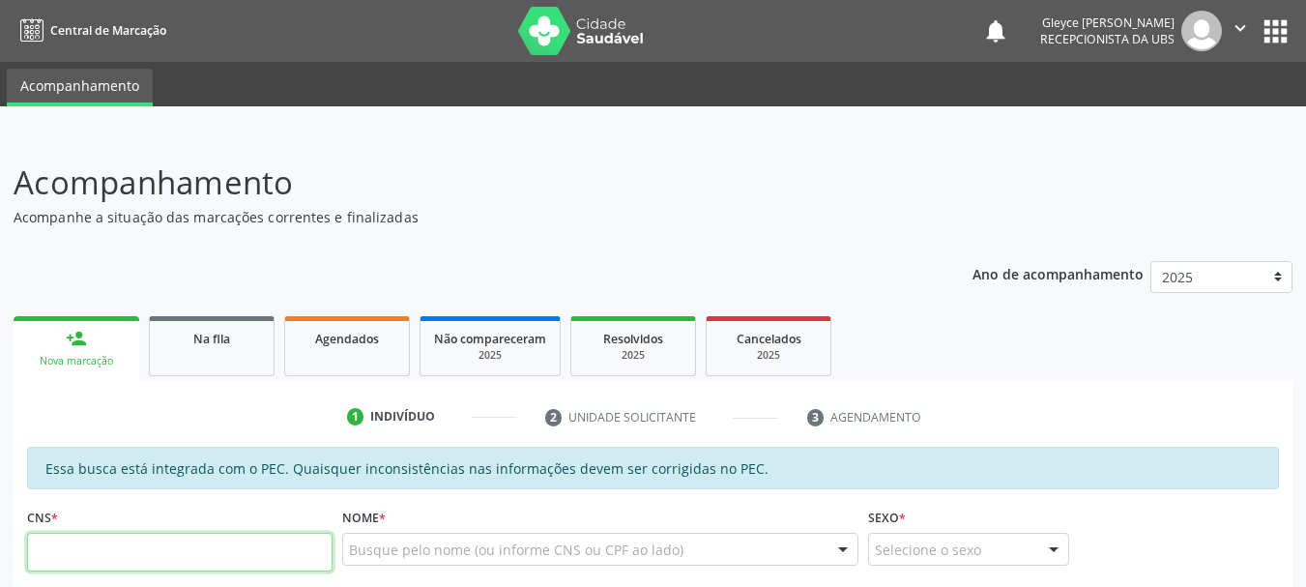
click at [130, 558] on input "text" at bounding box center [180, 552] width 306 height 39
type input "708 4057 8131 5361"
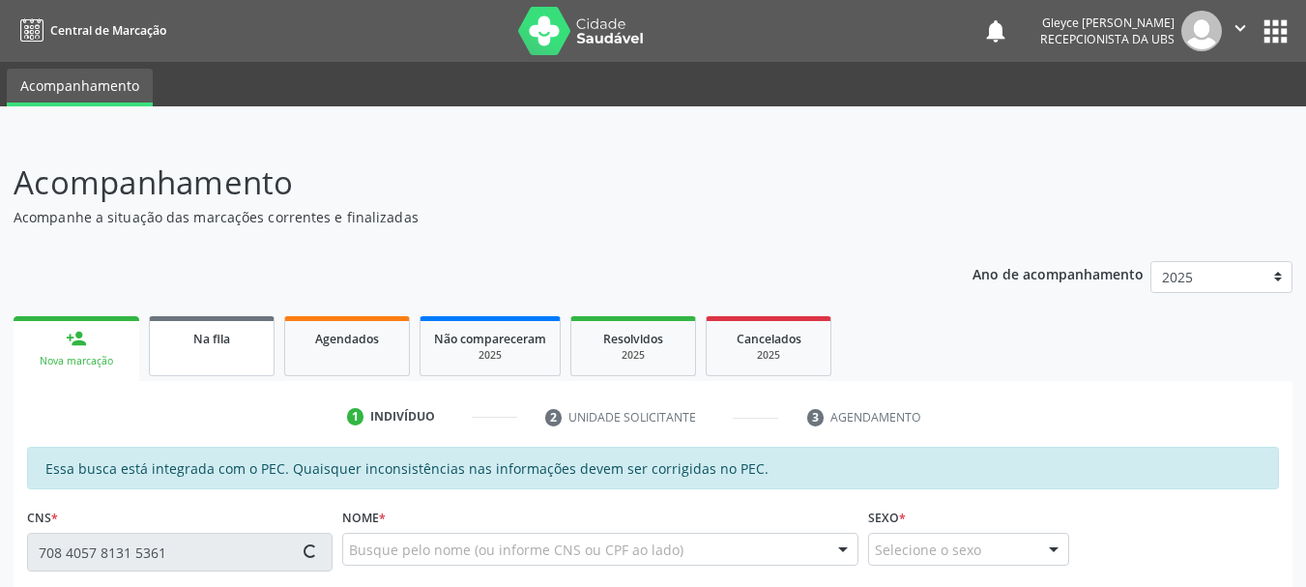
type input "063.576.964-63"
type input "08[DATE]"
type input "[PERSON_NAME]"
type input "[PHONE_NUMBER]"
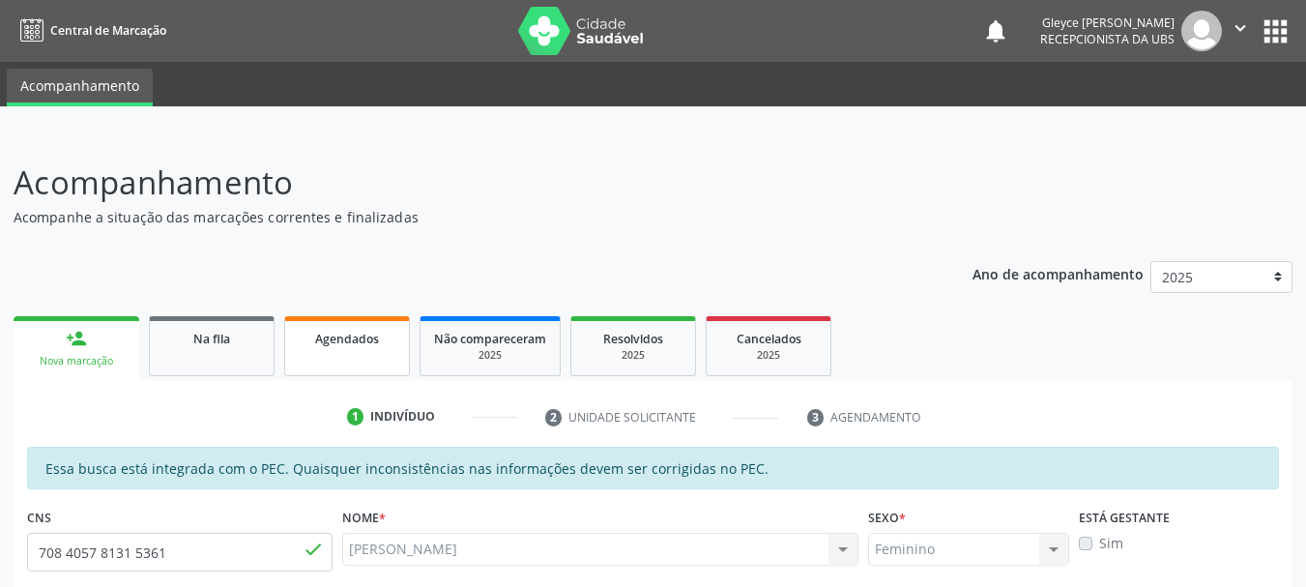
click at [335, 347] on div "Agendados" at bounding box center [347, 338] width 97 height 20
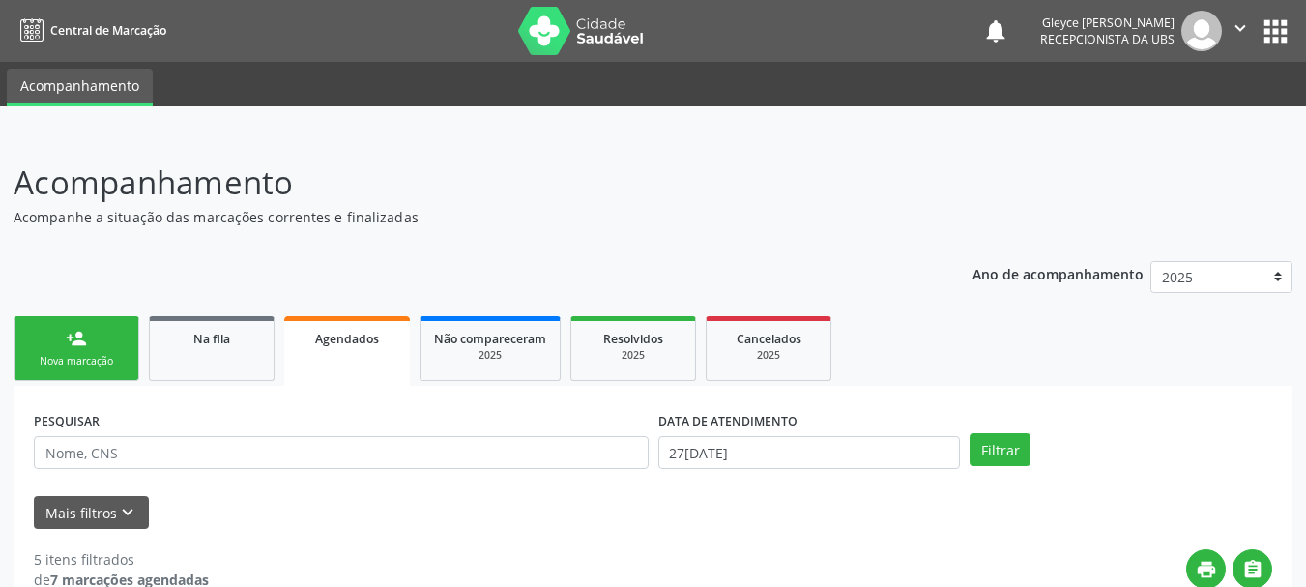
click at [82, 352] on link "person_add Nova marcação" at bounding box center [77, 348] width 126 height 65
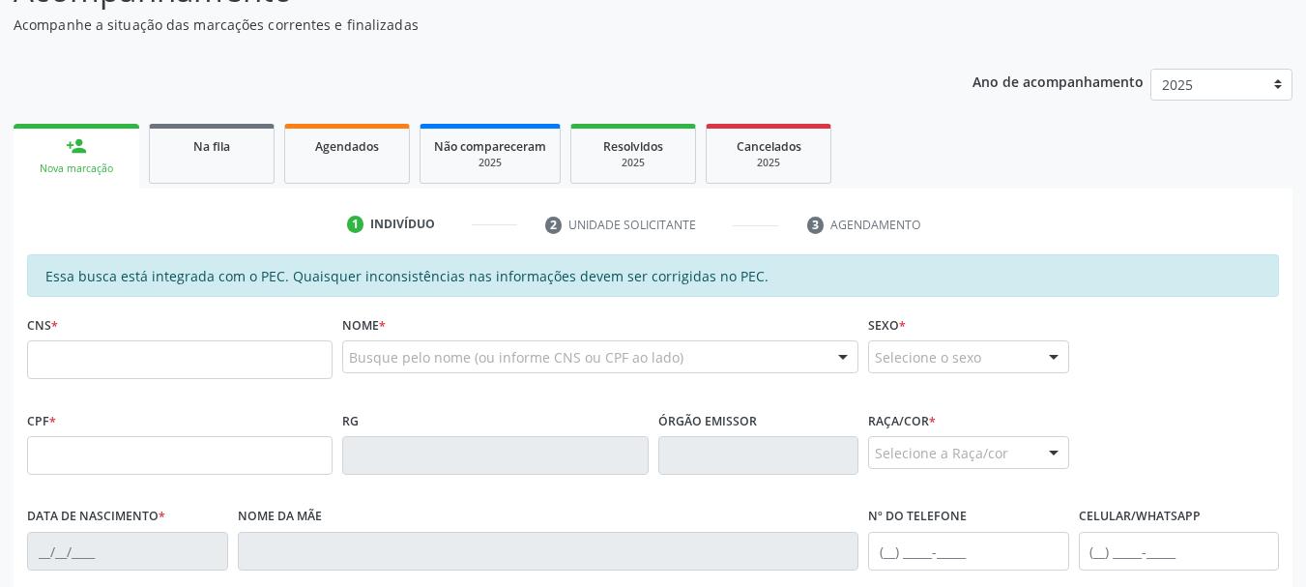
scroll to position [193, 0]
click at [271, 357] on input "text" at bounding box center [180, 358] width 306 height 39
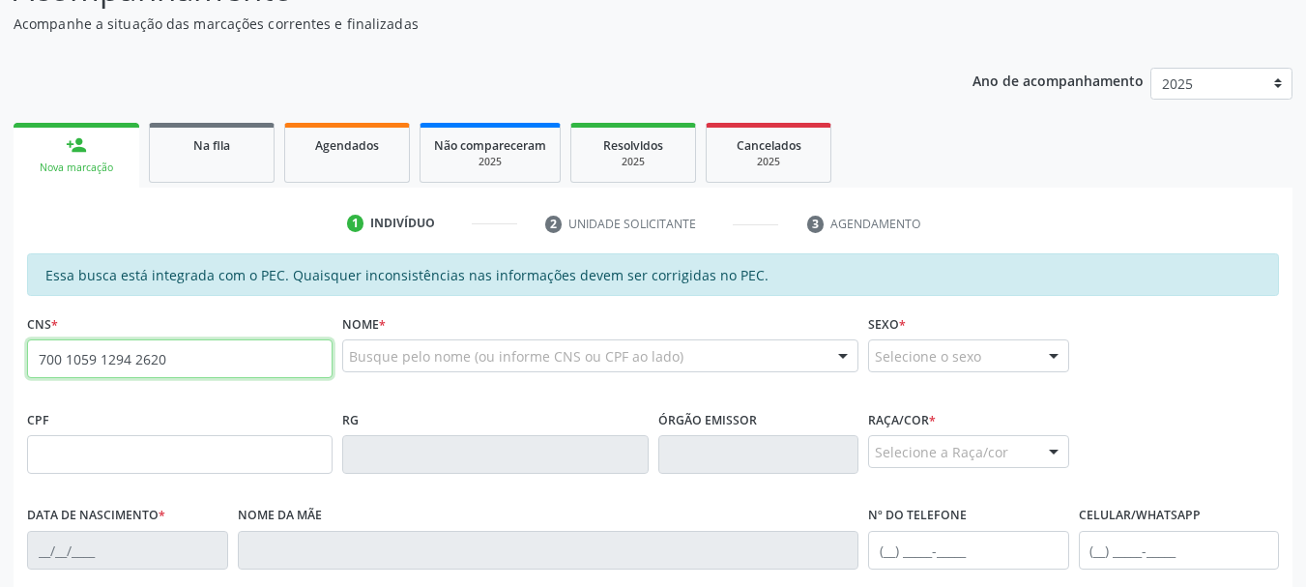
type input "700 1059 1294 2620"
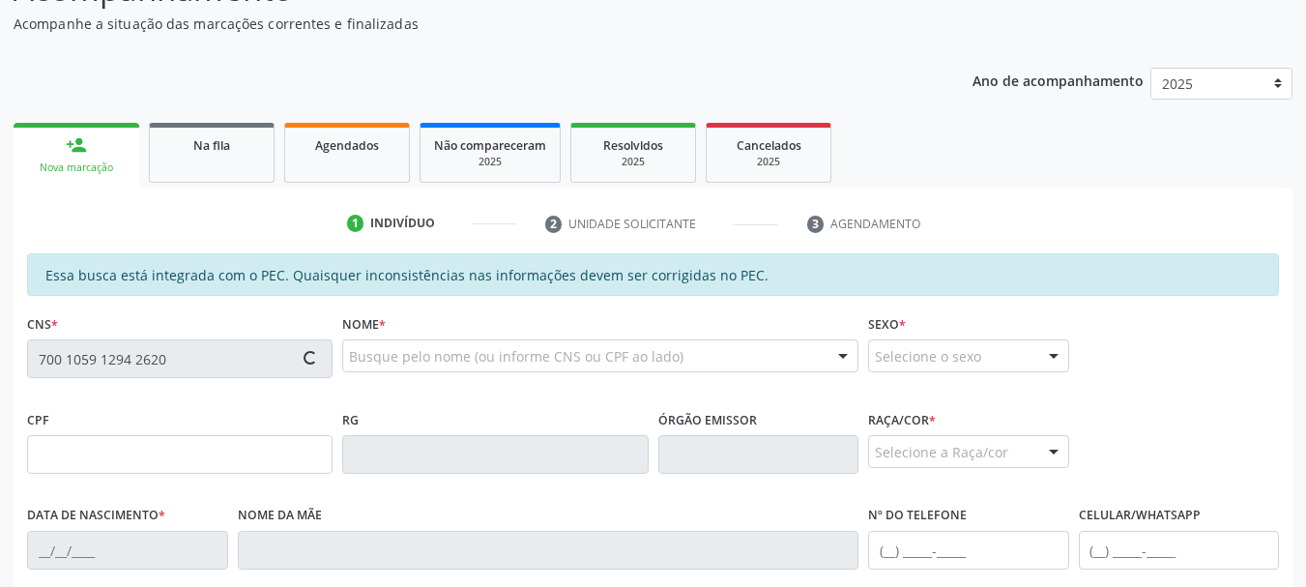
type input "153.172.644-56"
type input "30[DATE]"
type input "[PERSON_NAME]"
type input "[PHONE_NUMBER]"
type input "02"
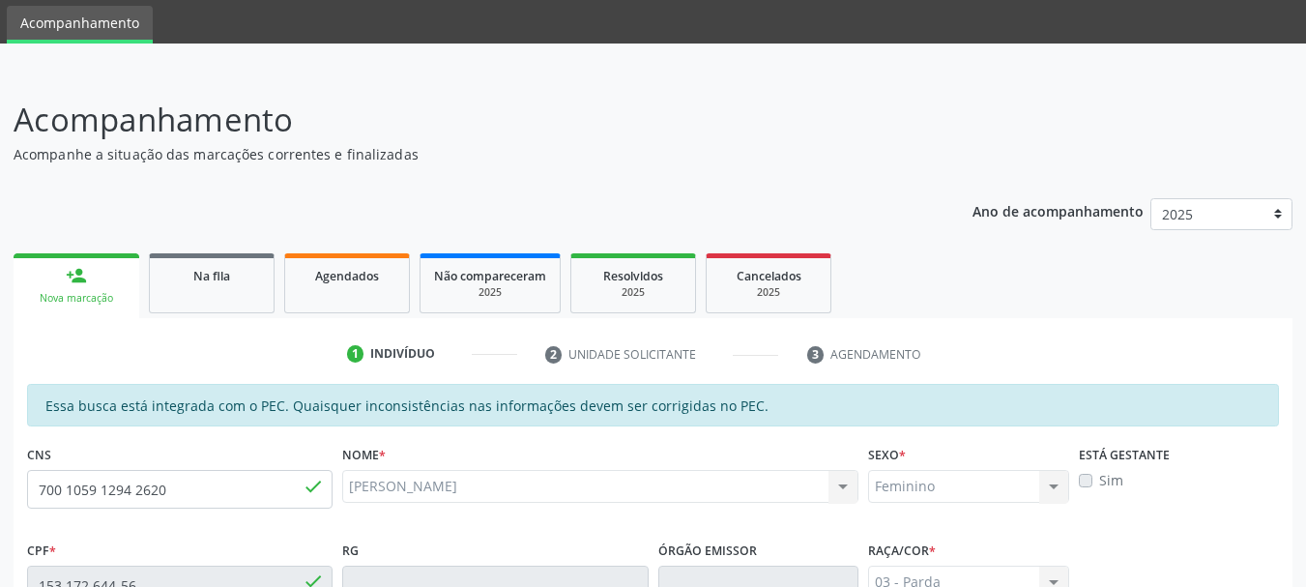
scroll to position [61, 0]
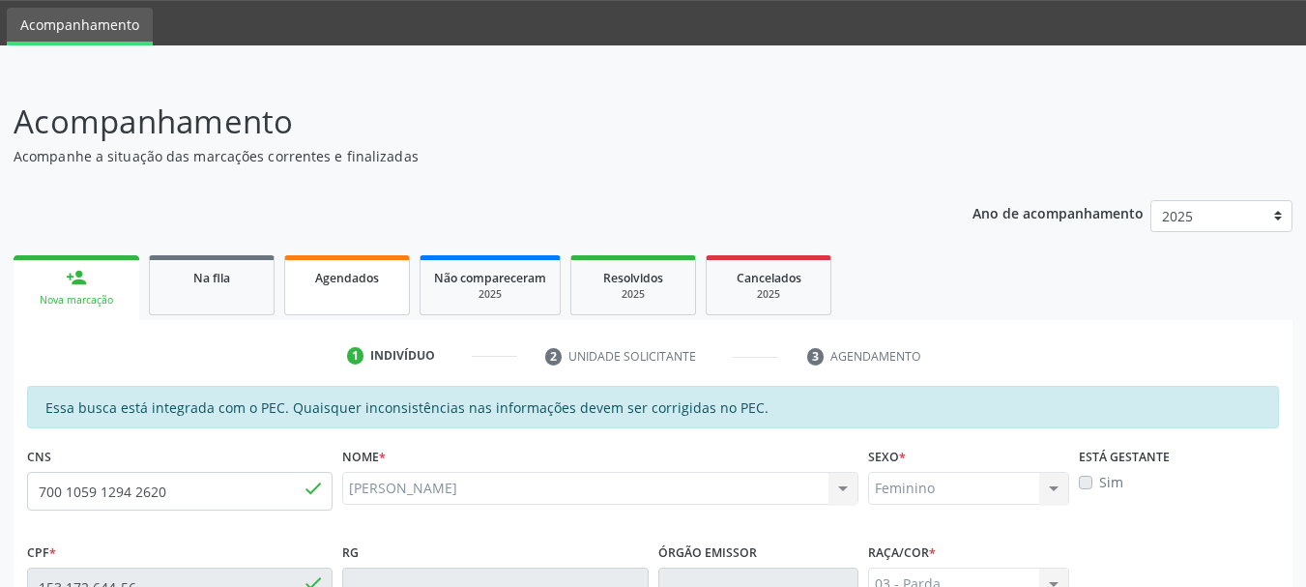
click at [343, 287] on link "Agendados" at bounding box center [347, 285] width 126 height 60
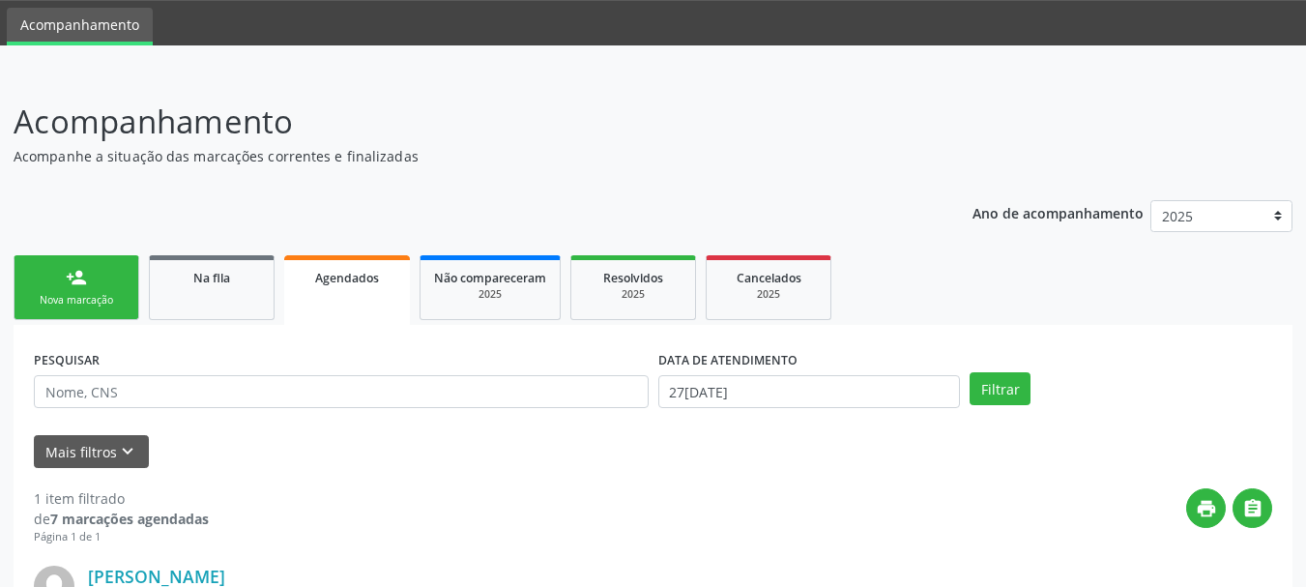
click at [103, 290] on link "person_add Nova marcação" at bounding box center [77, 287] width 126 height 65
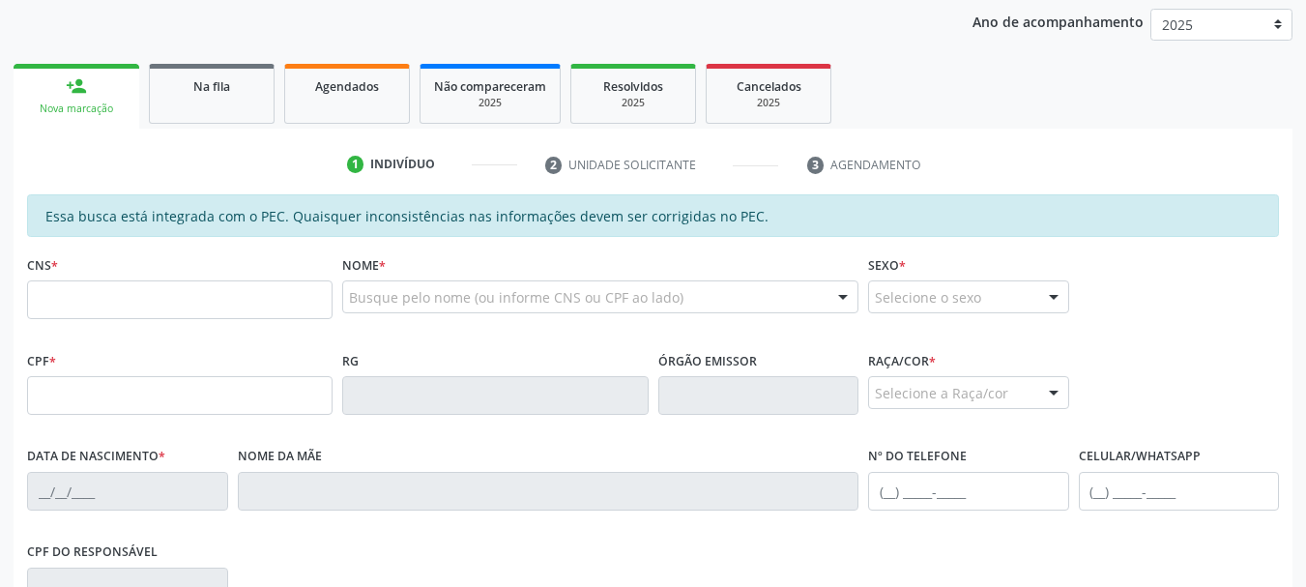
scroll to position [254, 0]
click at [105, 307] on input "text" at bounding box center [180, 297] width 306 height 39
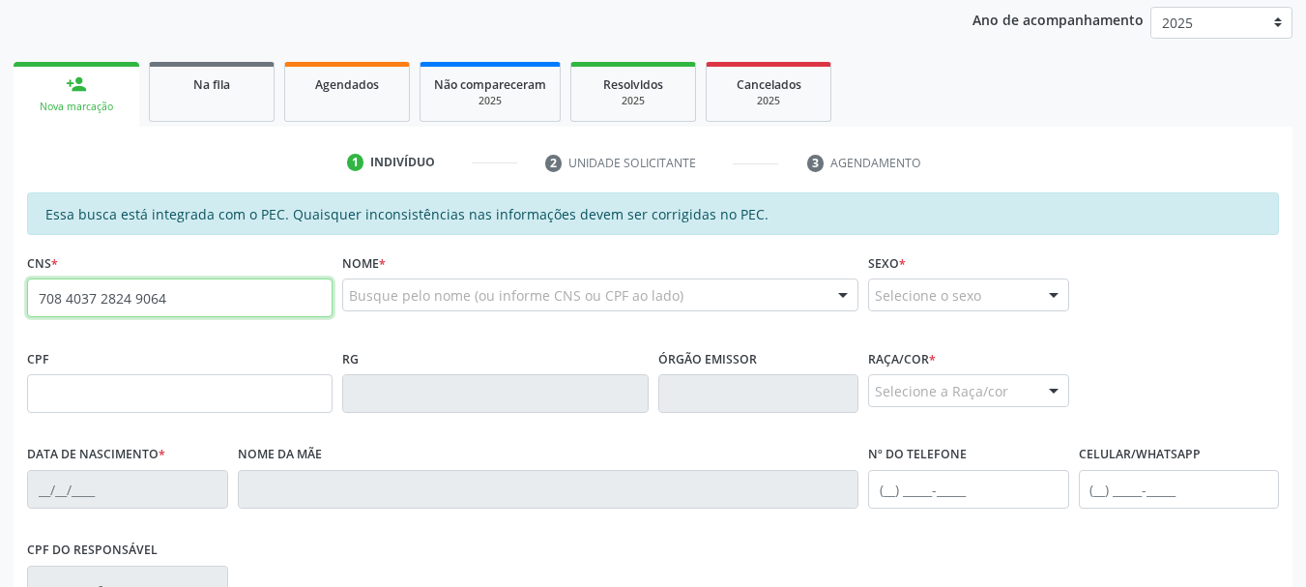
type input "708 4037 2824 9064"
type input "111.348.434-96"
type input "30[DATE]"
type input "[PERSON_NAME]"
type input "[PHONE_NUMBER]"
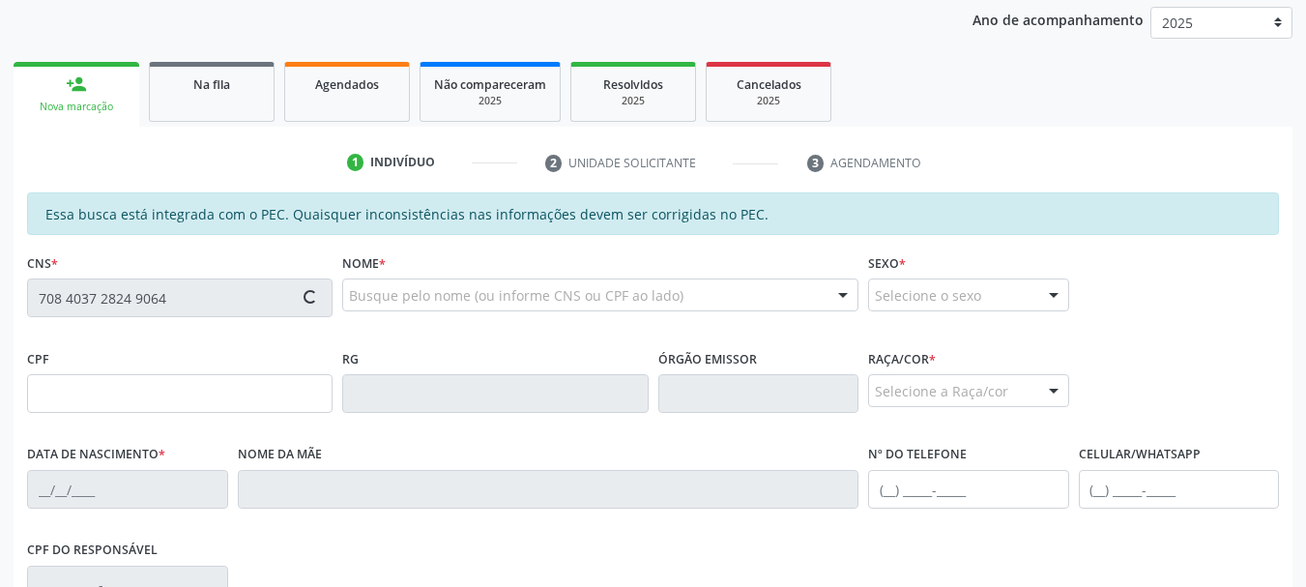
type input "01"
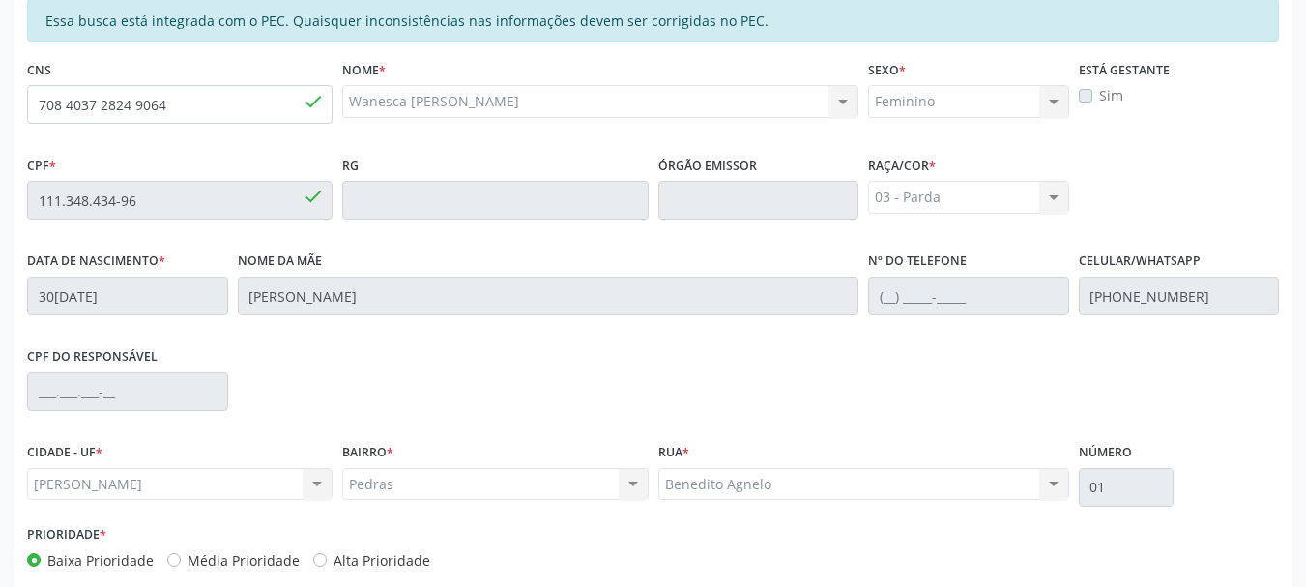
scroll to position [544, 0]
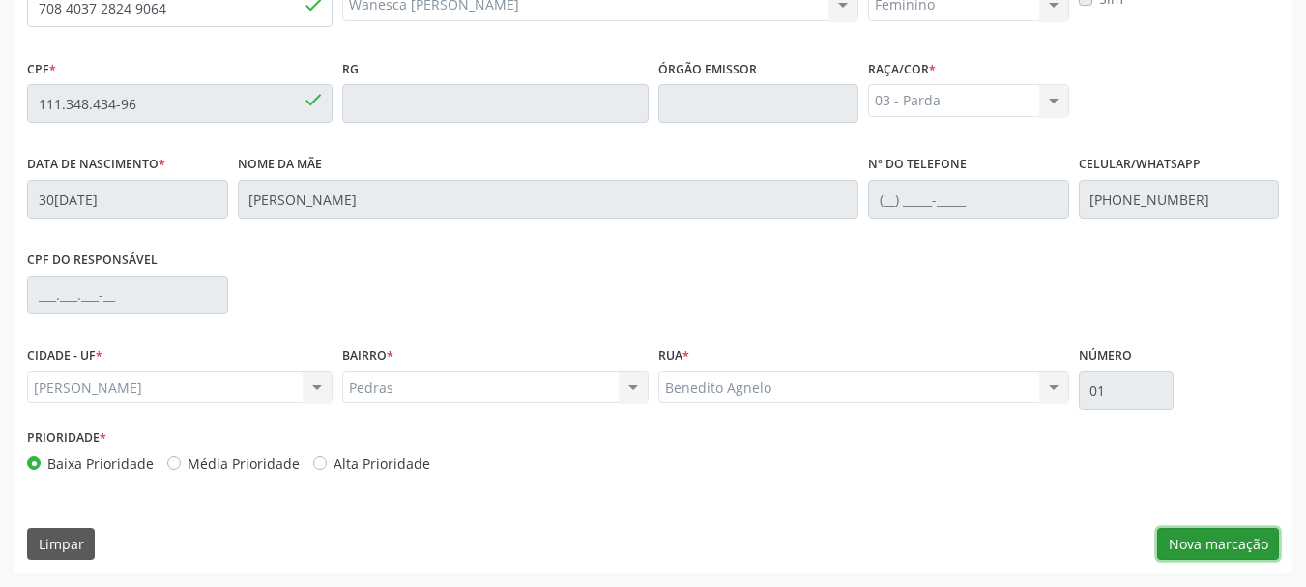
click at [1182, 552] on button "Nova marcação" at bounding box center [1219, 544] width 122 height 33
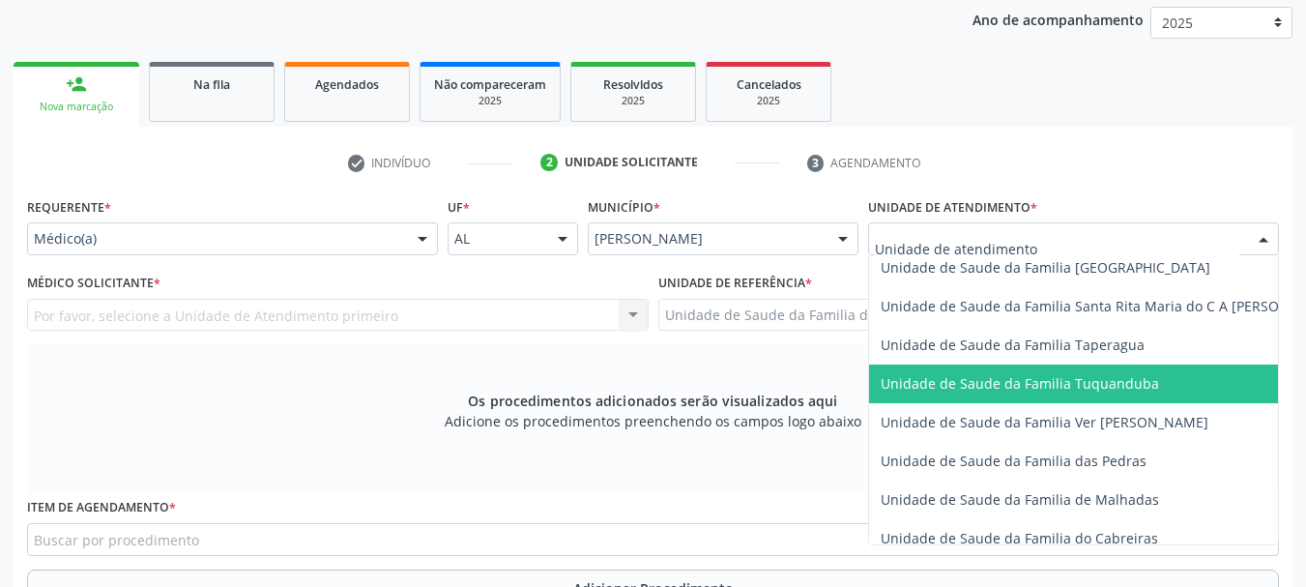
scroll to position [1354, 0]
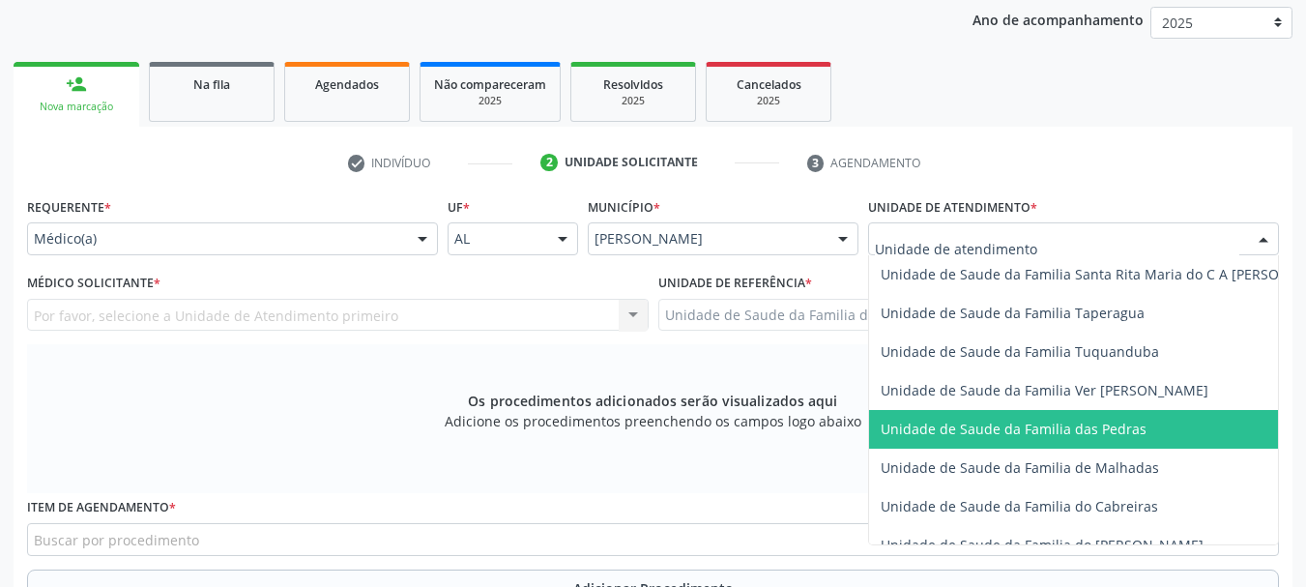
click at [920, 426] on span "Unidade de Saude da Familia das Pedras" at bounding box center [1014, 429] width 266 height 18
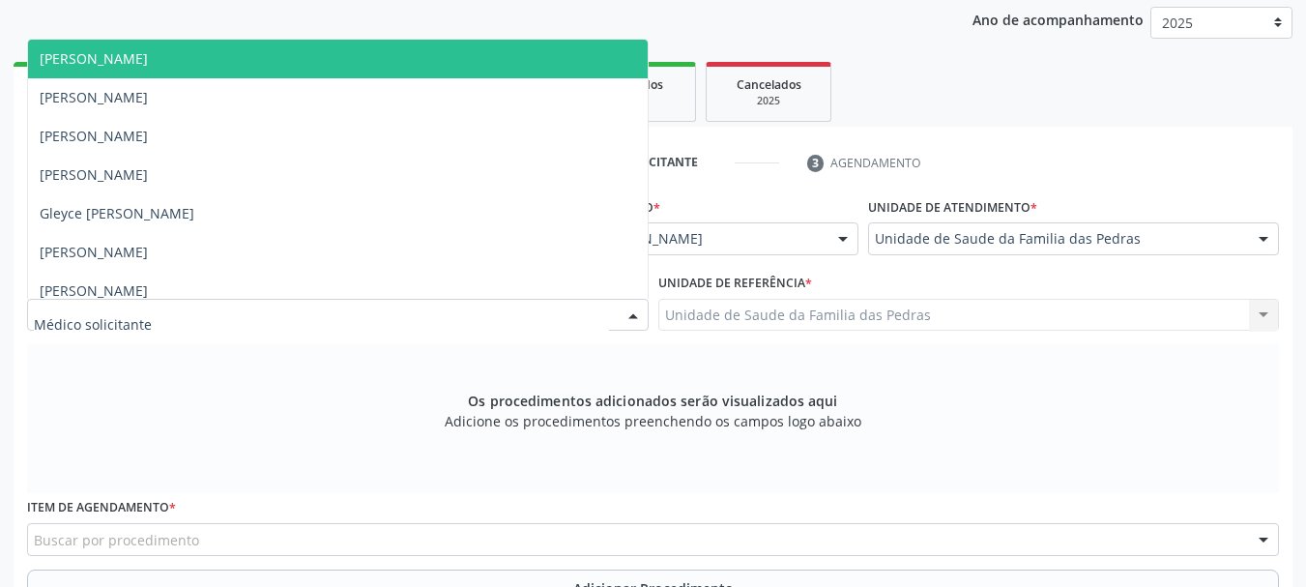
click at [589, 316] on div at bounding box center [338, 315] width 622 height 33
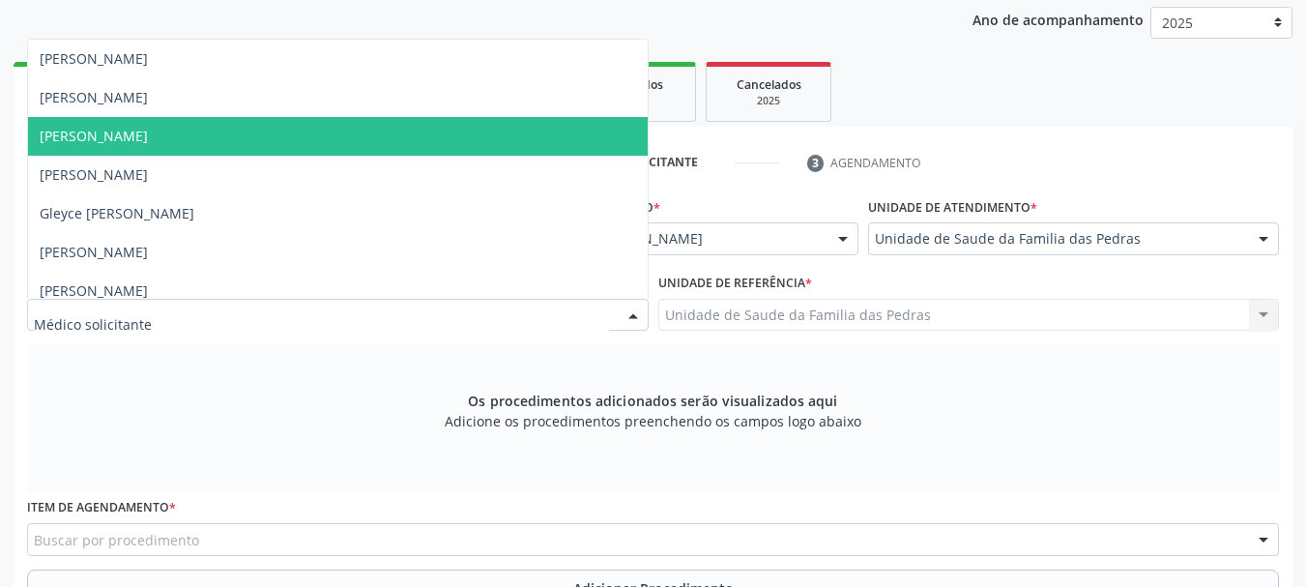
click at [308, 126] on span "[PERSON_NAME]" at bounding box center [338, 136] width 620 height 39
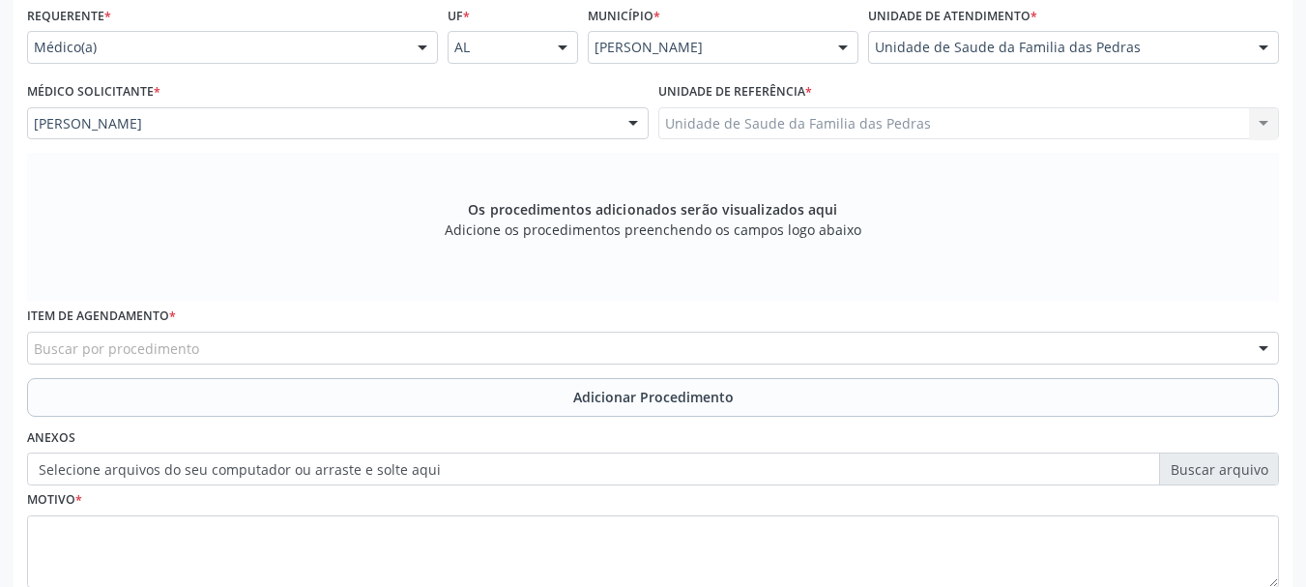
scroll to position [448, 0]
click at [450, 343] on div "Buscar por procedimento" at bounding box center [653, 346] width 1252 height 33
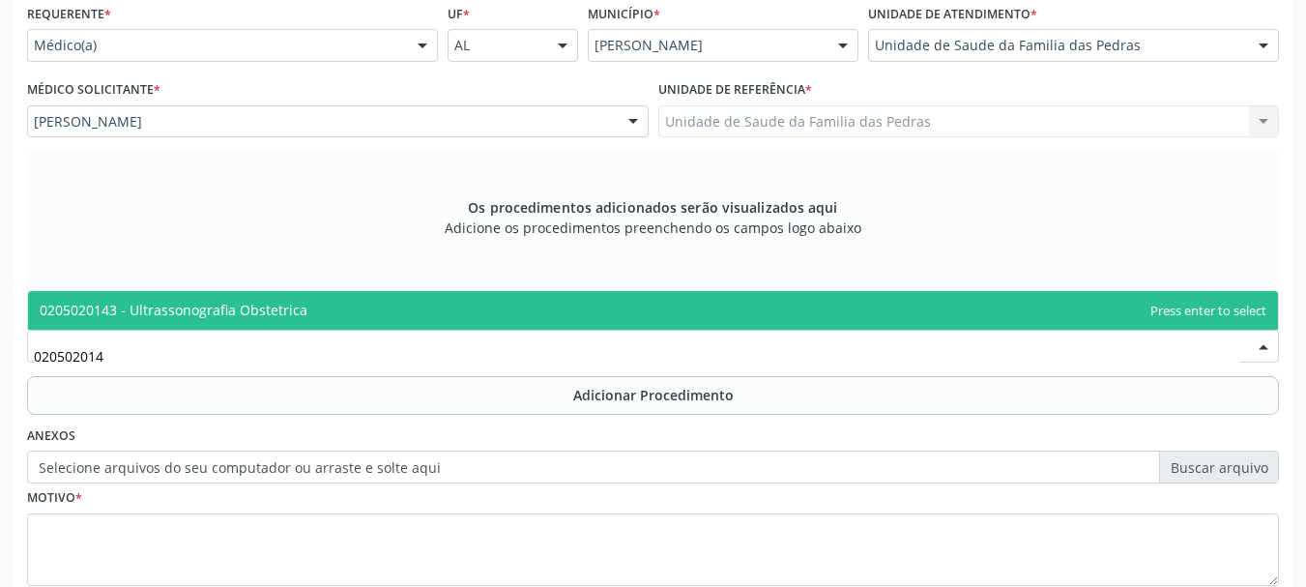
type input "0205020143"
click at [458, 298] on span "0205020143 - Ultrassonografia Obstetrica" at bounding box center [653, 310] width 1250 height 39
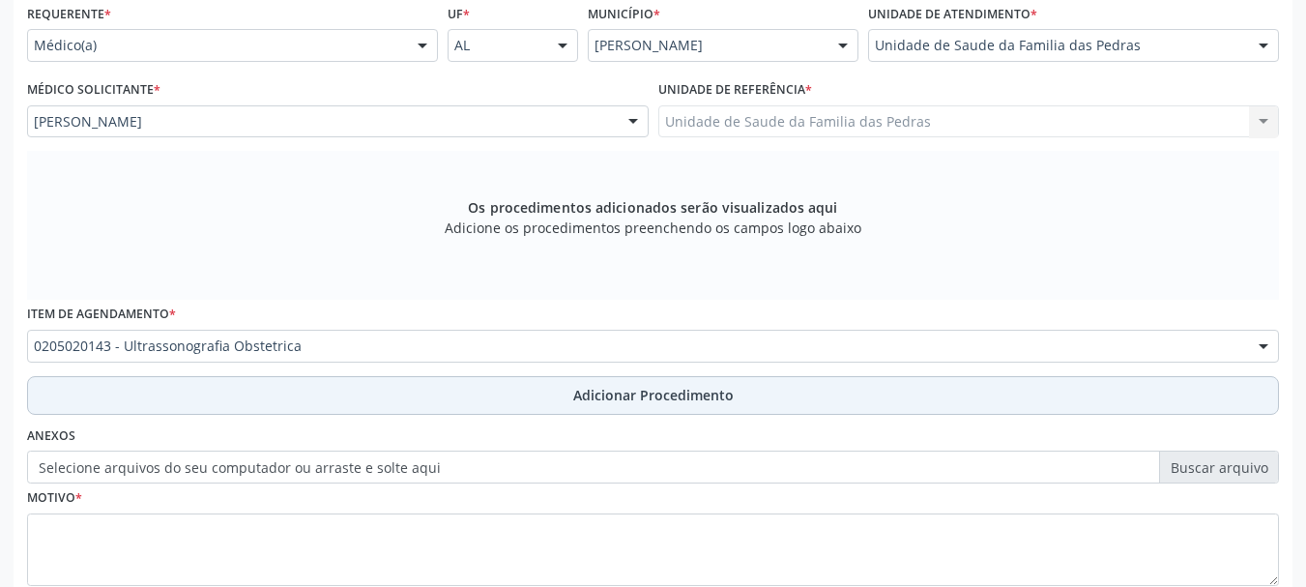
click at [490, 406] on button "Adicionar Procedimento" at bounding box center [653, 395] width 1252 height 39
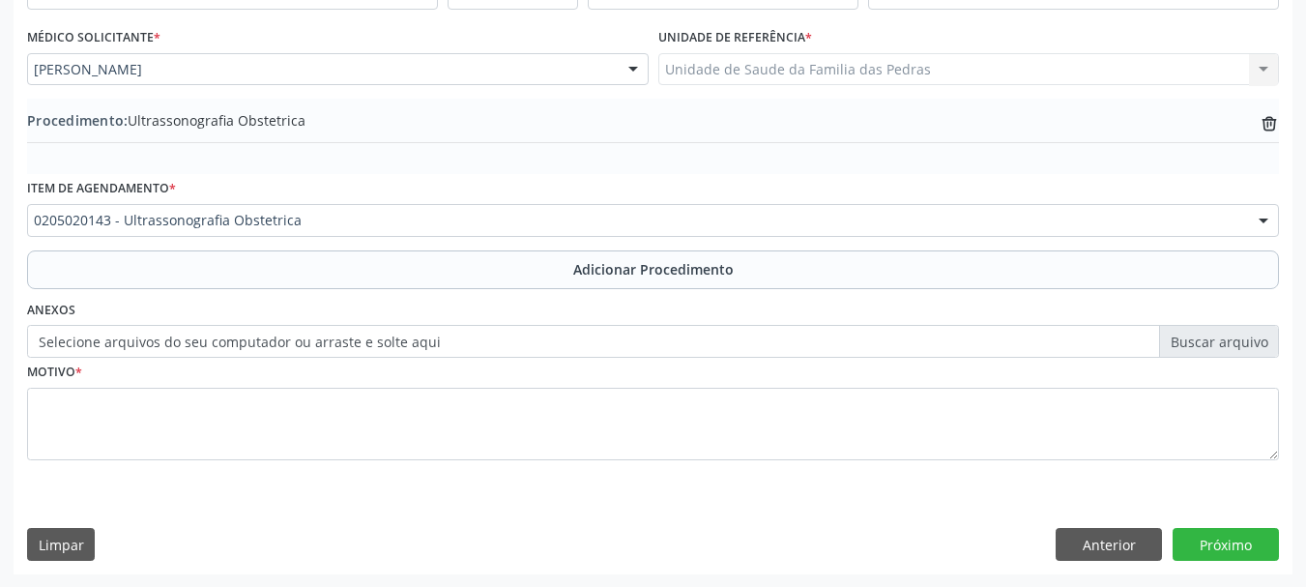
scroll to position [501, 0]
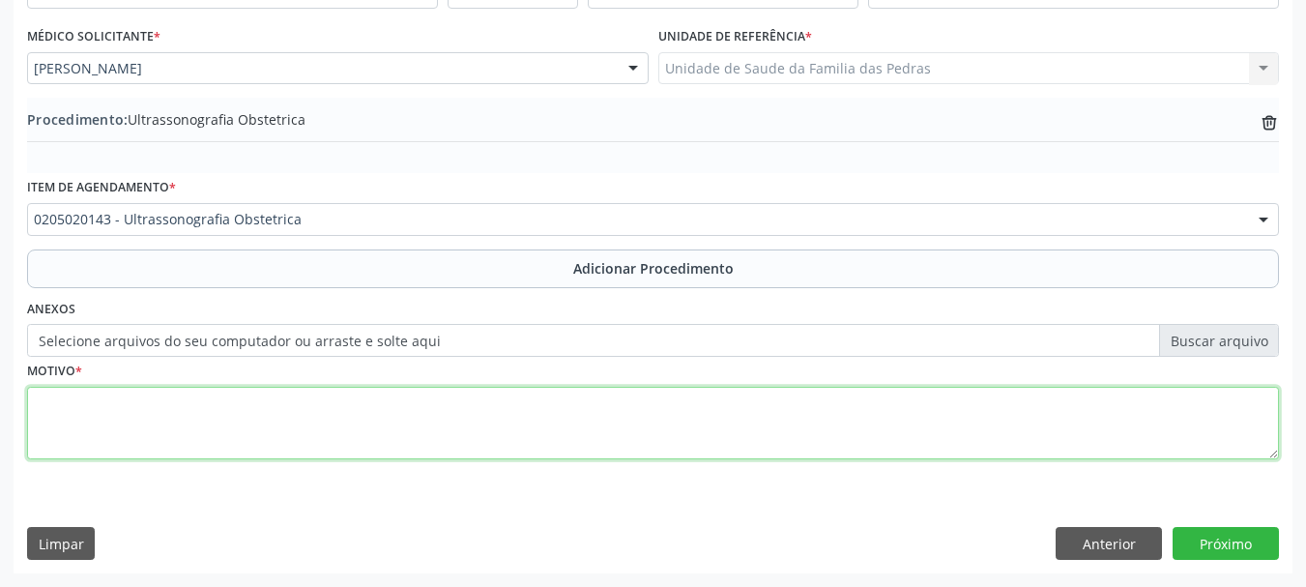
click at [360, 435] on textarea at bounding box center [653, 423] width 1252 height 73
click at [47, 399] on textarea "ORÉ [DATE]" at bounding box center [653, 423] width 1252 height 73
type textarea "PRÉ [DATE]"
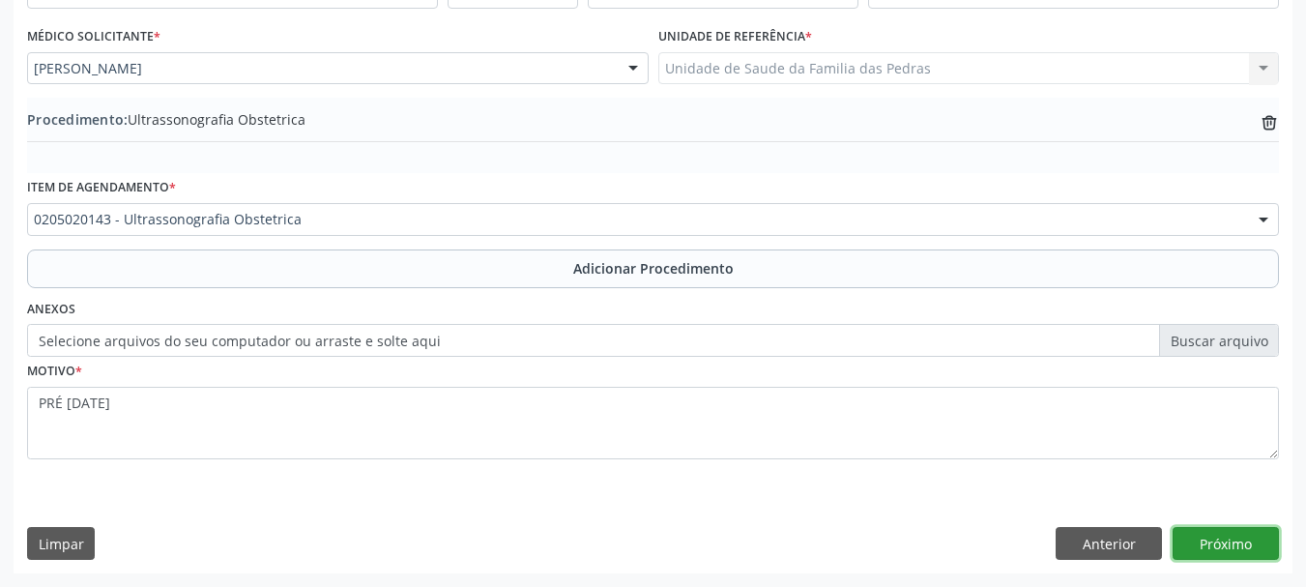
click at [1249, 538] on button "Próximo" at bounding box center [1226, 543] width 106 height 33
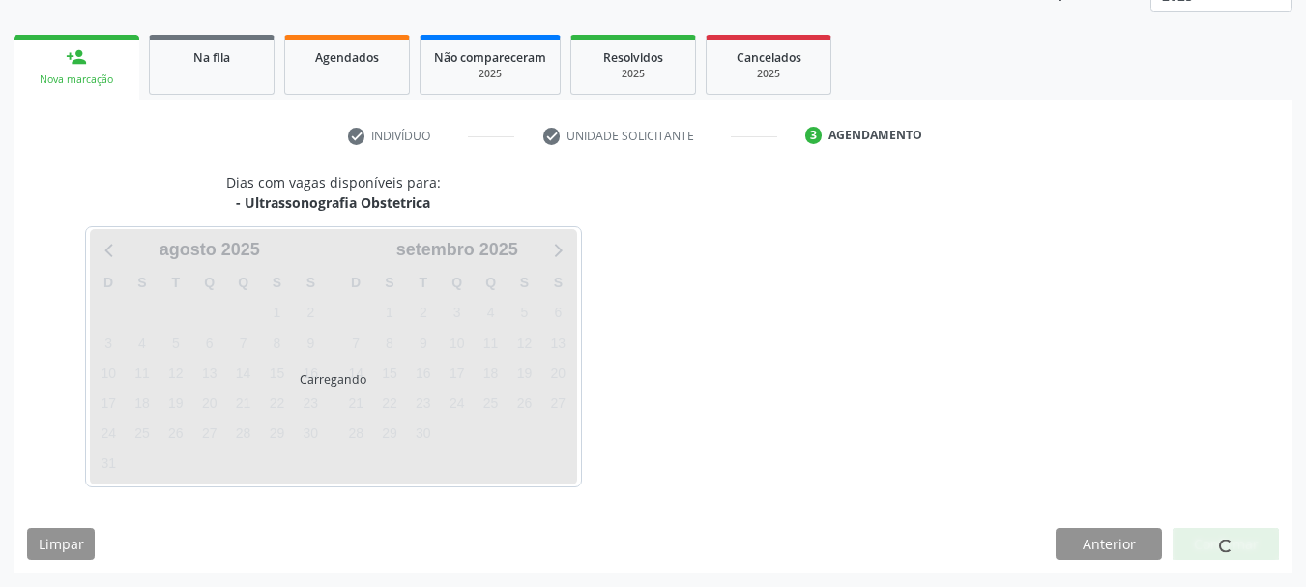
scroll to position [338, 0]
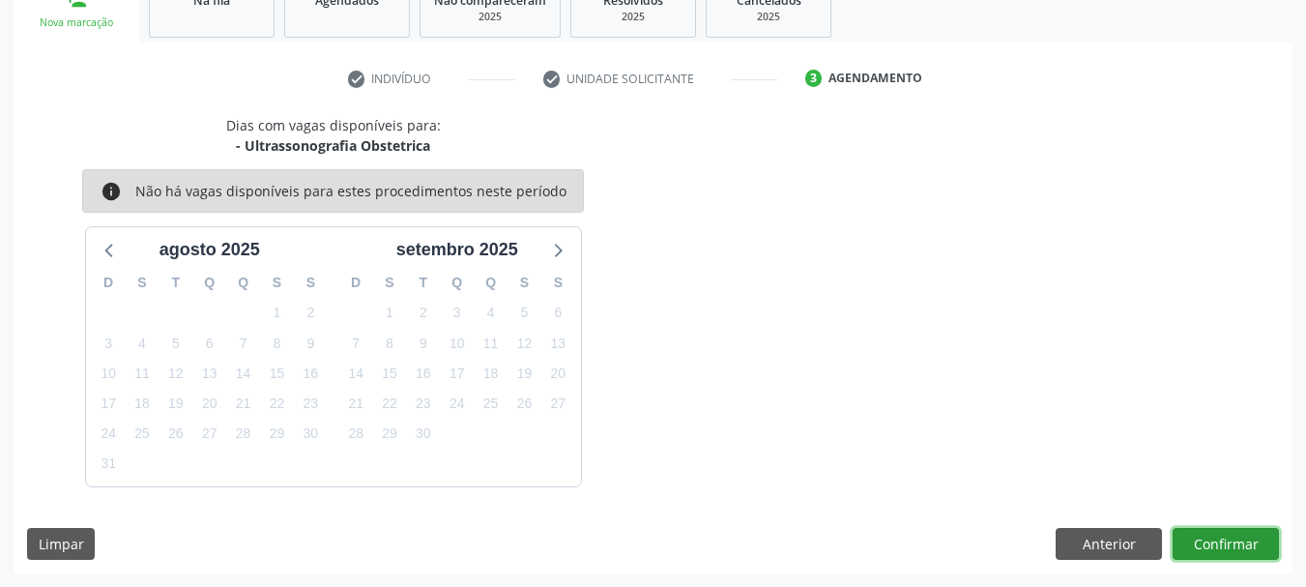
click at [1209, 543] on button "Confirmar" at bounding box center [1226, 544] width 106 height 33
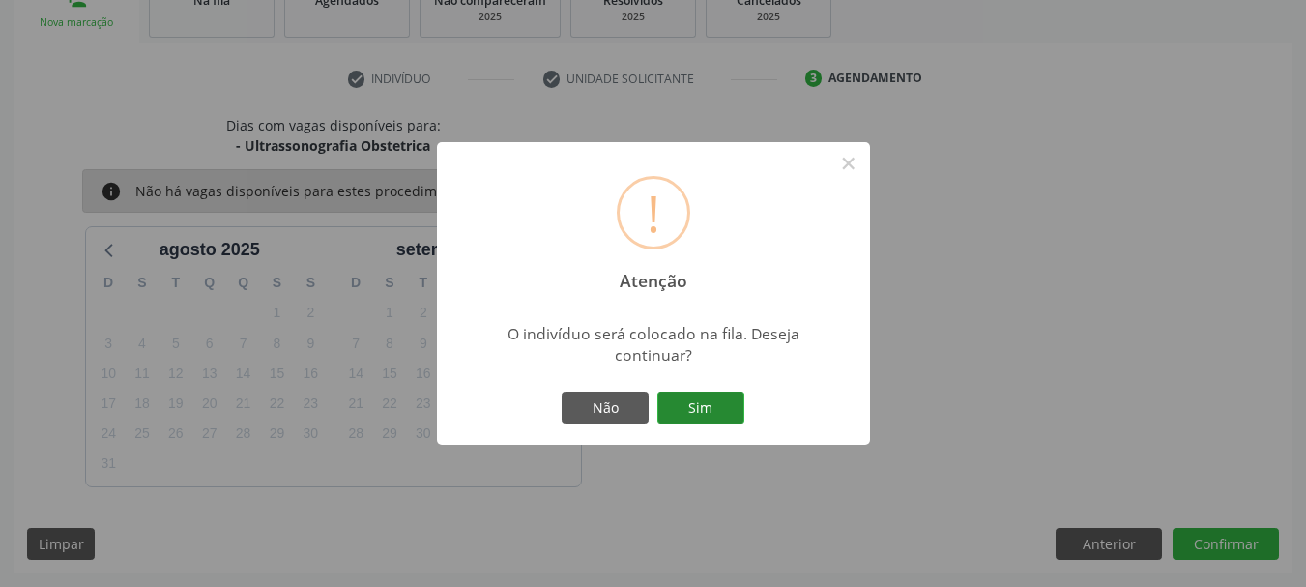
click at [711, 403] on button "Sim" at bounding box center [701, 408] width 87 height 33
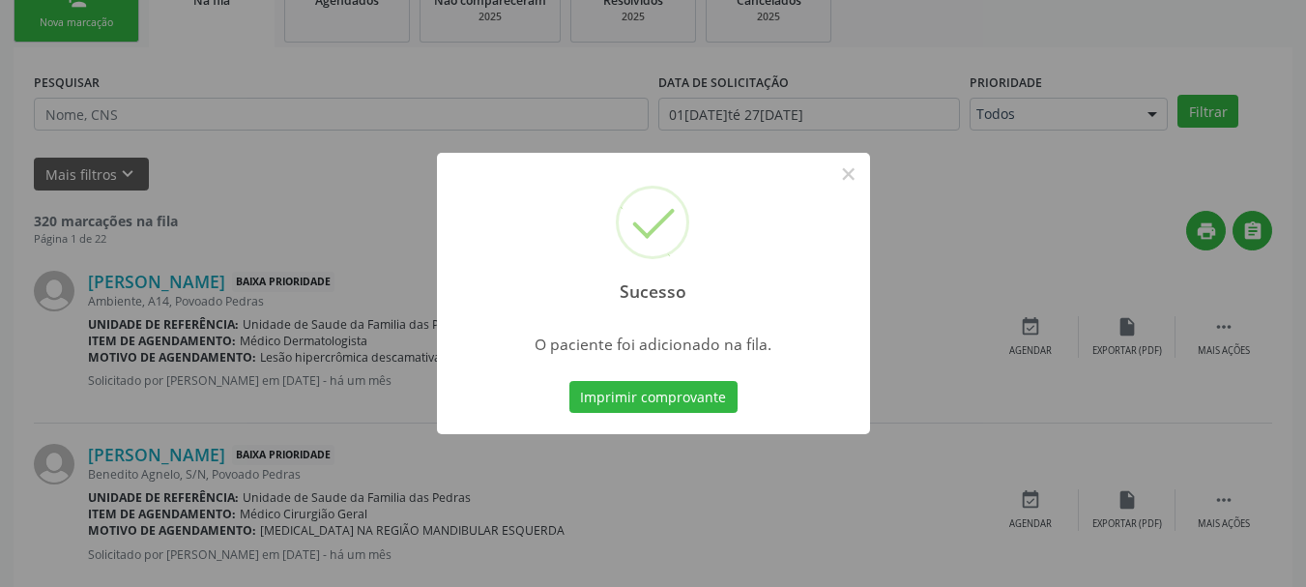
scroll to position [78, 0]
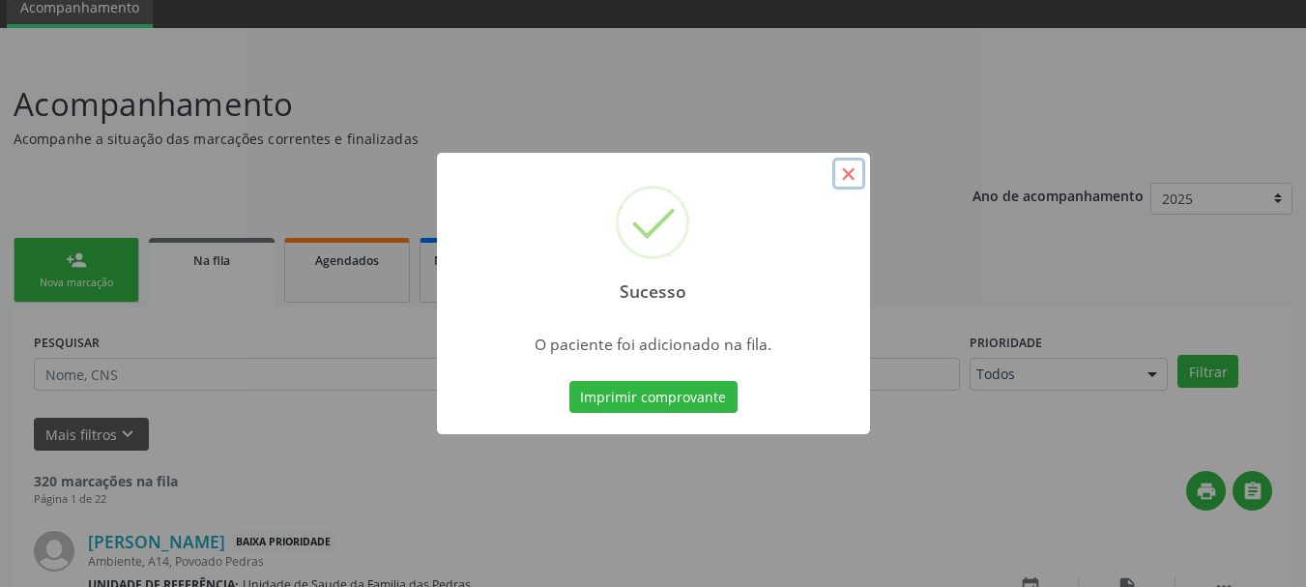
click at [844, 180] on button "×" at bounding box center [849, 174] width 33 height 33
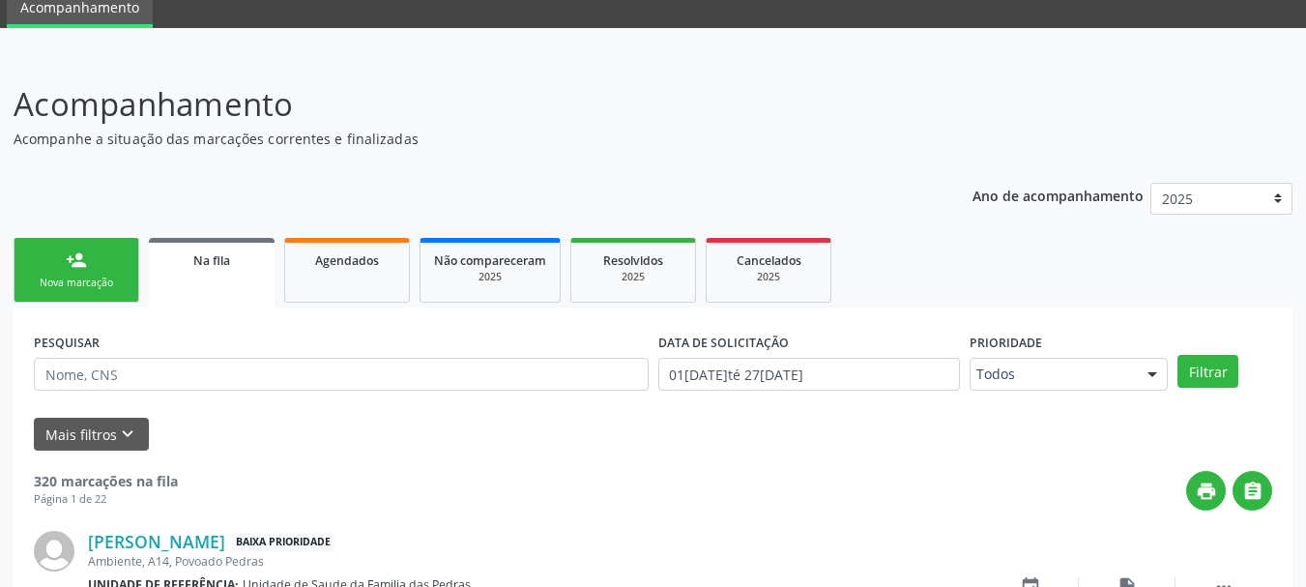
click at [857, 512] on div "[PERSON_NAME] Baixa Prioridade Ambiente, A14, [GEOGRAPHIC_DATA] Unidade de refe…" at bounding box center [653, 597] width 1239 height 173
click at [100, 285] on div "Nova marcação" at bounding box center [76, 283] width 97 height 15
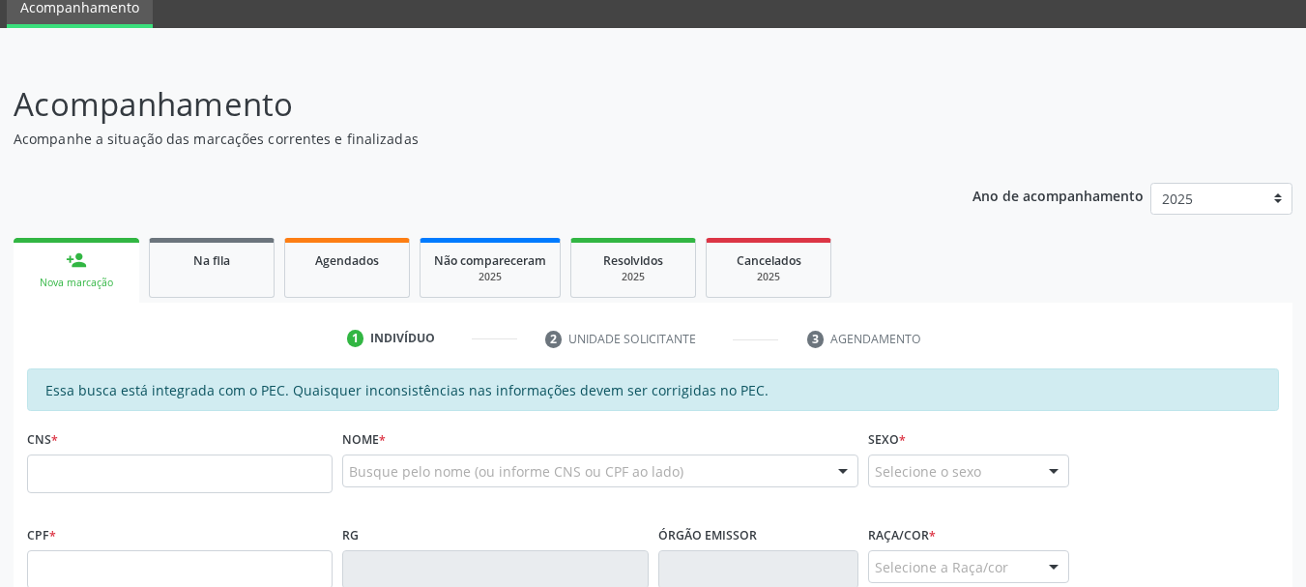
scroll to position [272, 0]
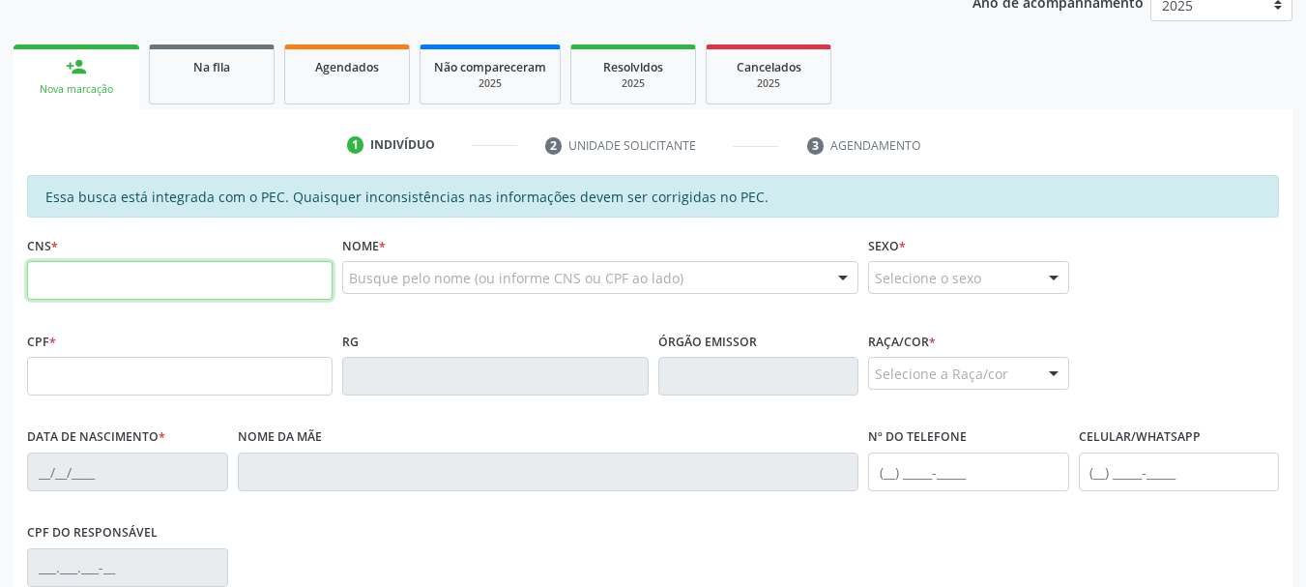
click at [92, 262] on input "text" at bounding box center [180, 280] width 306 height 39
type input "700 1059 1294 2620"
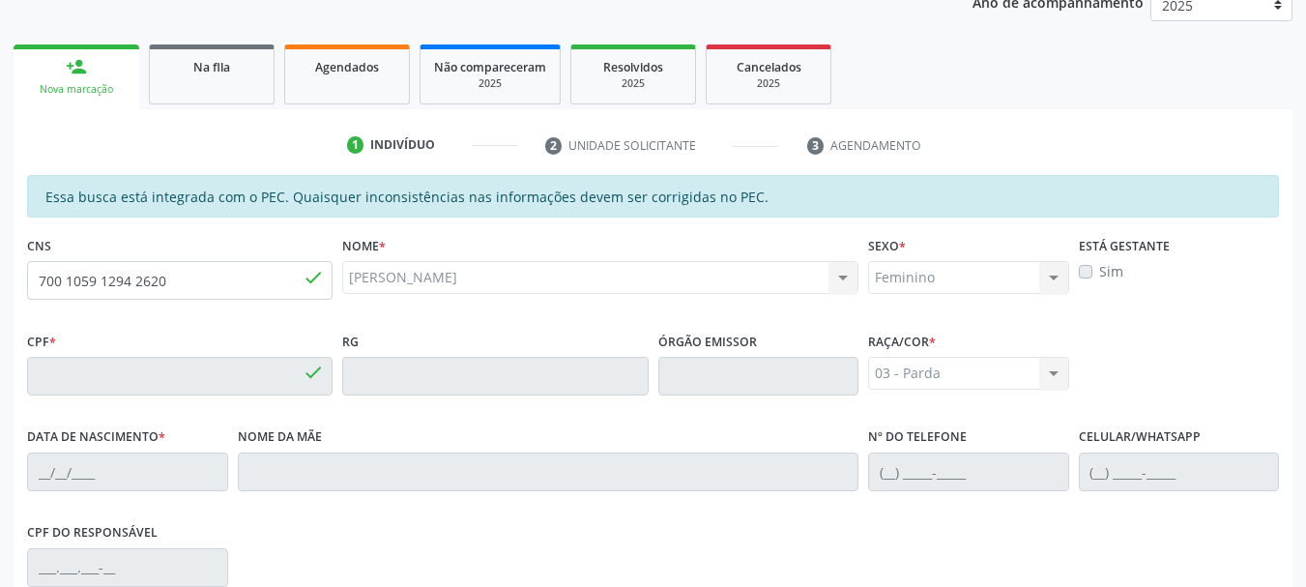
type input "153.172.644-56"
type input "30[DATE]"
type input "[PERSON_NAME]"
type input "[PHONE_NUMBER]"
type input "S/N"
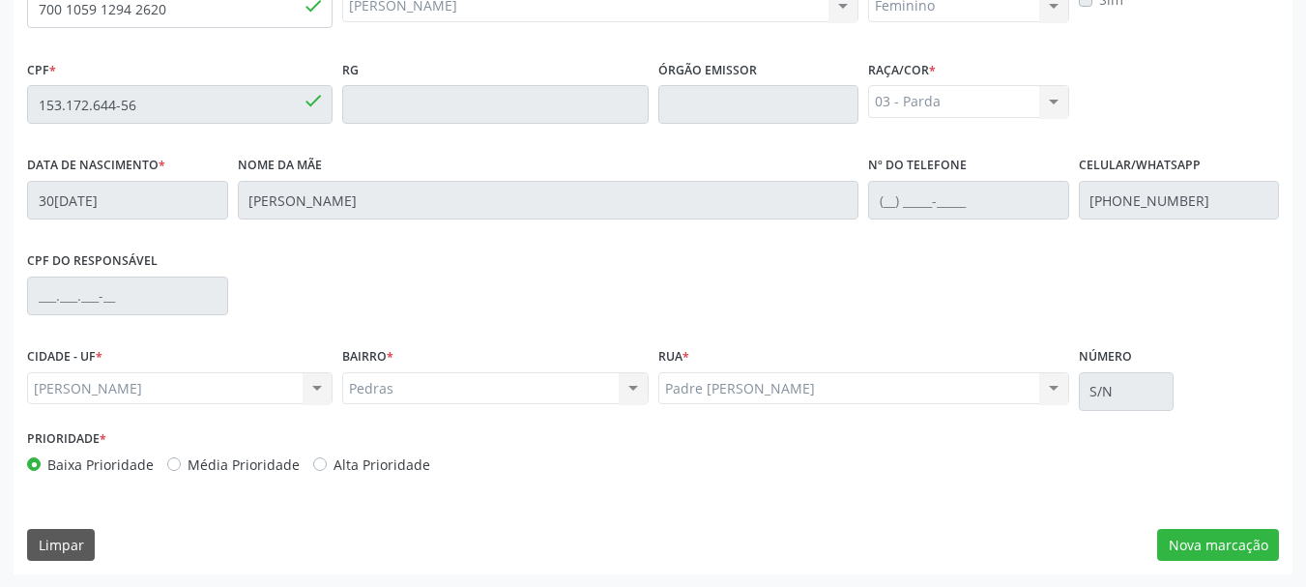
scroll to position [544, 0]
click at [1176, 543] on button "Nova marcação" at bounding box center [1219, 544] width 122 height 33
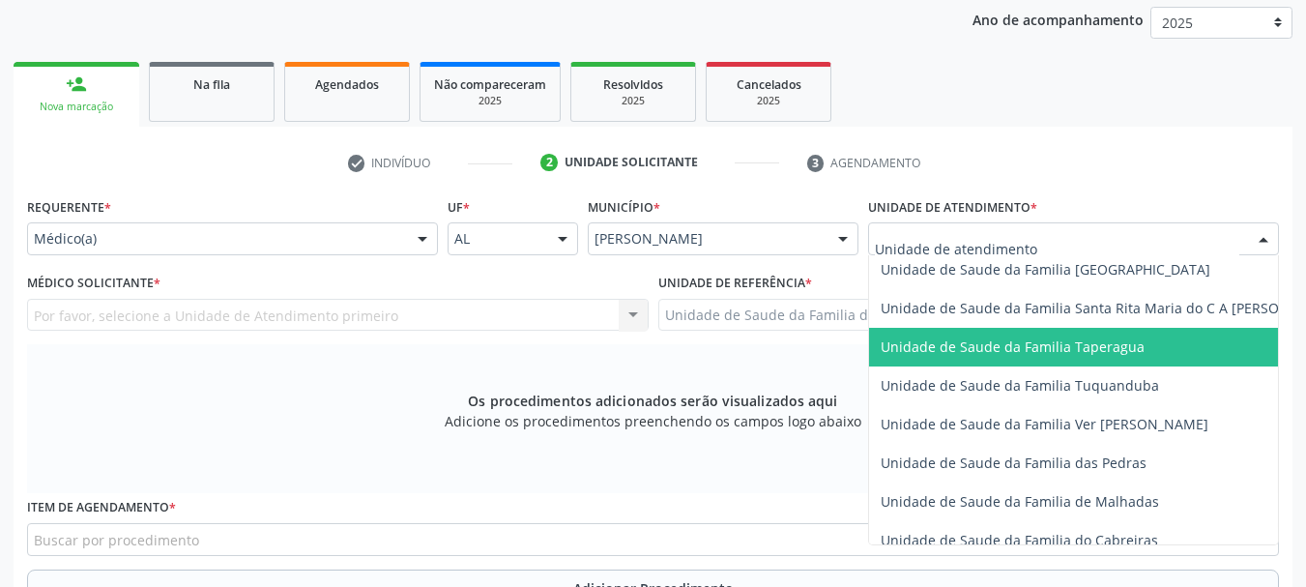
scroll to position [1354, 0]
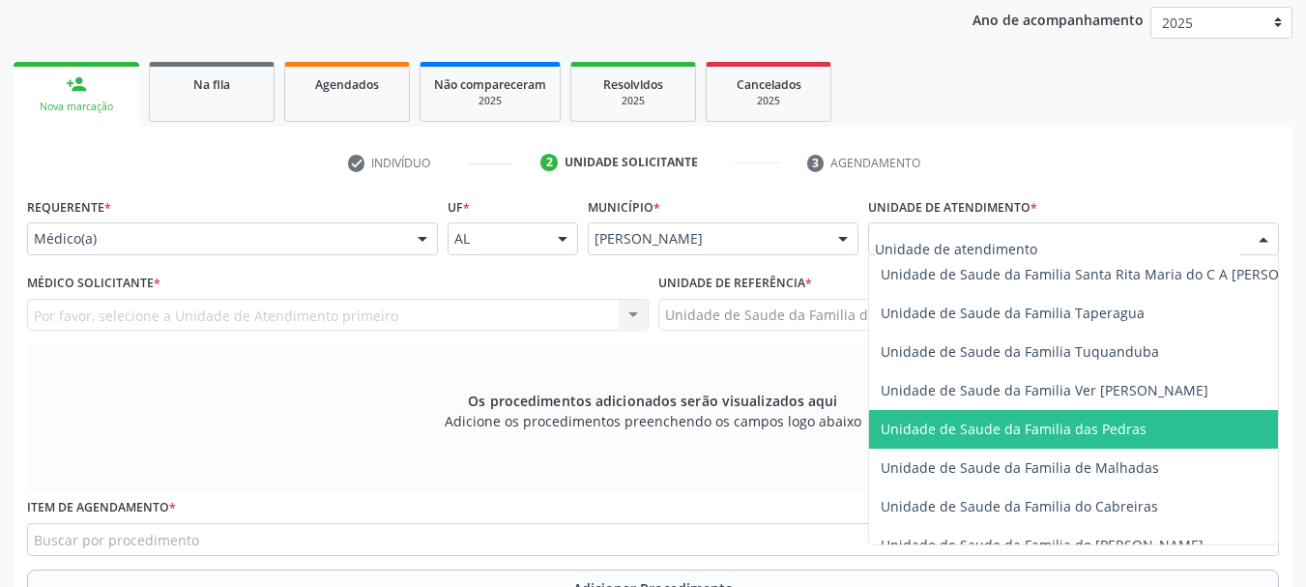
click at [970, 438] on span "Unidade de Saude da Familia das Pedras" at bounding box center [1110, 429] width 483 height 39
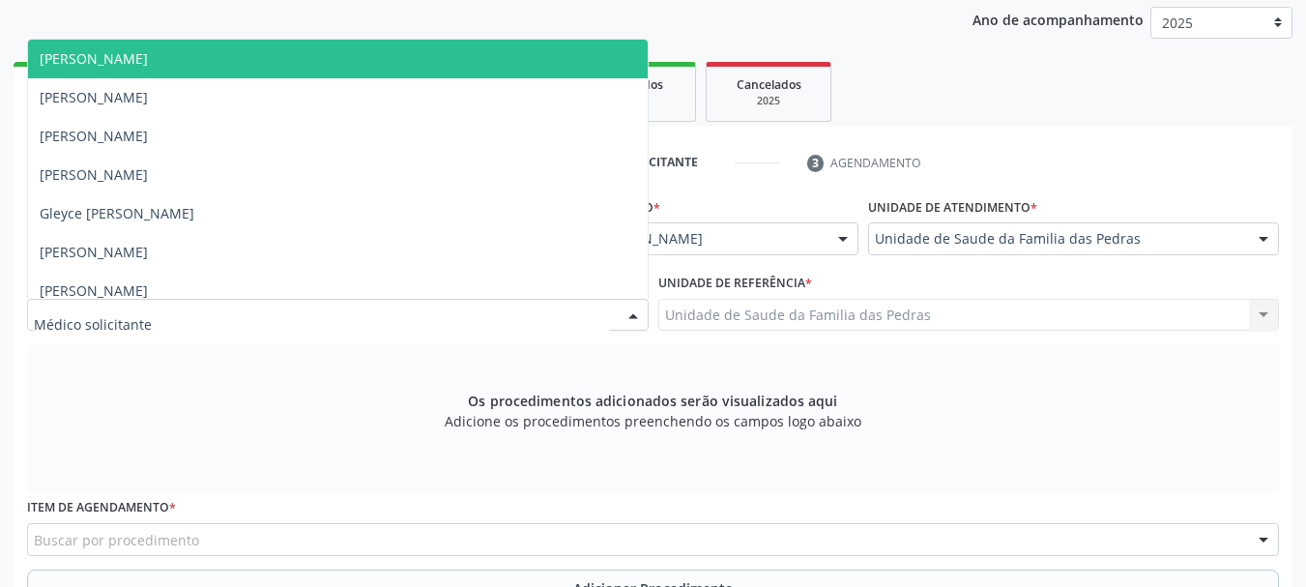
click at [543, 313] on div at bounding box center [338, 315] width 622 height 33
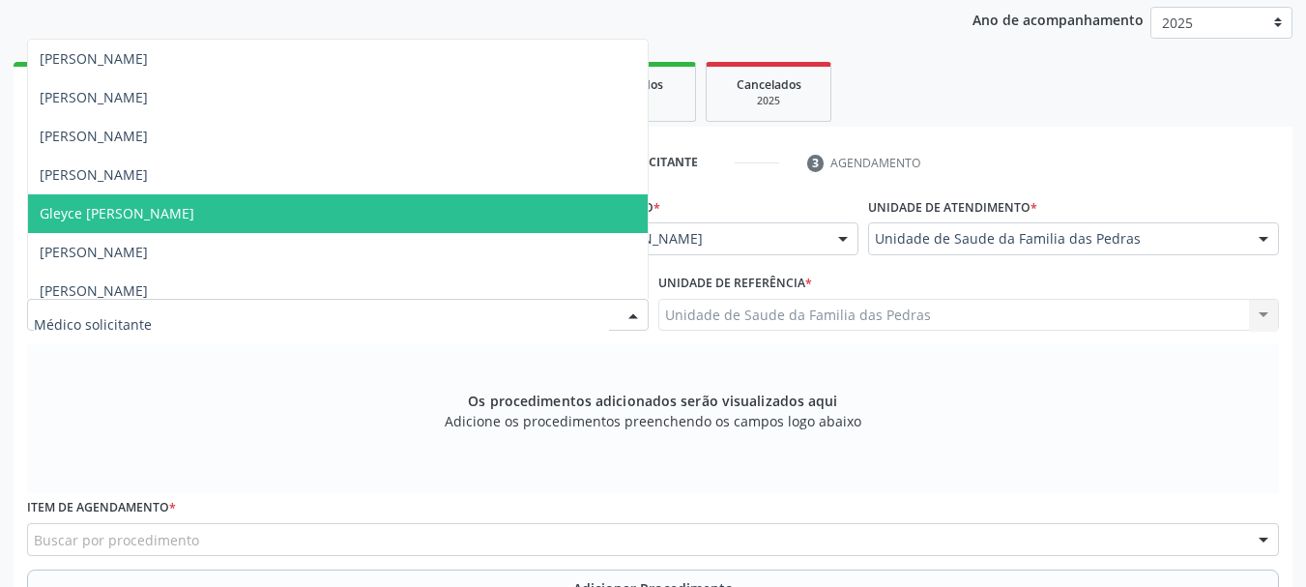
scroll to position [89, 0]
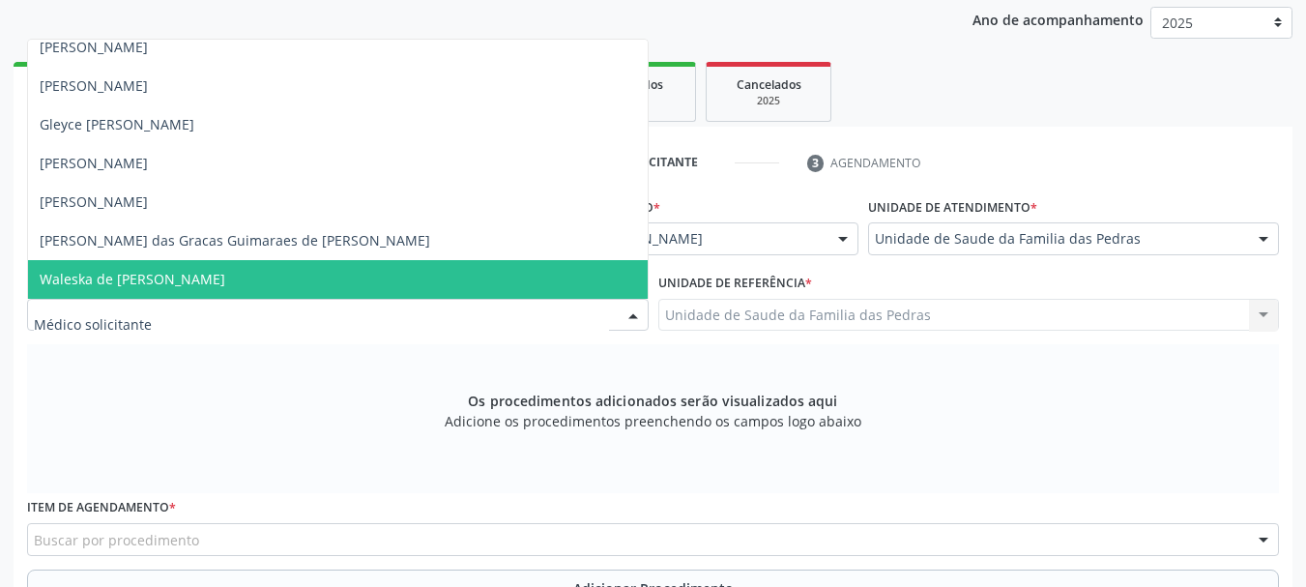
click at [443, 272] on span "Waleska de [PERSON_NAME]" at bounding box center [338, 279] width 620 height 39
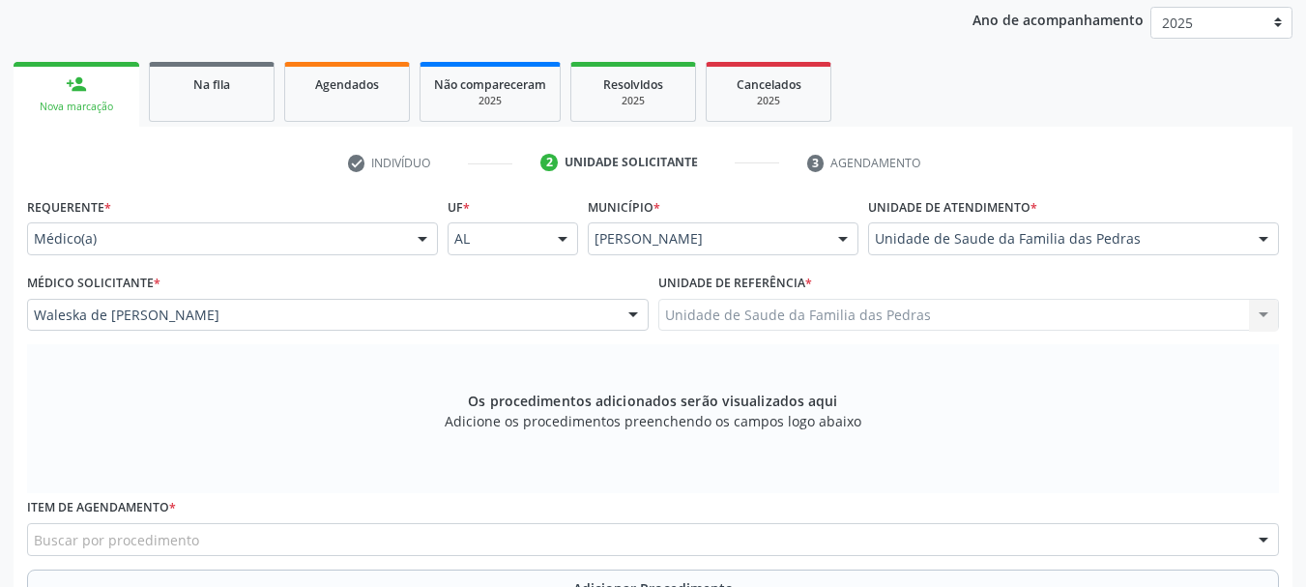
click at [478, 542] on div "Buscar por procedimento" at bounding box center [653, 539] width 1252 height 33
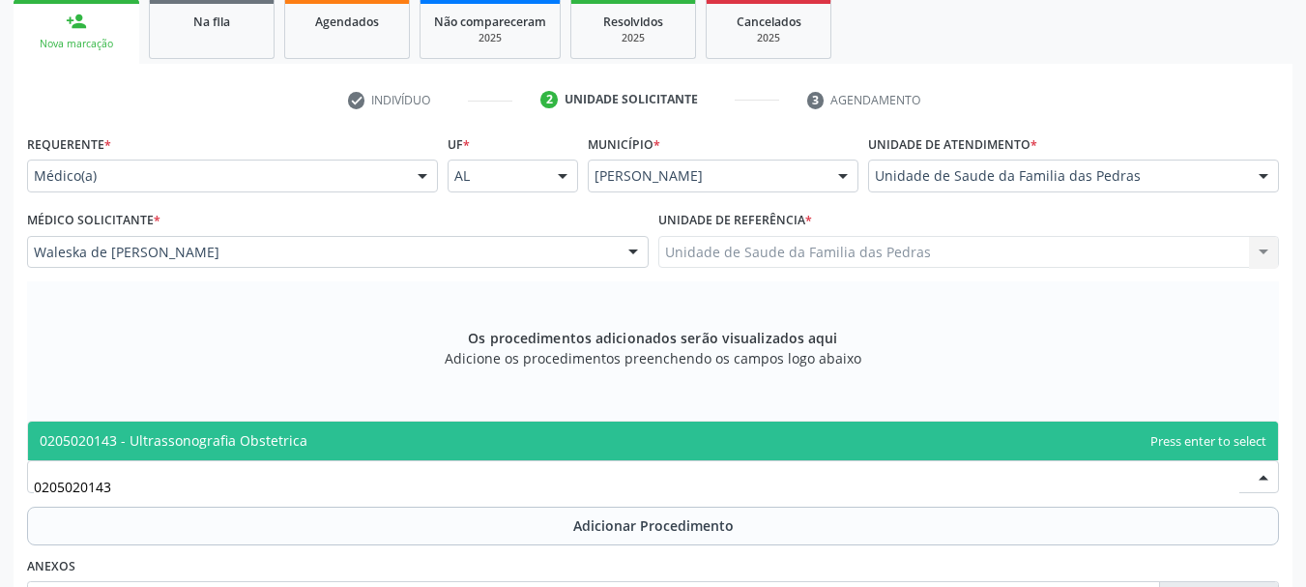
scroll to position [351, 0]
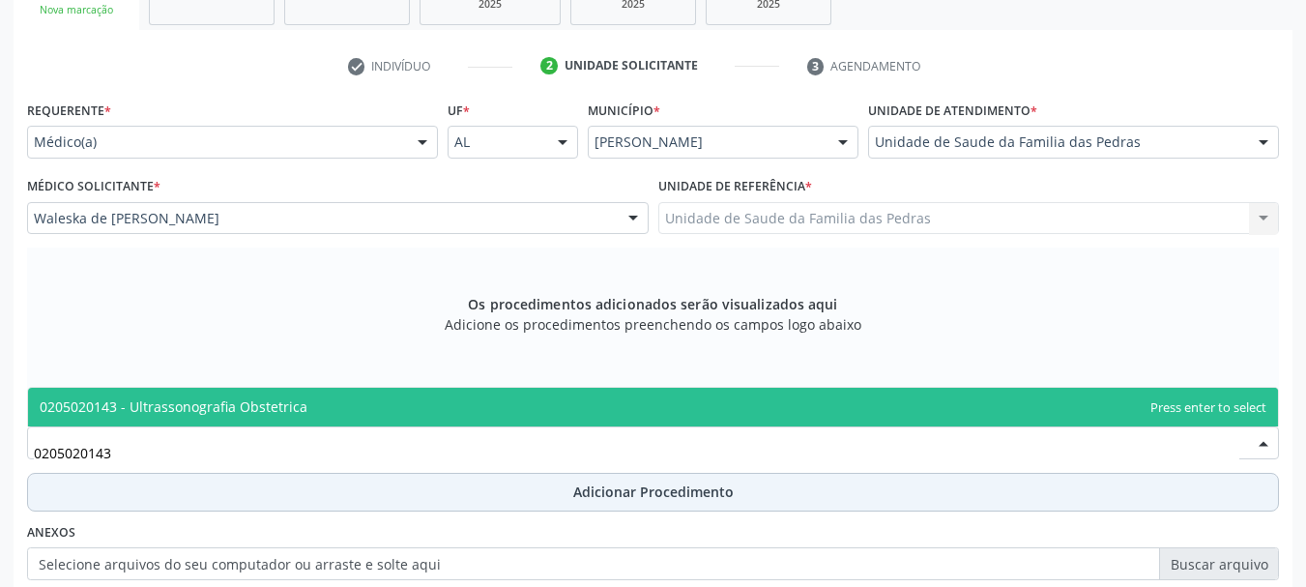
click at [523, 490] on button "Adicionar Procedimento" at bounding box center [653, 492] width 1252 height 39
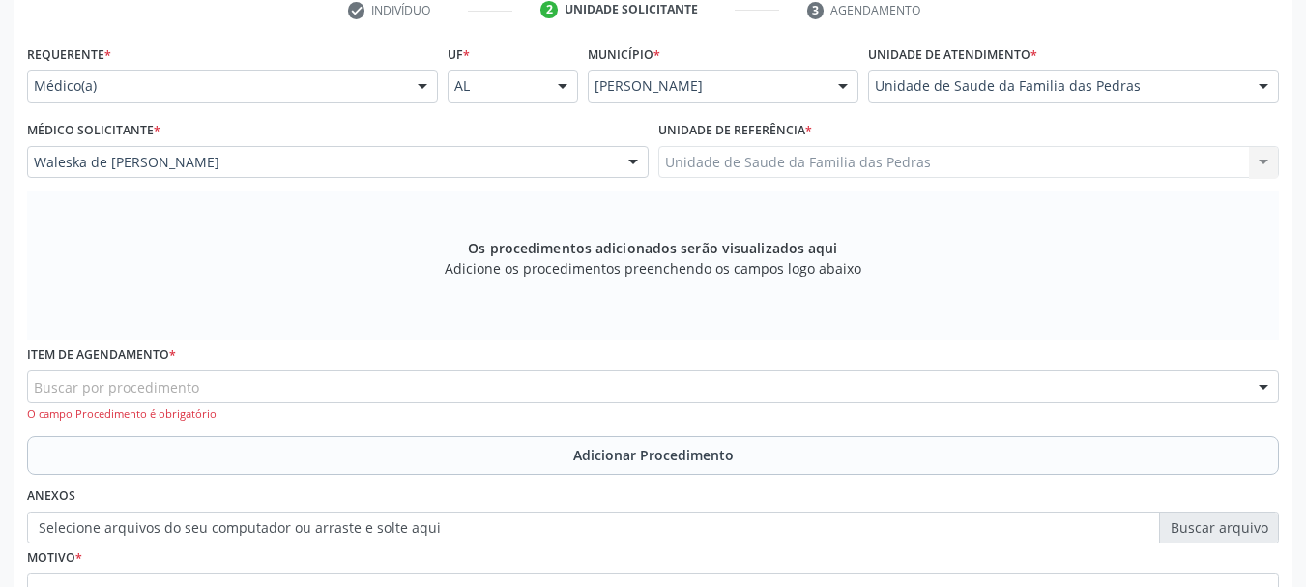
scroll to position [400, 0]
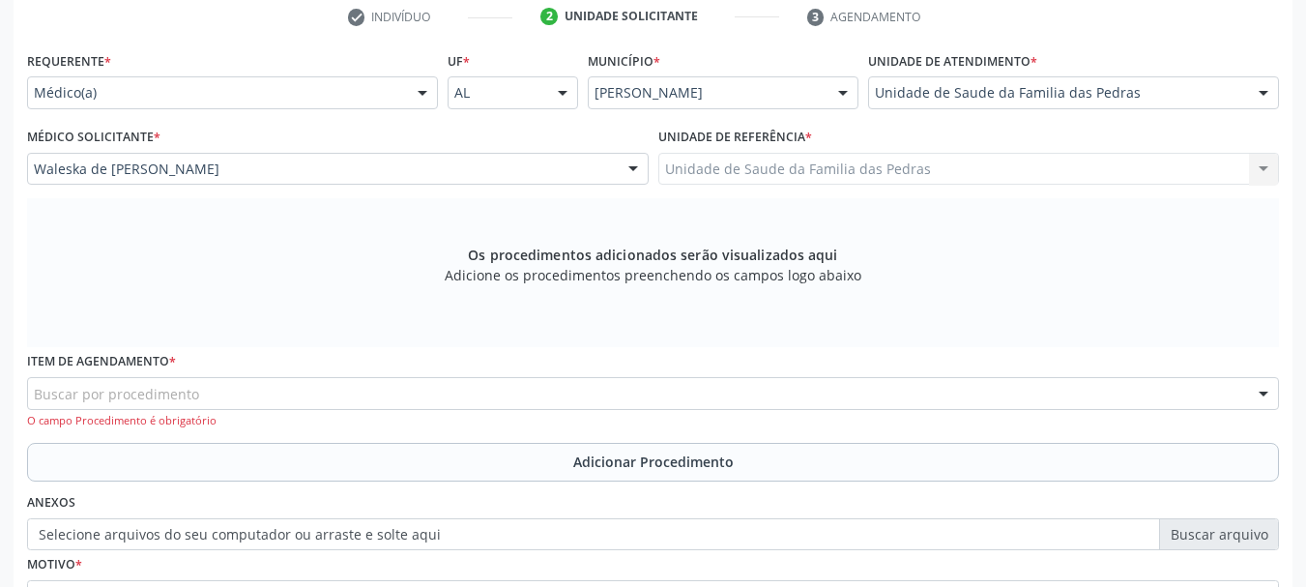
click at [454, 397] on div "Buscar por procedimento" at bounding box center [653, 393] width 1252 height 33
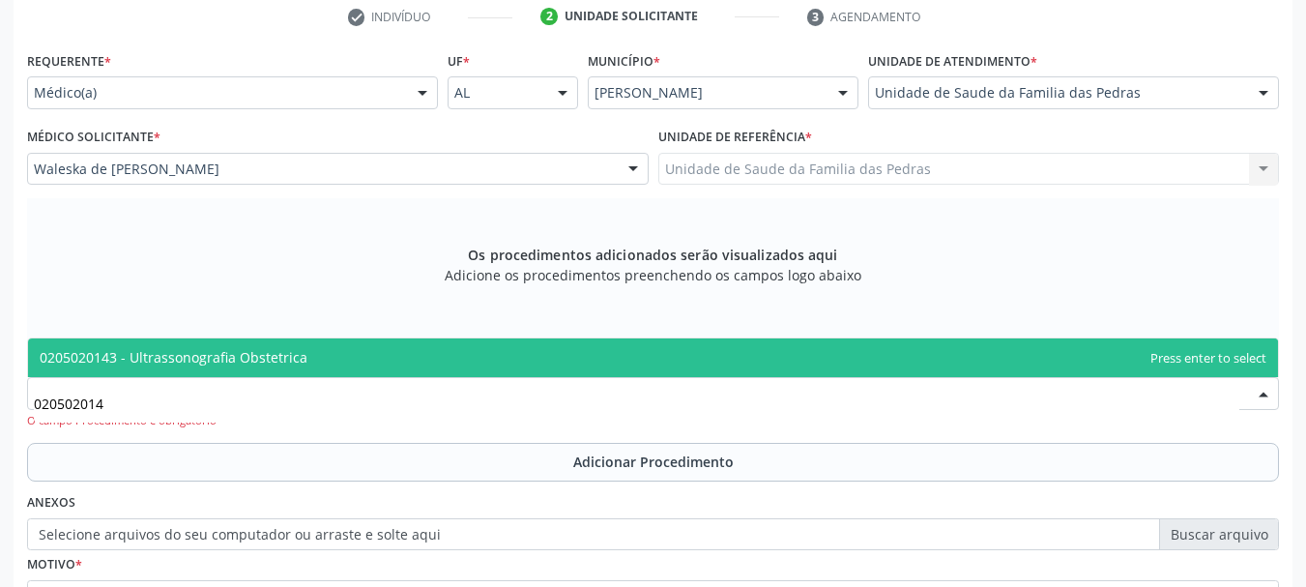
type input "0205020143"
click at [443, 361] on span "0205020143 - Ultrassonografia Obstetrica" at bounding box center [653, 357] width 1250 height 39
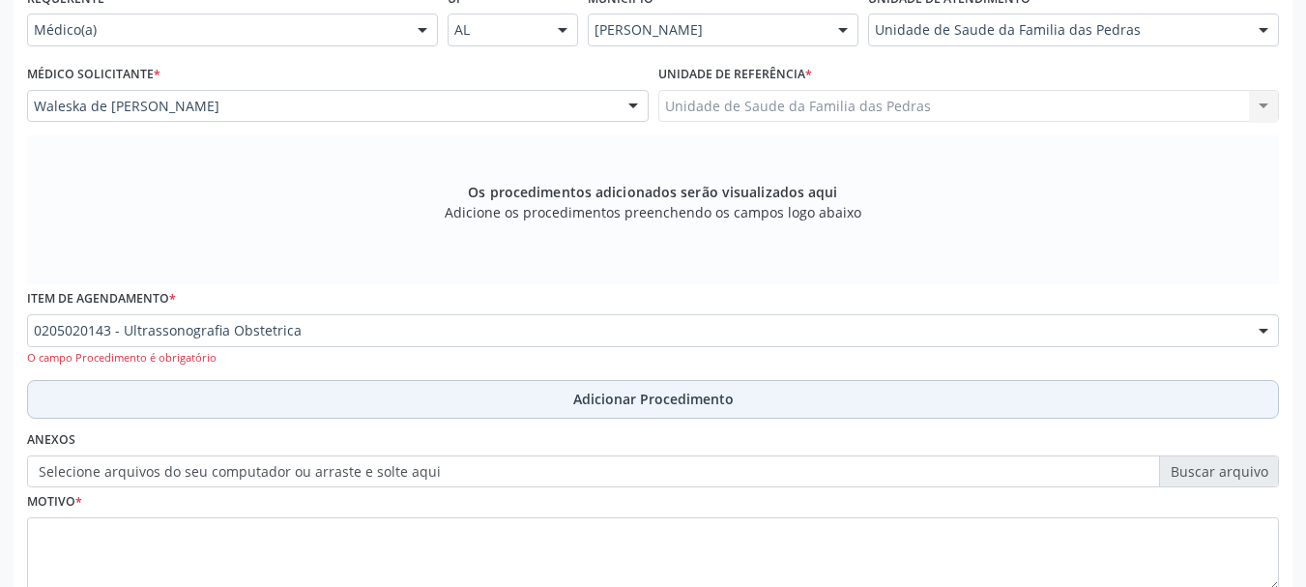
scroll to position [497, 0]
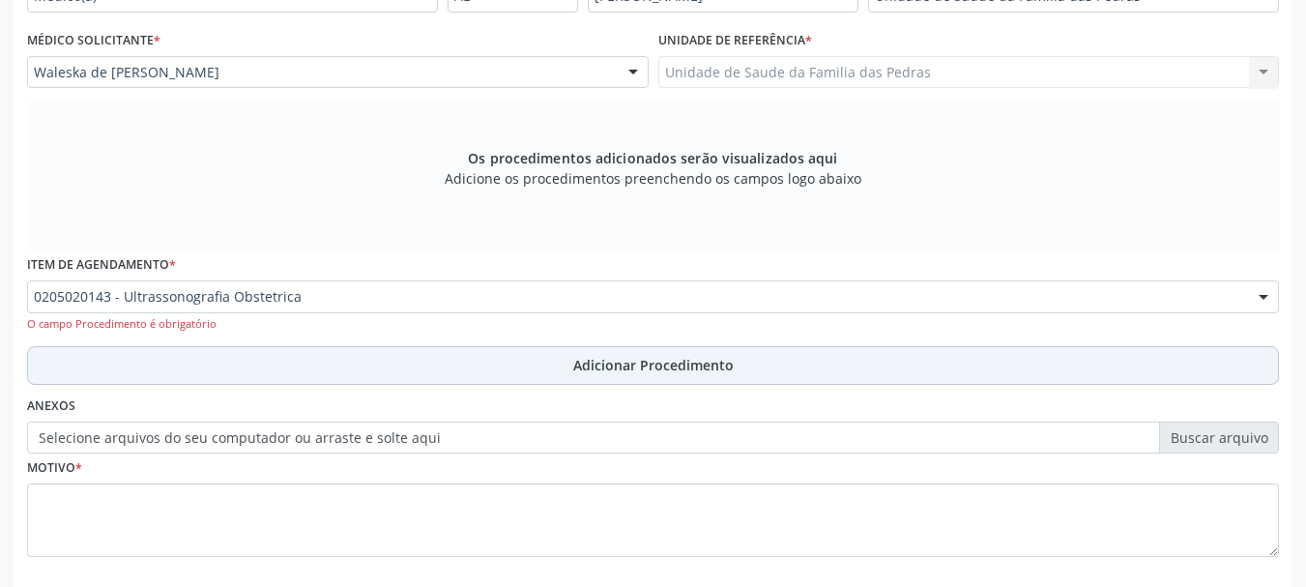
click at [432, 381] on button "Adicionar Procedimento" at bounding box center [653, 365] width 1252 height 39
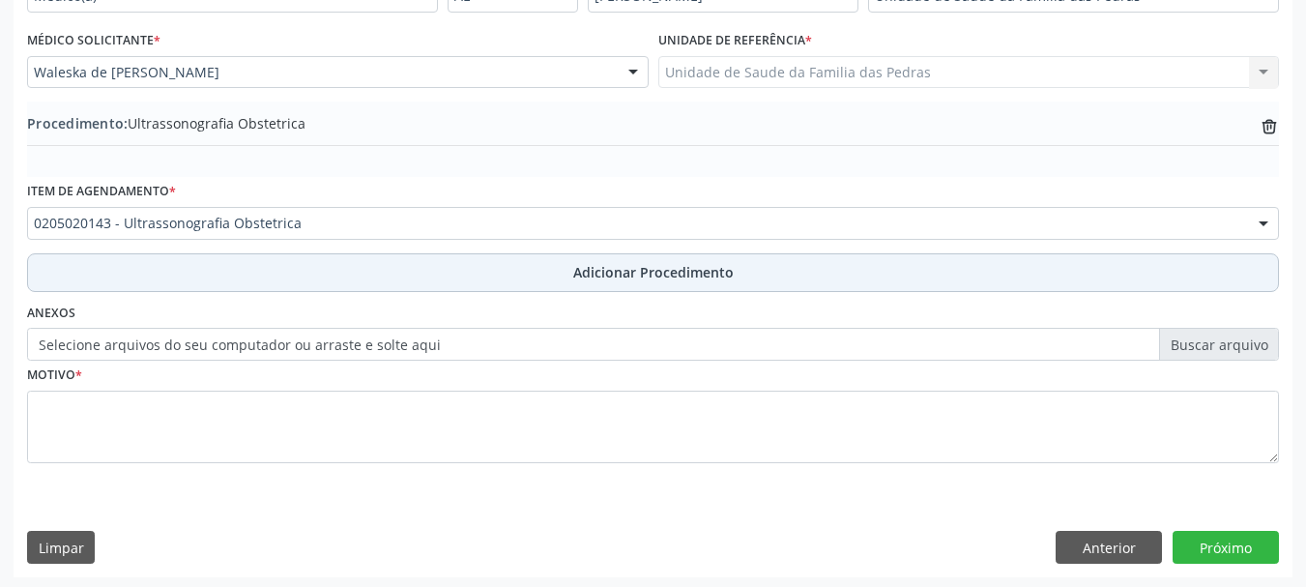
scroll to position [501, 0]
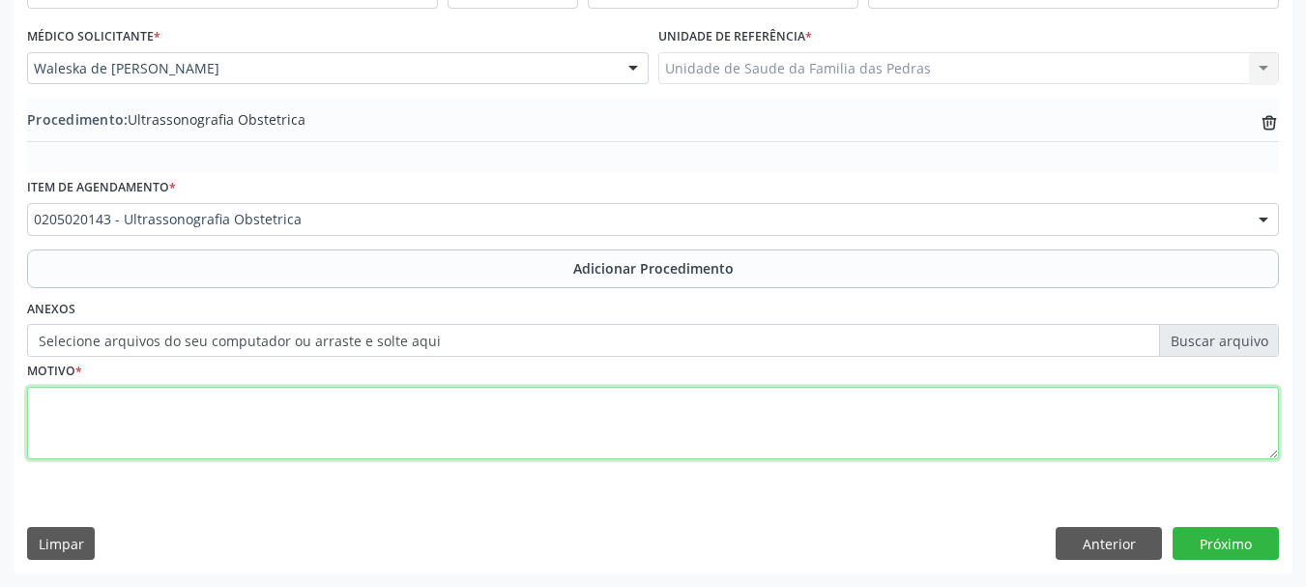
click at [425, 439] on textarea at bounding box center [653, 423] width 1252 height 73
type textarea "PRÉ [DATE]"
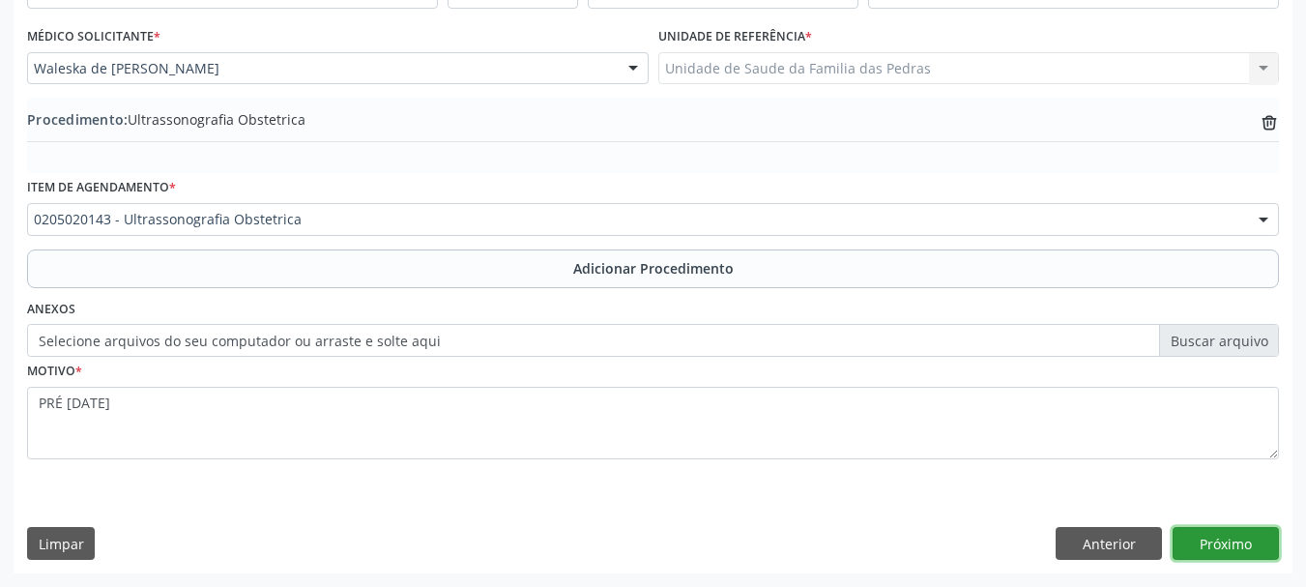
click at [1240, 547] on button "Próximo" at bounding box center [1226, 543] width 106 height 33
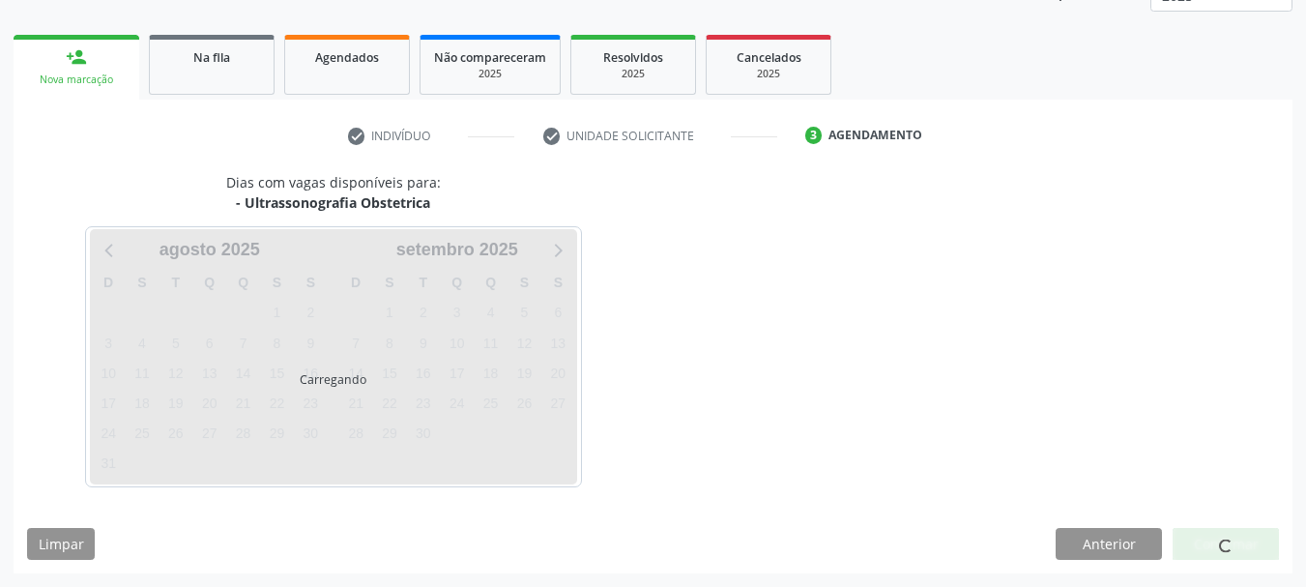
scroll to position [338, 0]
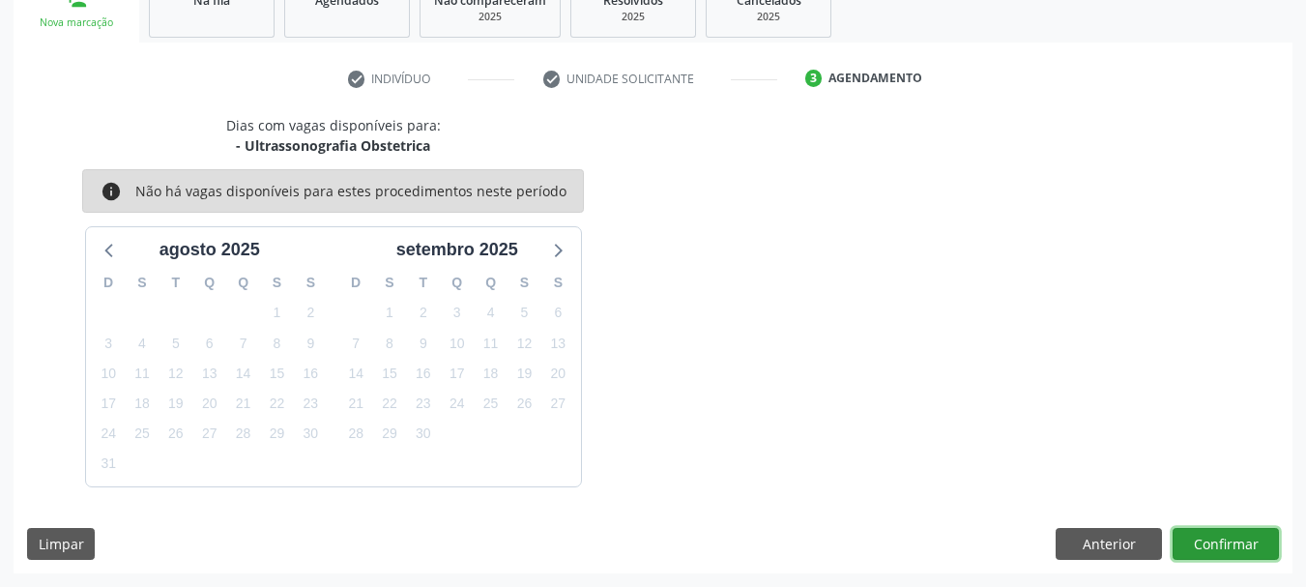
click at [1240, 547] on button "Confirmar" at bounding box center [1226, 544] width 106 height 33
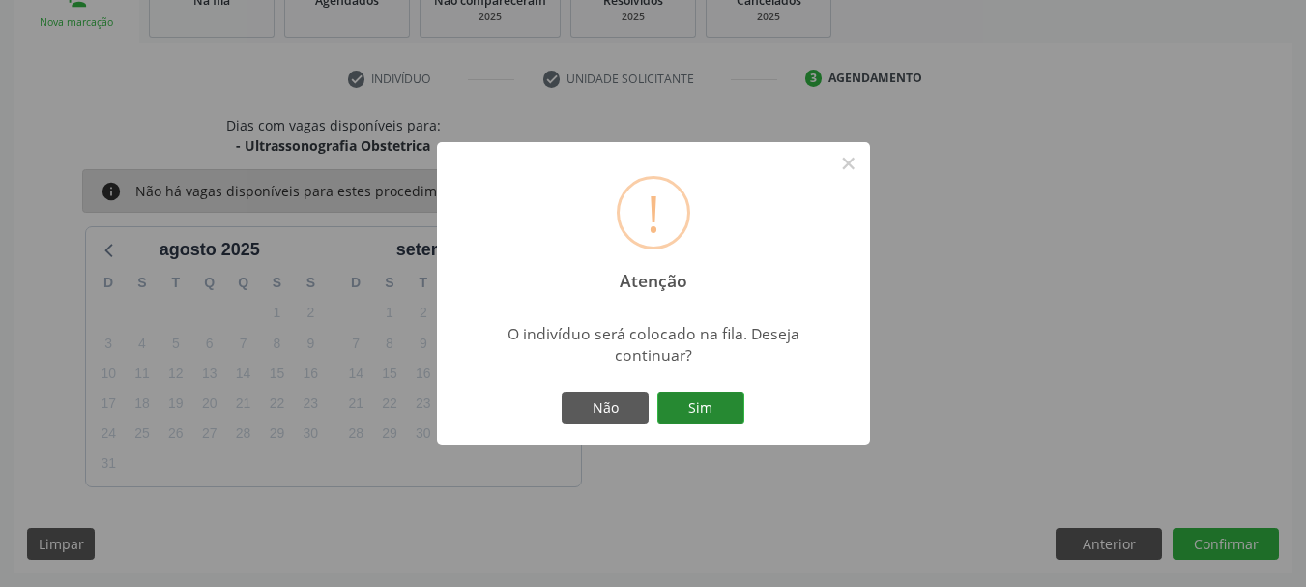
click at [716, 410] on button "Sim" at bounding box center [701, 408] width 87 height 33
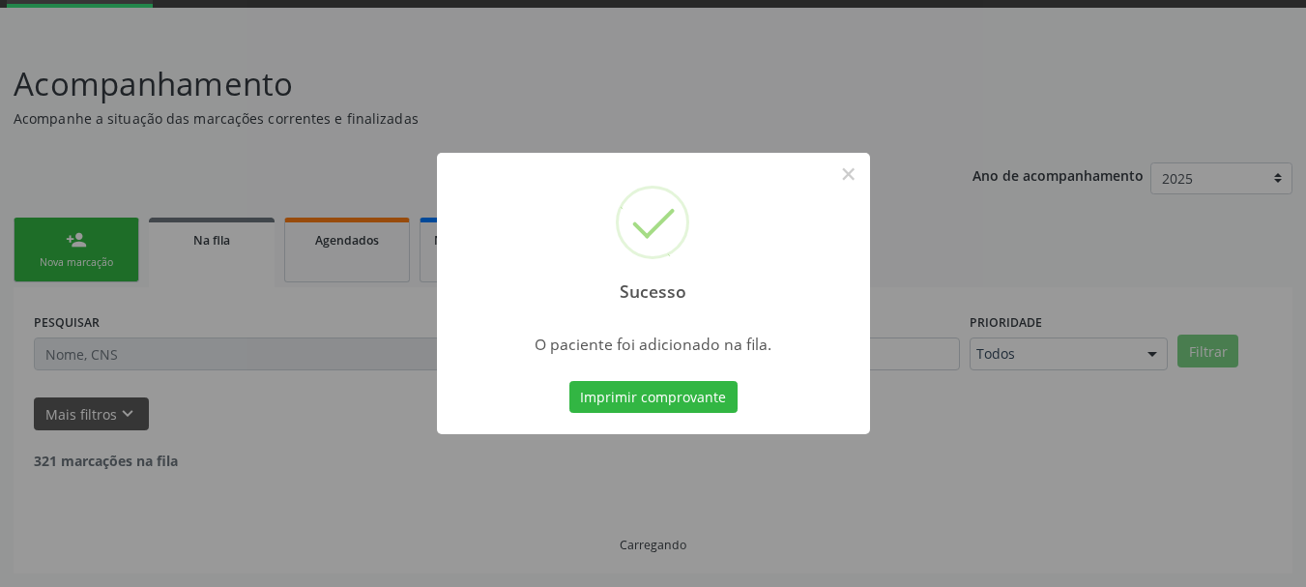
scroll to position [78, 0]
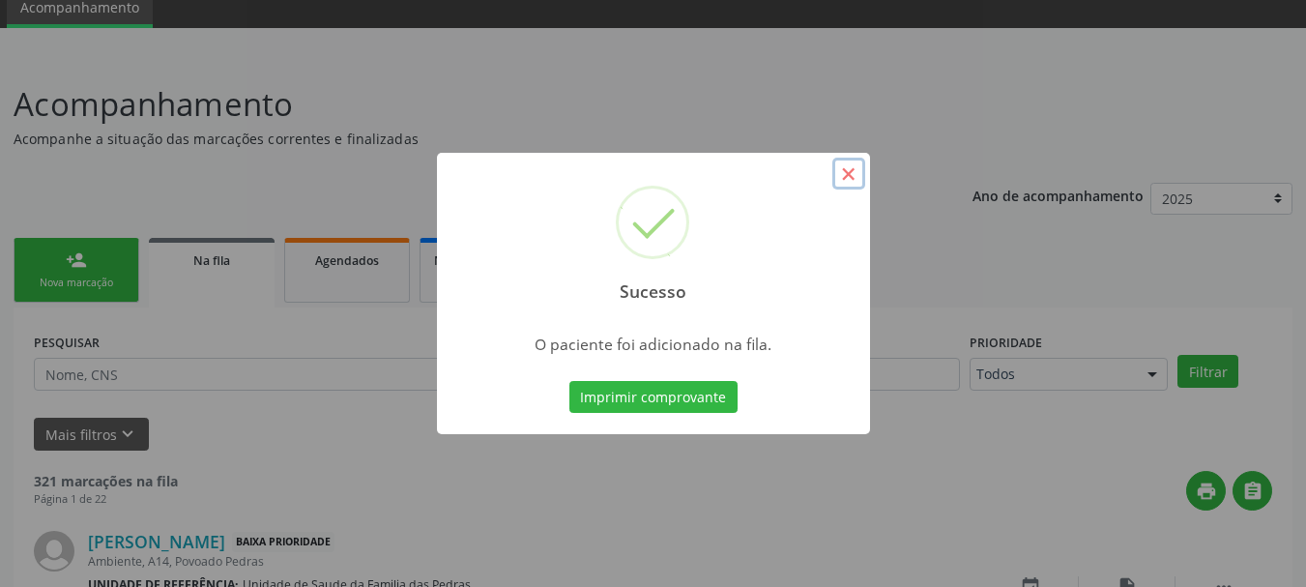
click at [847, 182] on button "×" at bounding box center [849, 174] width 33 height 33
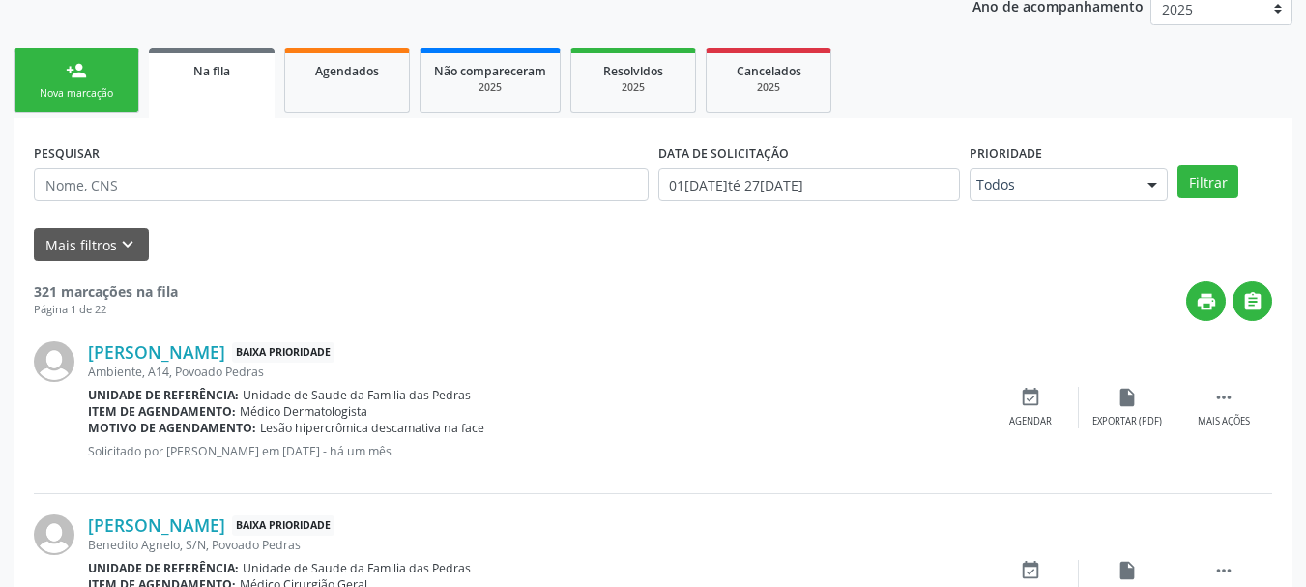
scroll to position [175, 0]
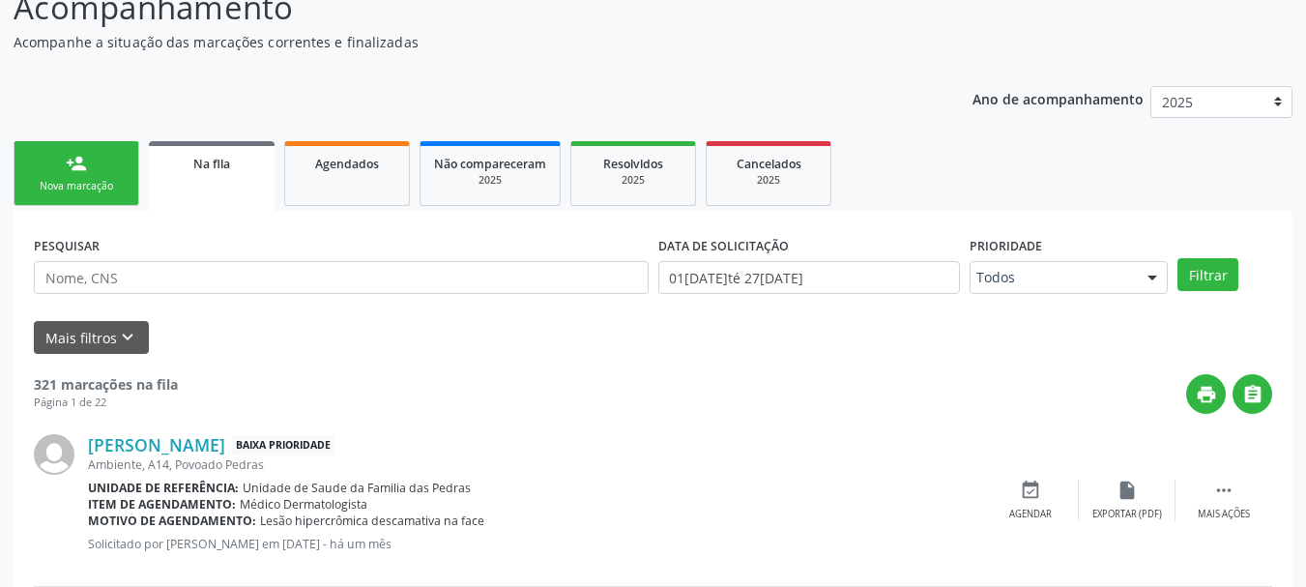
click at [84, 171] on div "person_add" at bounding box center [76, 163] width 21 height 21
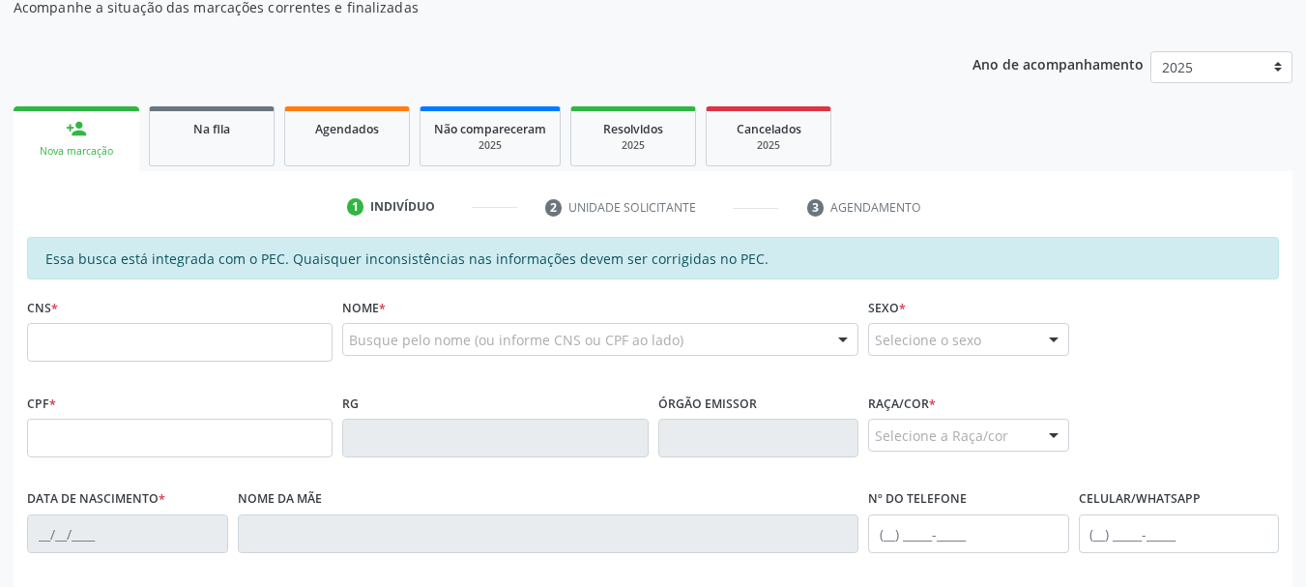
scroll to position [272, 0]
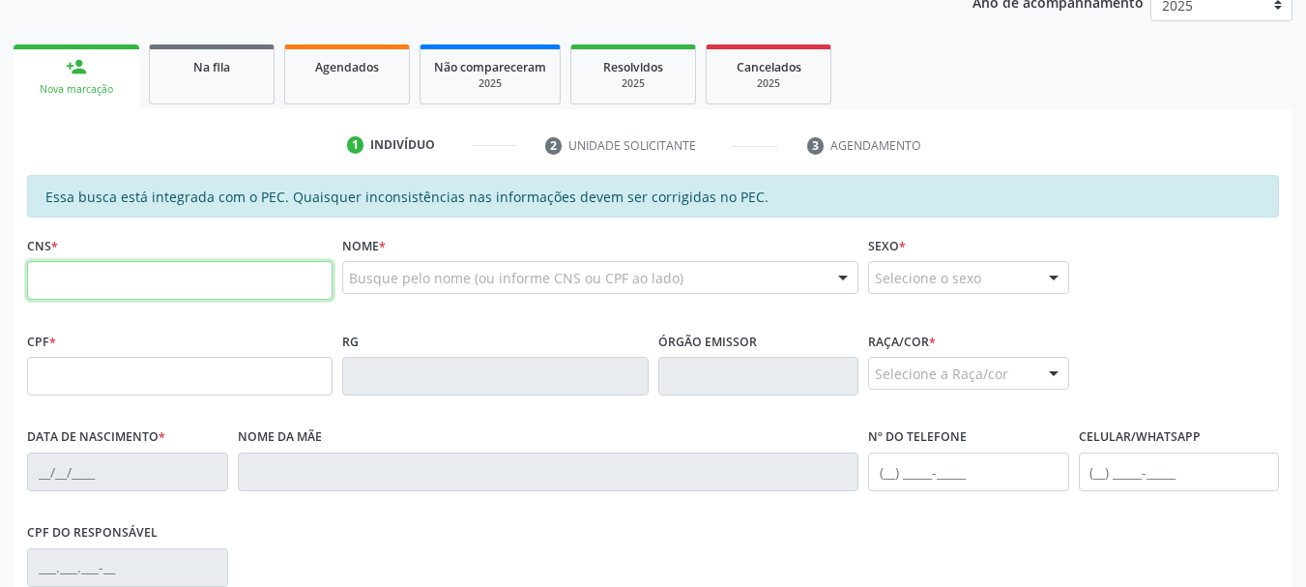
click at [135, 287] on input "text" at bounding box center [180, 280] width 306 height 39
type input "704 0088 8666 6869"
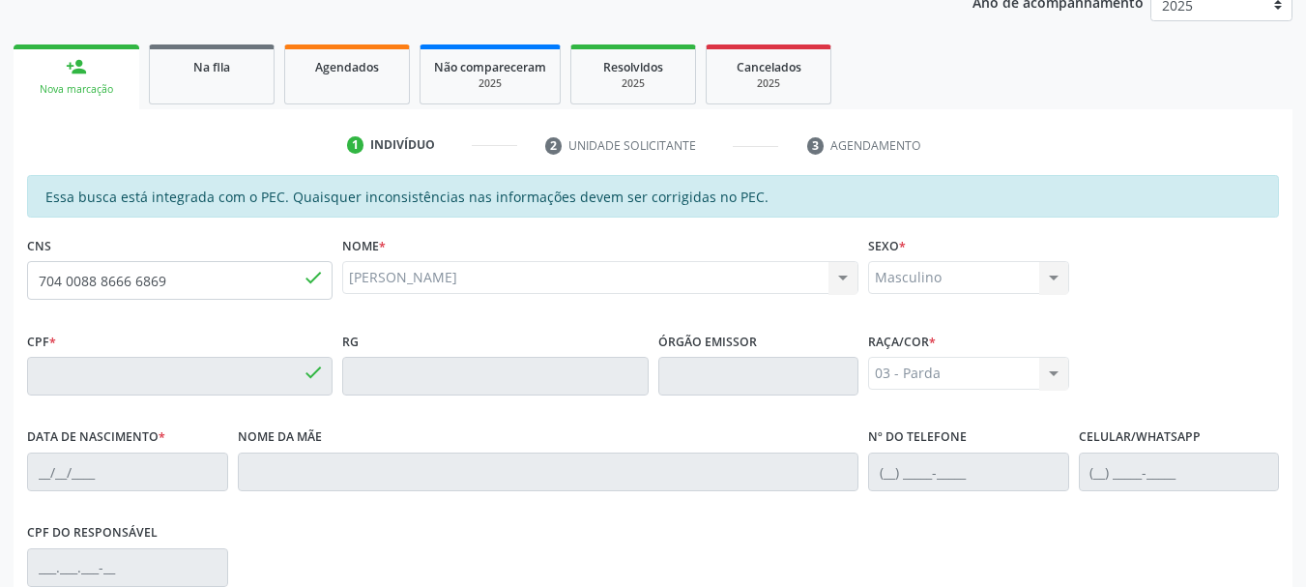
type input "140.366.574-53"
type input "15[DATE]"
type input "Benedita [PERSON_NAME]"
type input "[PHONE_NUMBER]"
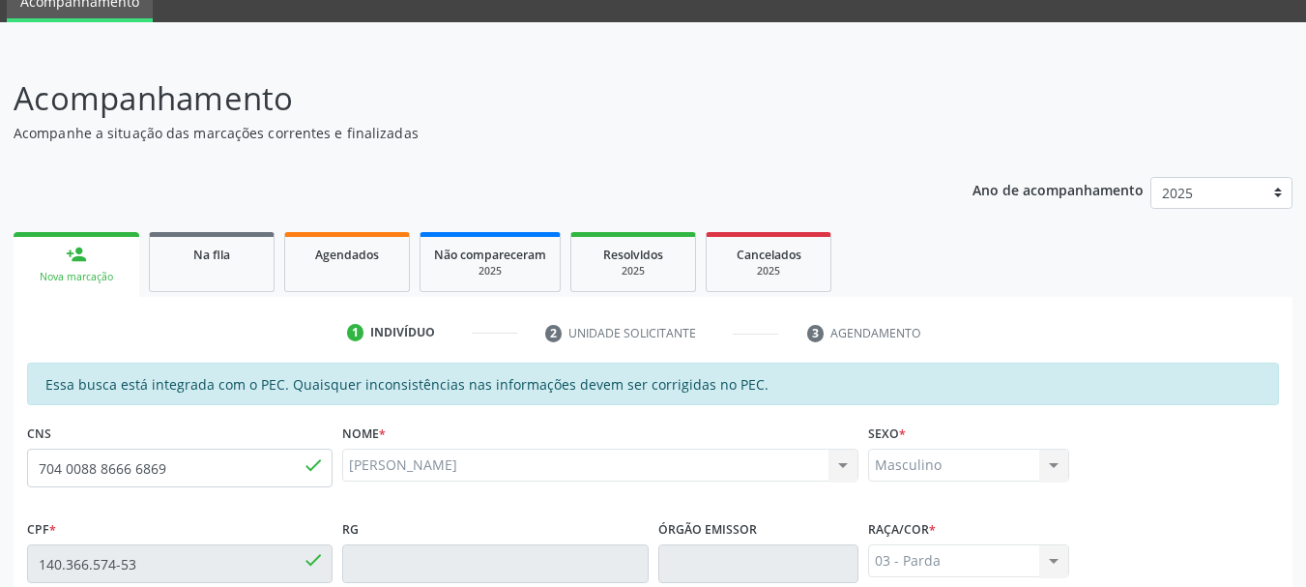
scroll to position [0, 0]
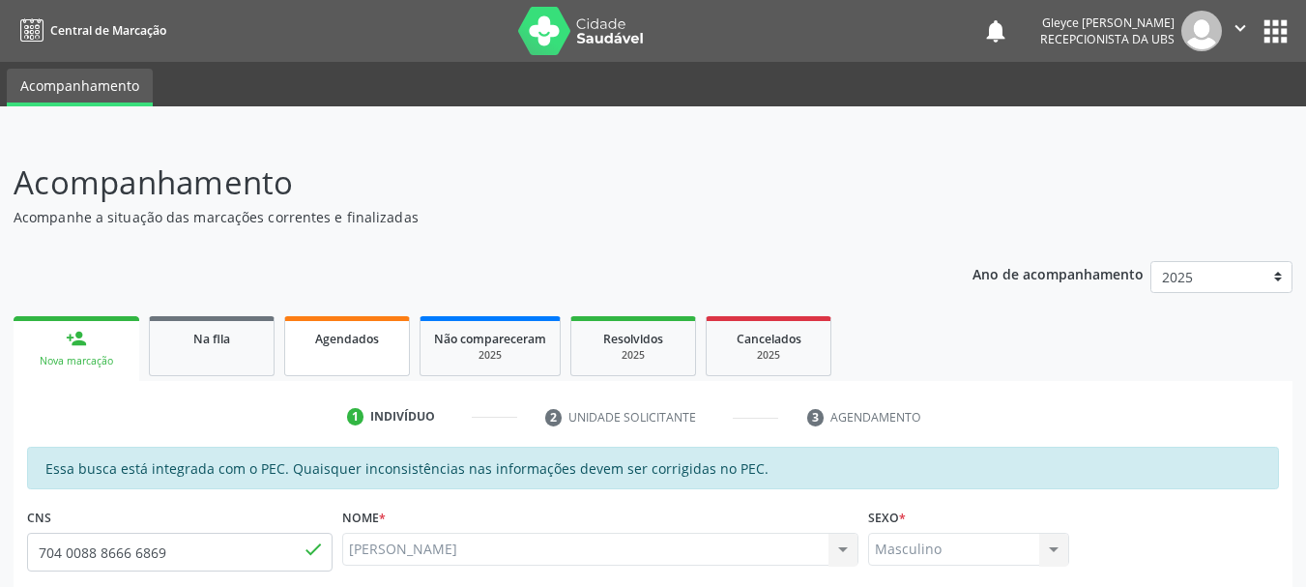
click at [342, 338] on span "Agendados" at bounding box center [347, 339] width 64 height 16
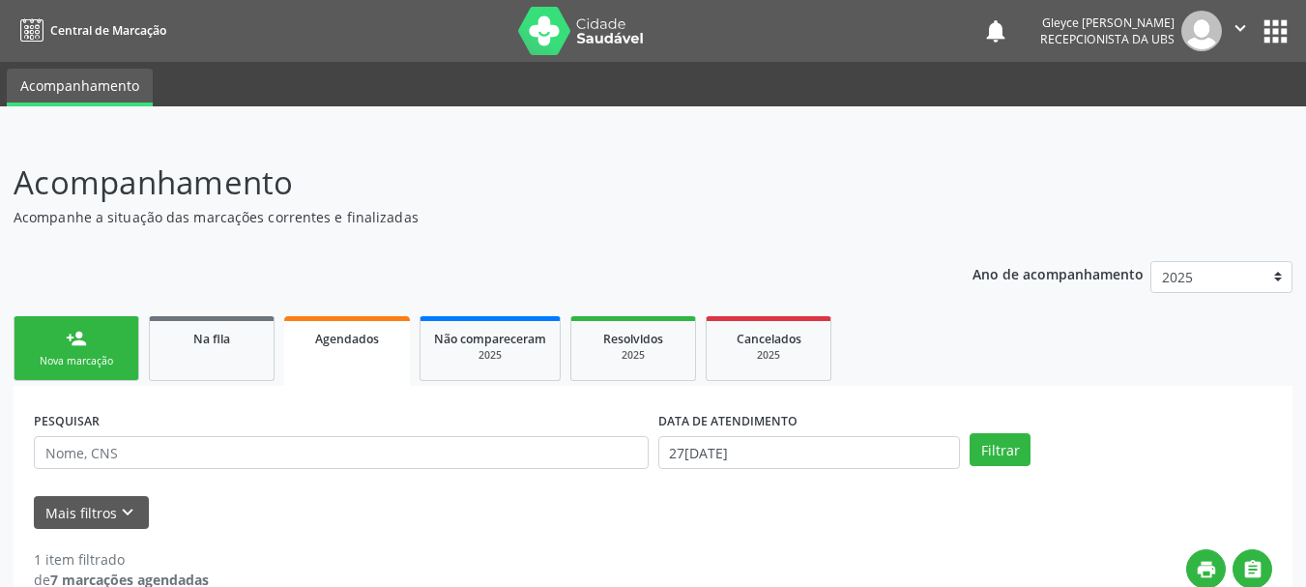
click at [110, 356] on div "Nova marcação" at bounding box center [76, 361] width 97 height 15
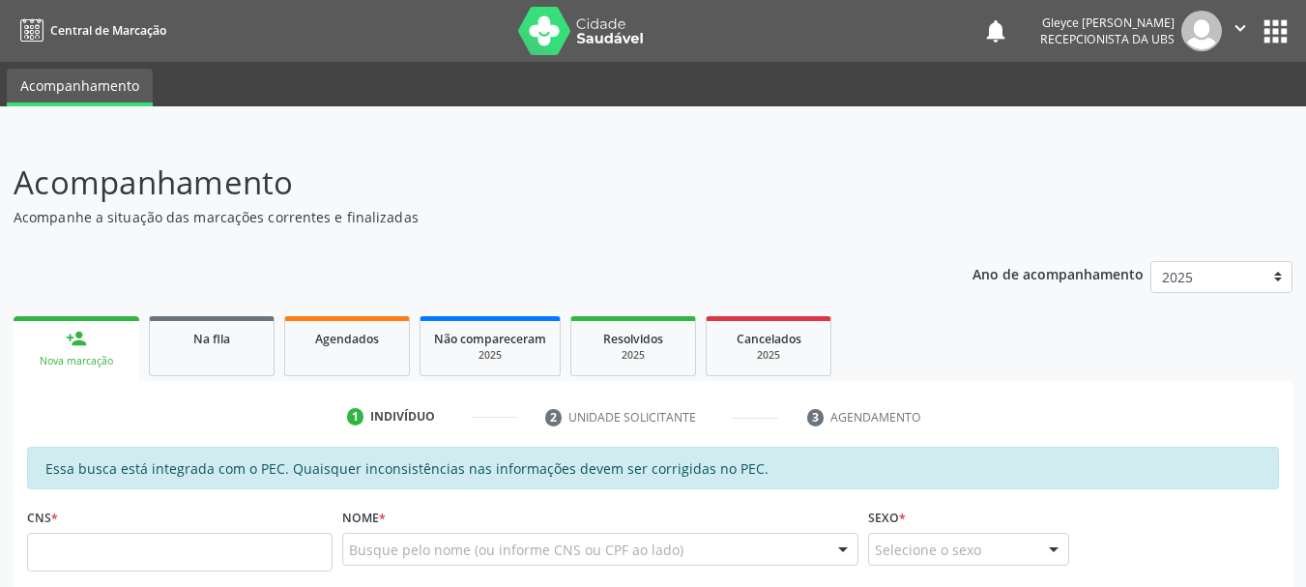
scroll to position [387, 0]
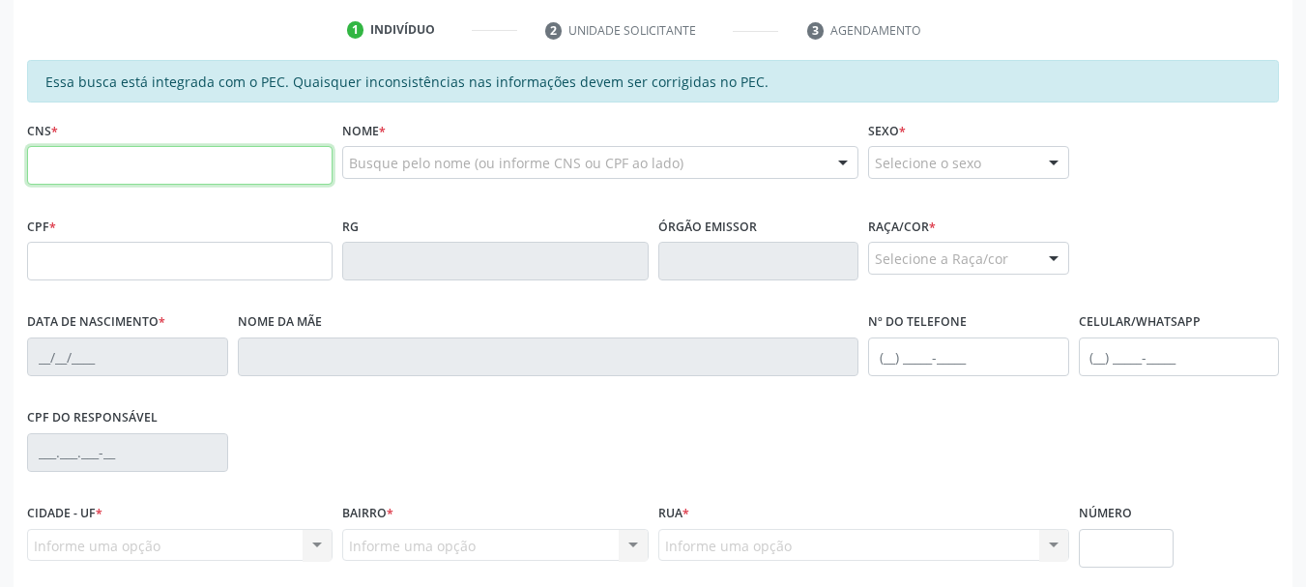
click at [133, 168] on input "text" at bounding box center [180, 165] width 306 height 39
type input "704 0088 8666 6869"
type input "140.366.574-53"
type input "15[DATE]"
type input "Benedita [PERSON_NAME]"
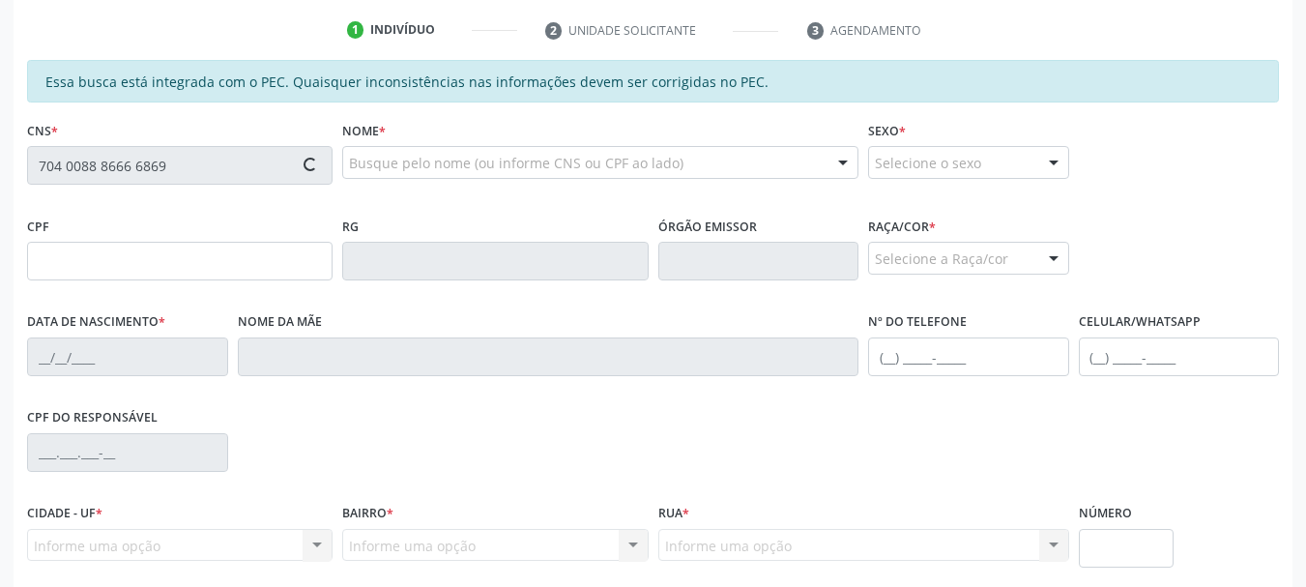
type input "[PHONE_NUMBER]"
type input "08"
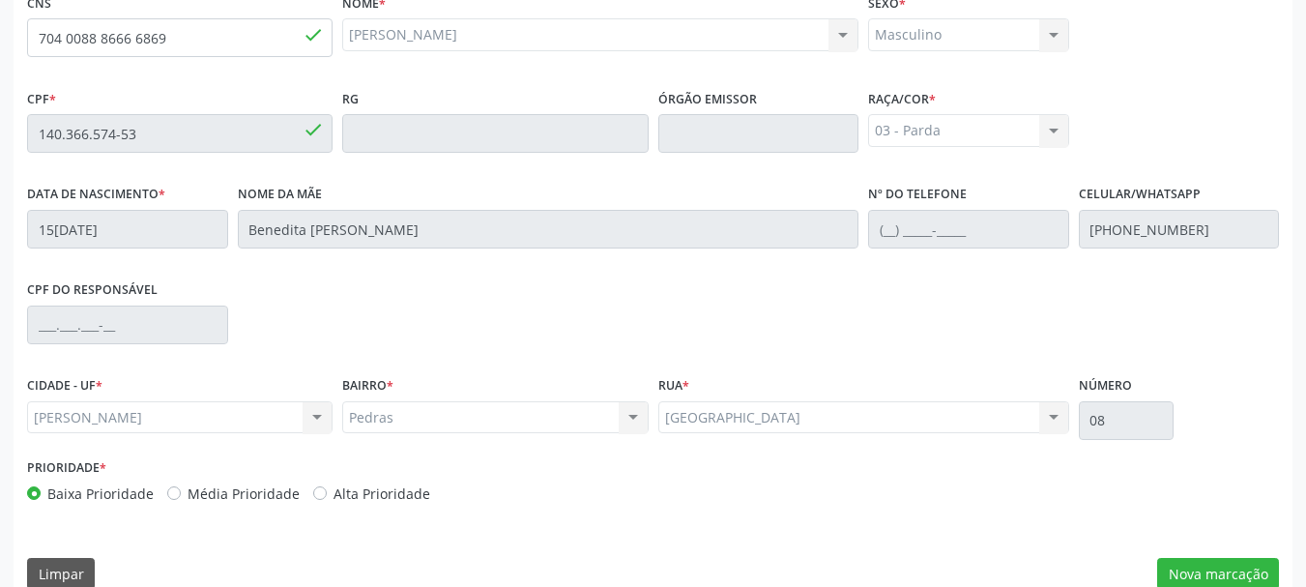
scroll to position [544, 0]
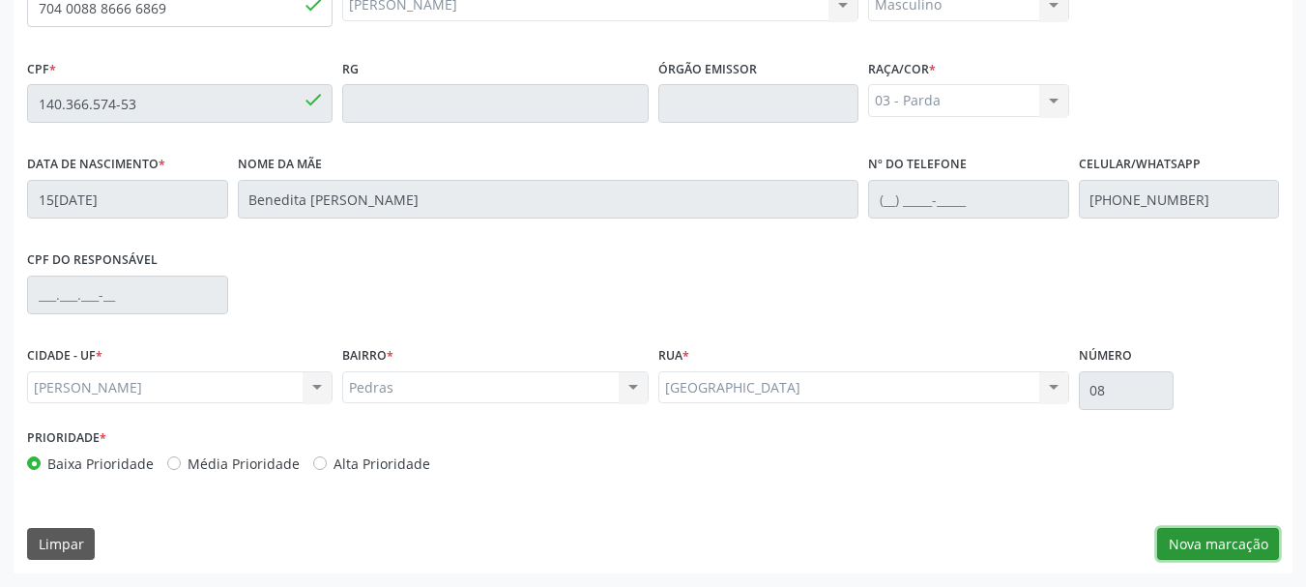
click at [1162, 538] on button "Nova marcação" at bounding box center [1219, 544] width 122 height 33
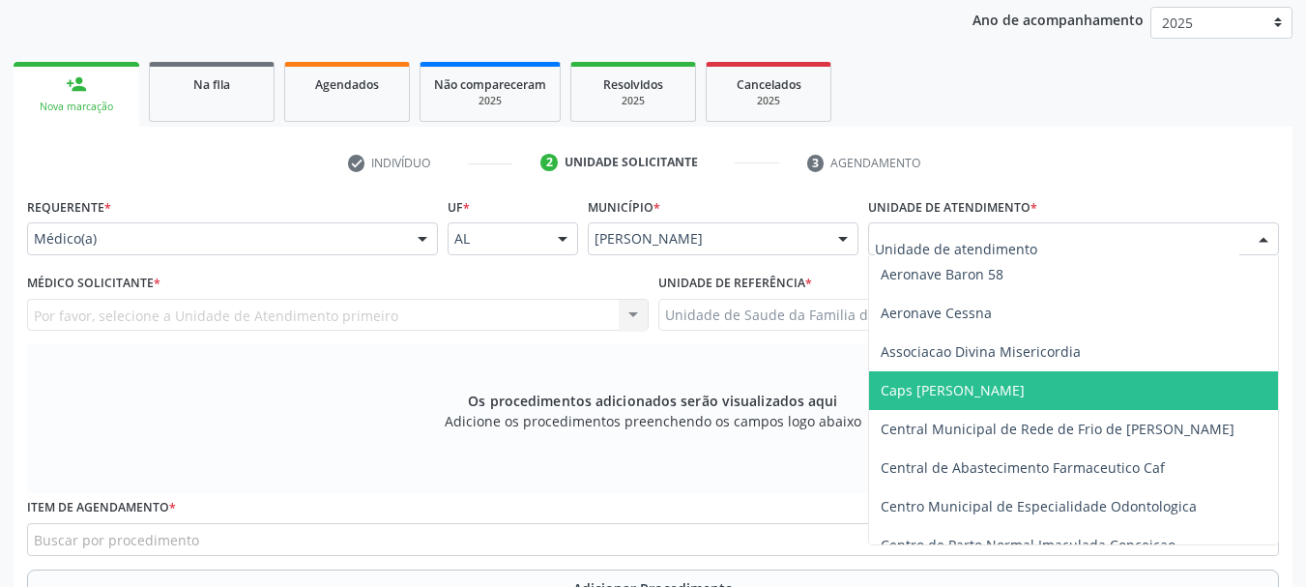
scroll to position [97, 0]
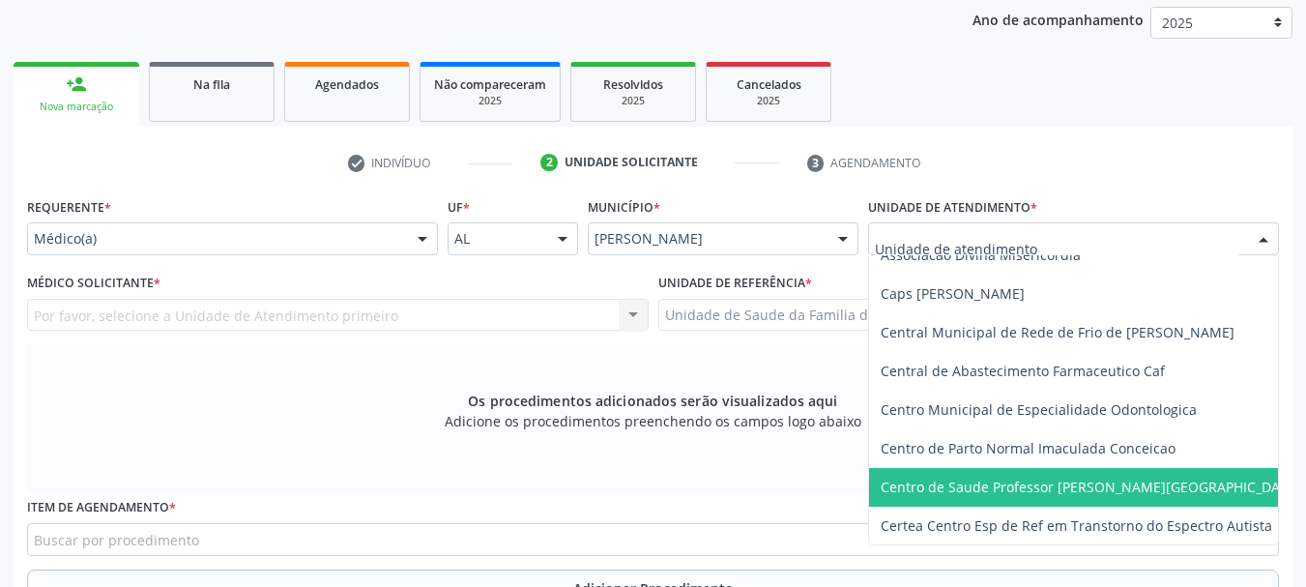
click at [962, 488] on span "Centro de Saude Professor [PERSON_NAME][GEOGRAPHIC_DATA]" at bounding box center [1091, 487] width 421 height 18
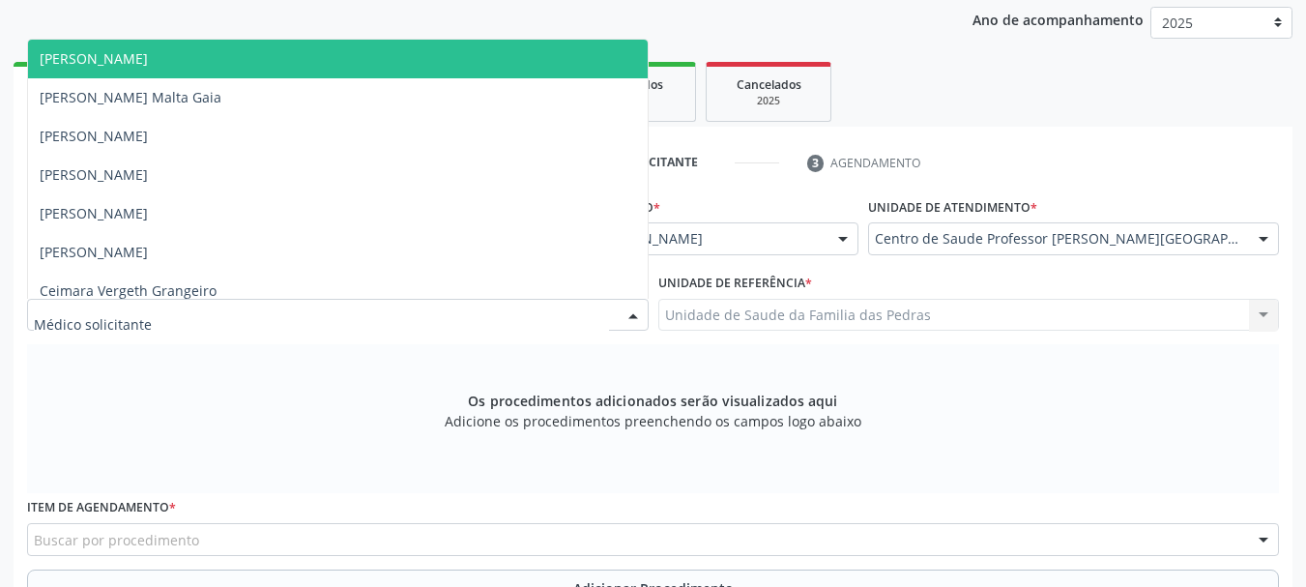
click at [360, 318] on div at bounding box center [338, 315] width 622 height 33
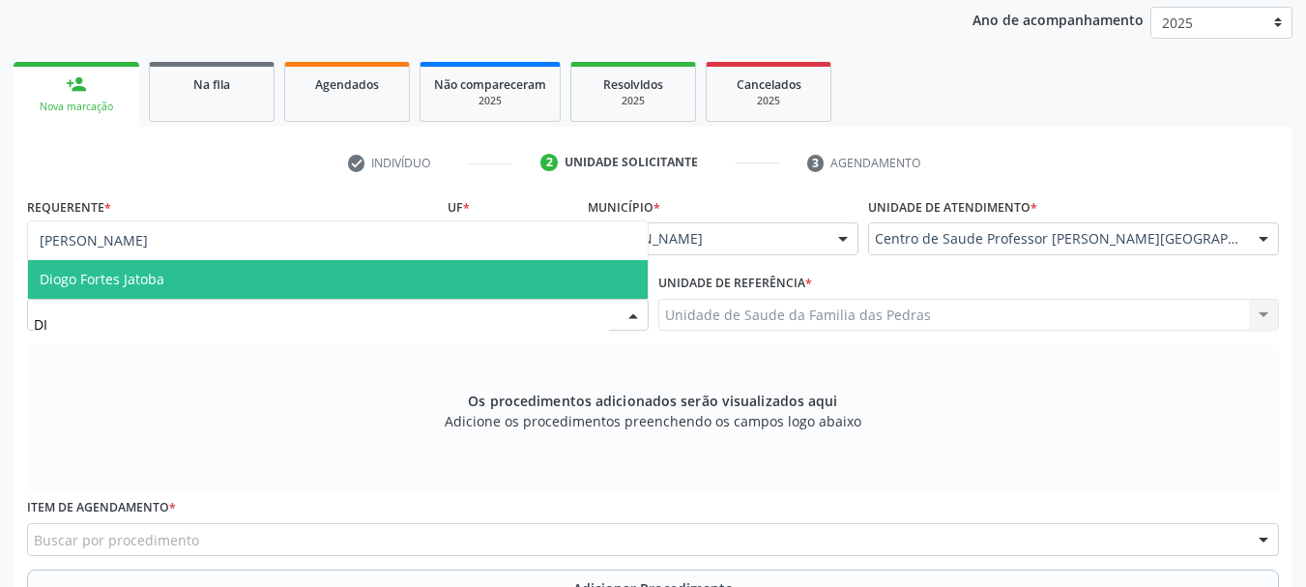
type input "[DEMOGRAPHIC_DATA]"
click at [393, 267] on span "Diogo Fortes Jatoba" at bounding box center [338, 279] width 620 height 39
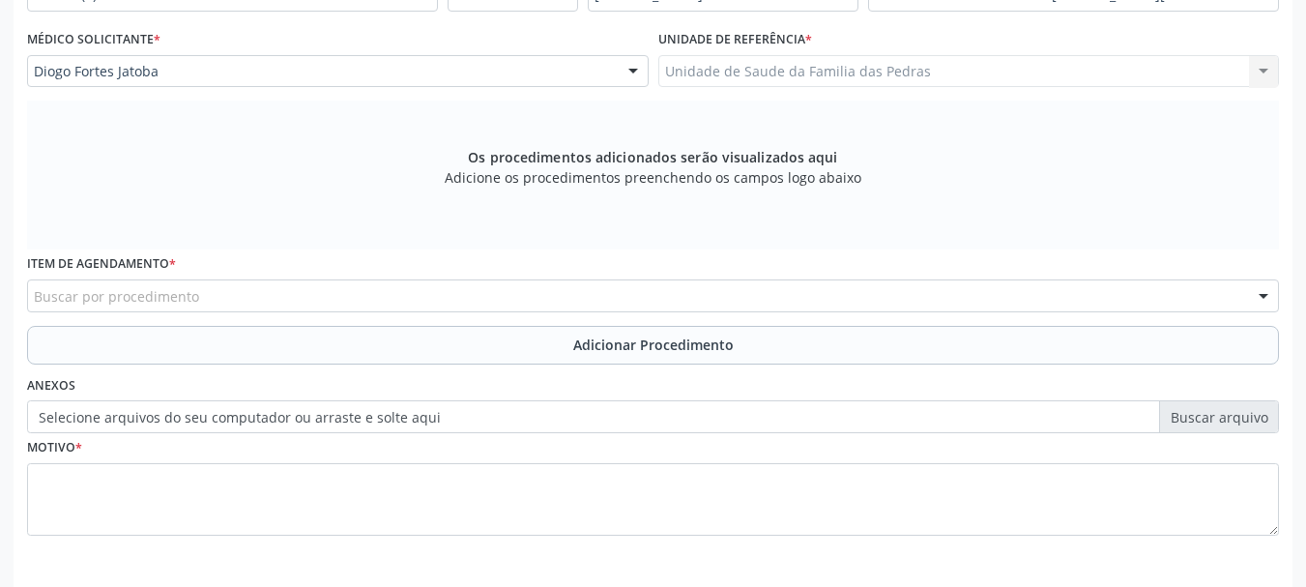
scroll to position [544, 0]
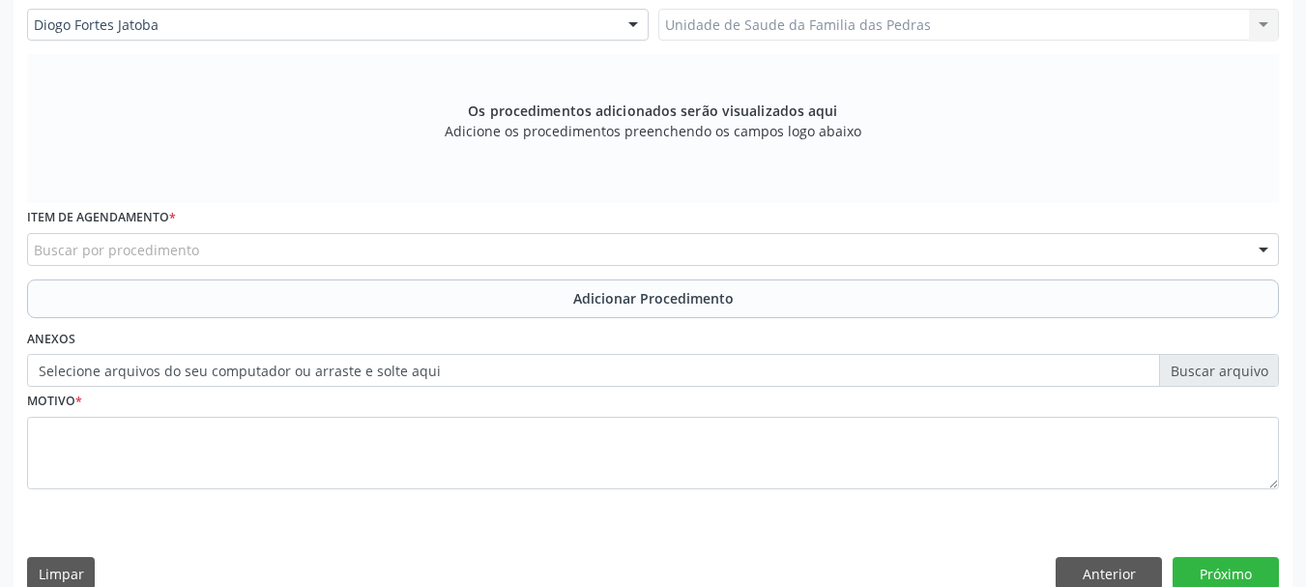
click at [411, 250] on div "Buscar por procedimento" at bounding box center [653, 249] width 1252 height 33
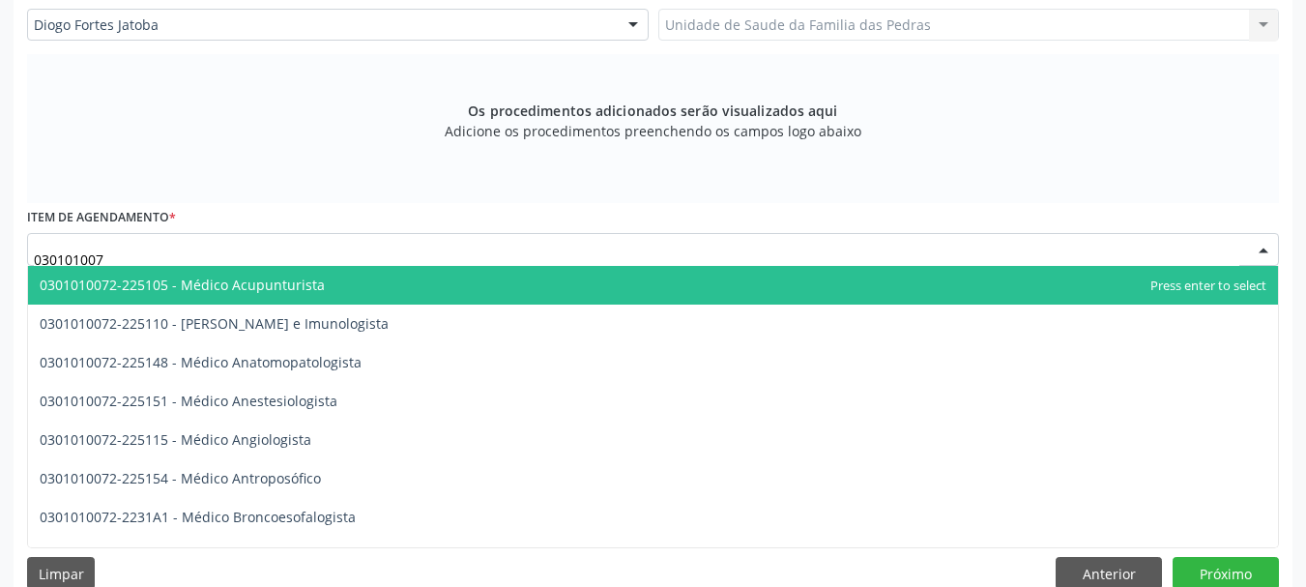
type input "0301010072"
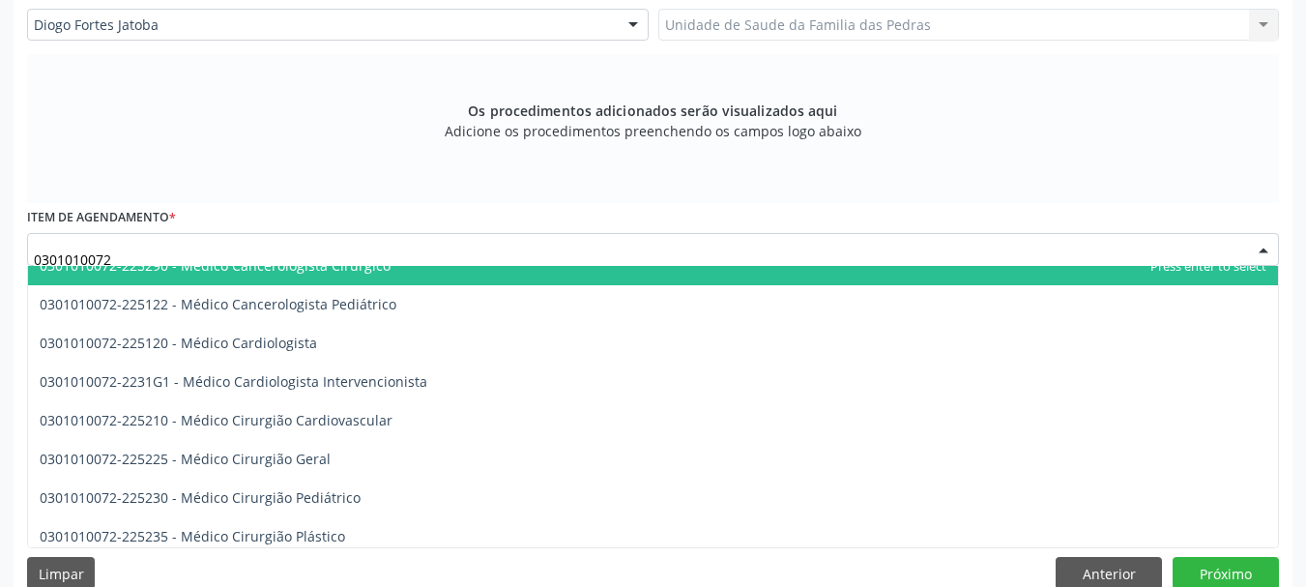
scroll to position [387, 0]
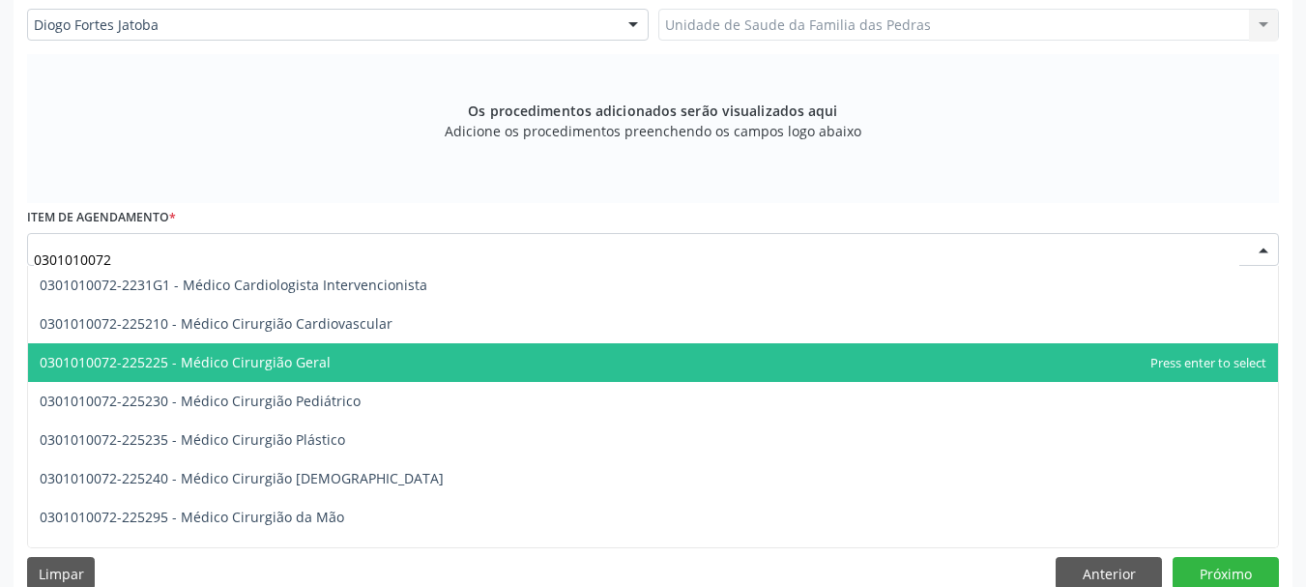
click at [471, 370] on span "0301010072-225225 - Médico Cirurgião Geral" at bounding box center [653, 362] width 1250 height 39
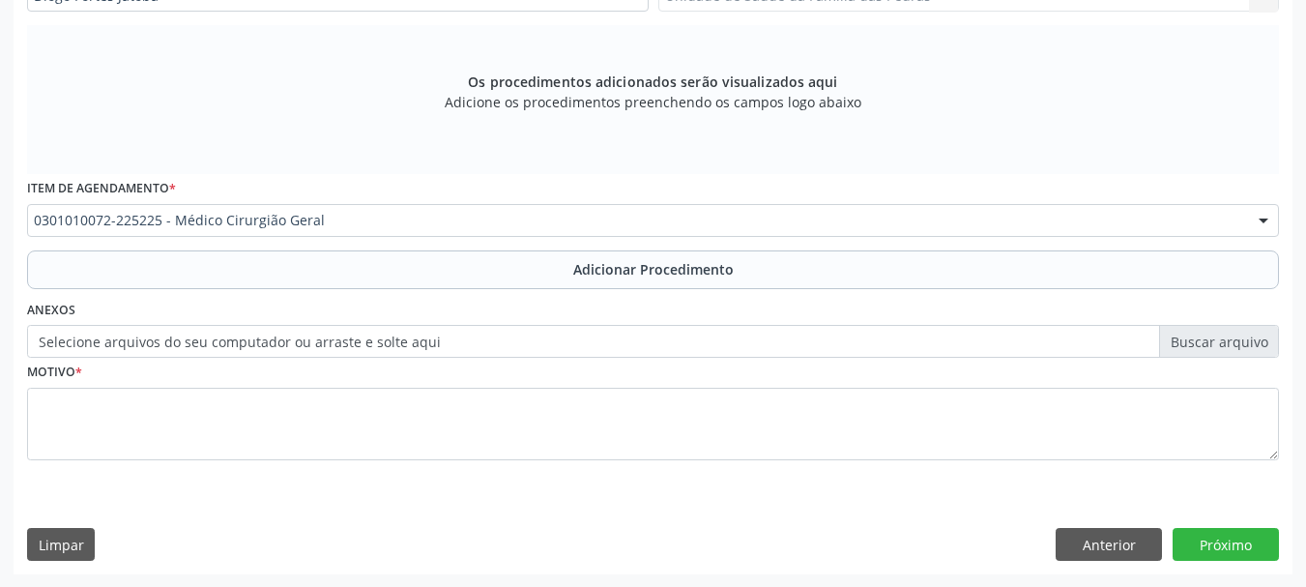
scroll to position [574, 0]
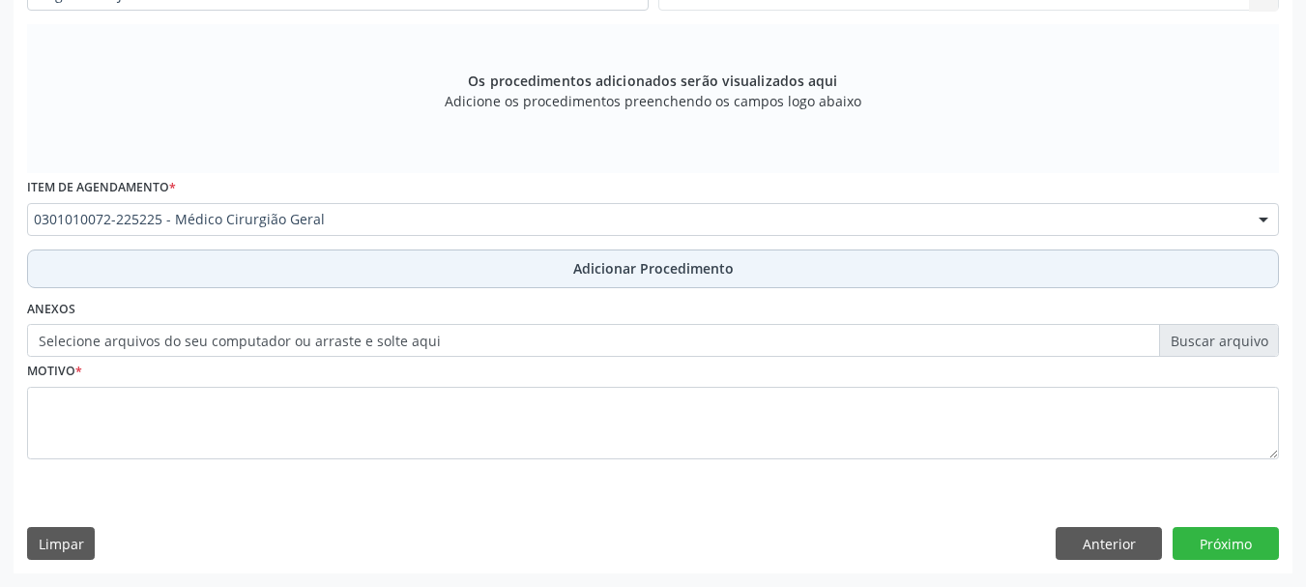
click at [523, 277] on button "Adicionar Procedimento" at bounding box center [653, 268] width 1252 height 39
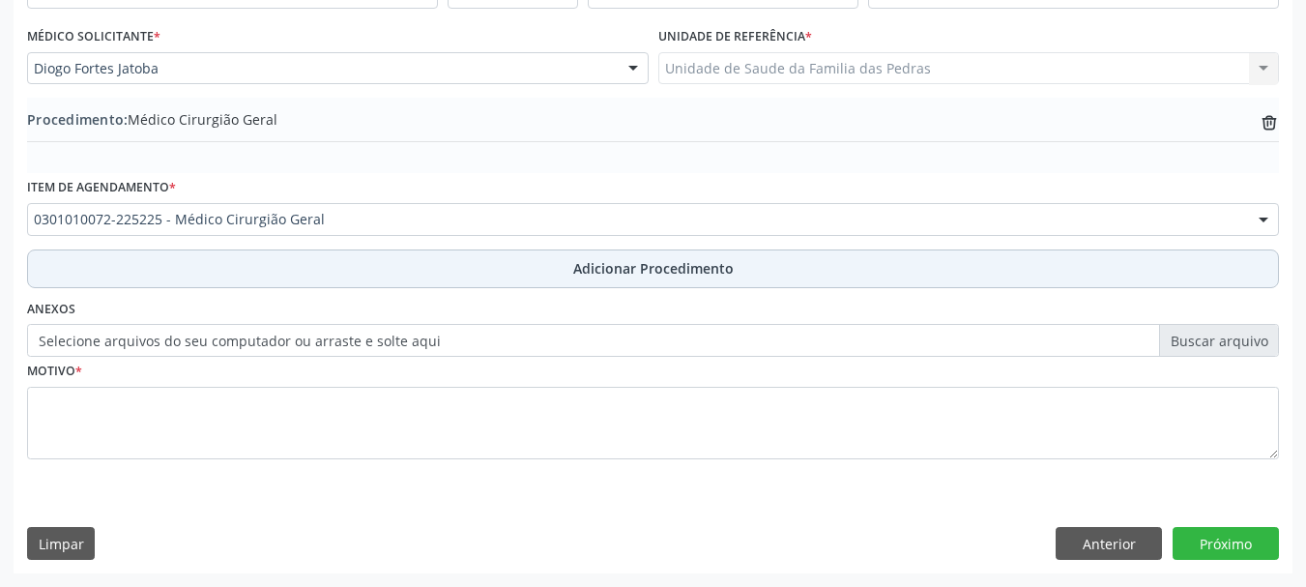
scroll to position [501, 0]
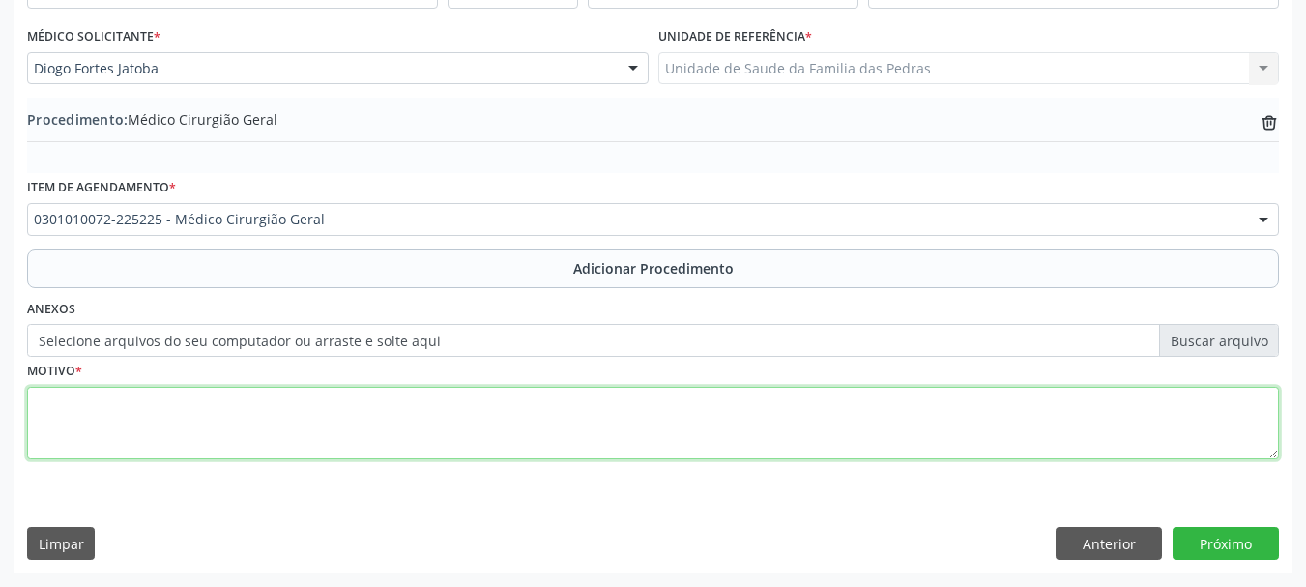
click at [469, 418] on textarea at bounding box center [653, 423] width 1252 height 73
type textarea "EXERESE DE NEVOS"
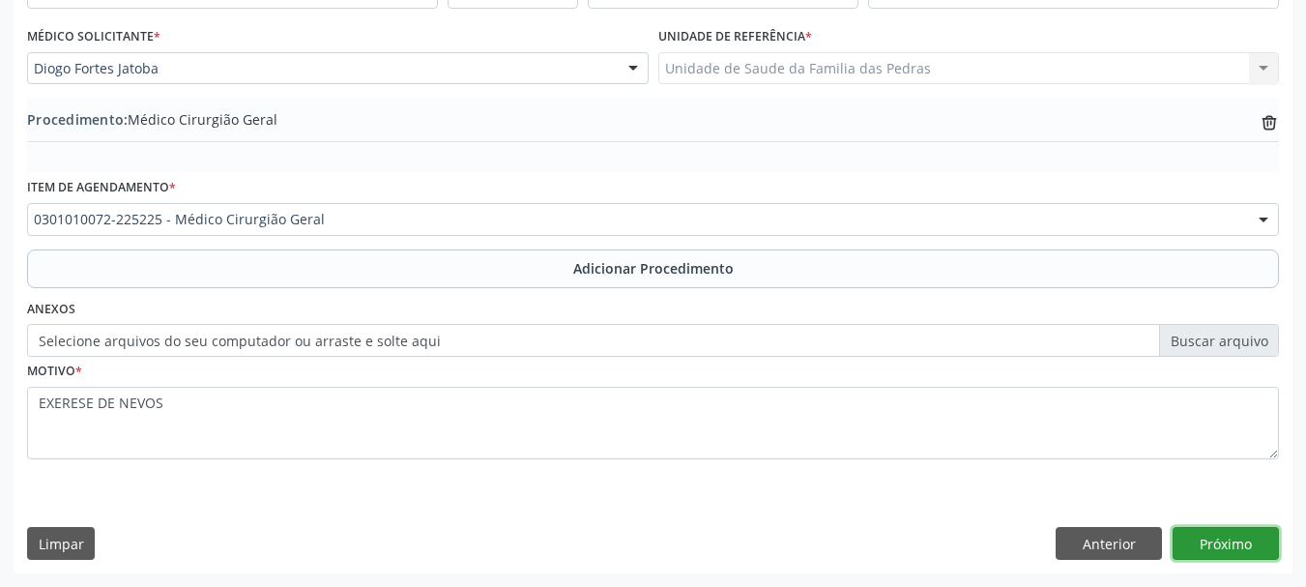
click at [1209, 540] on button "Próximo" at bounding box center [1226, 543] width 106 height 33
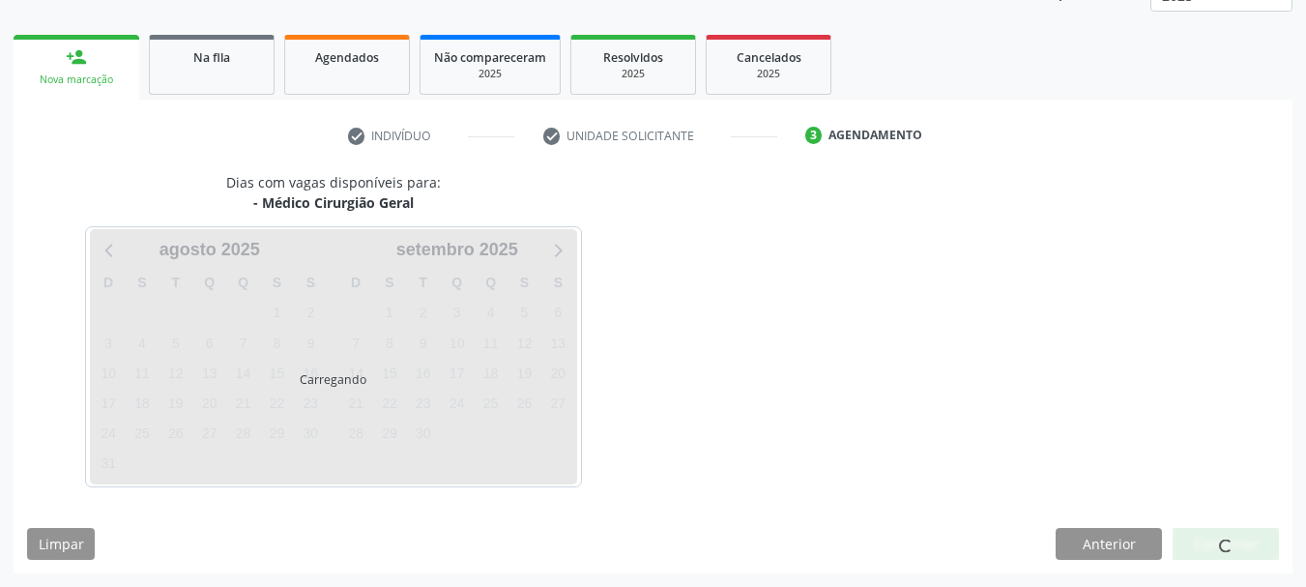
scroll to position [338, 0]
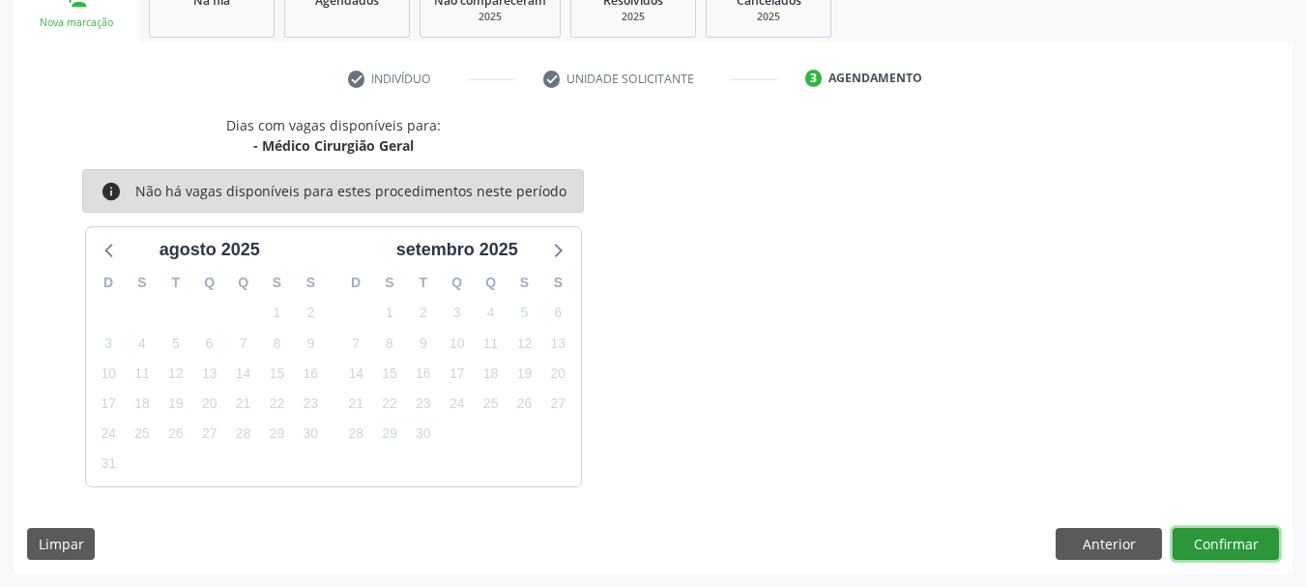
click at [1209, 540] on button "Confirmar" at bounding box center [1226, 544] width 106 height 33
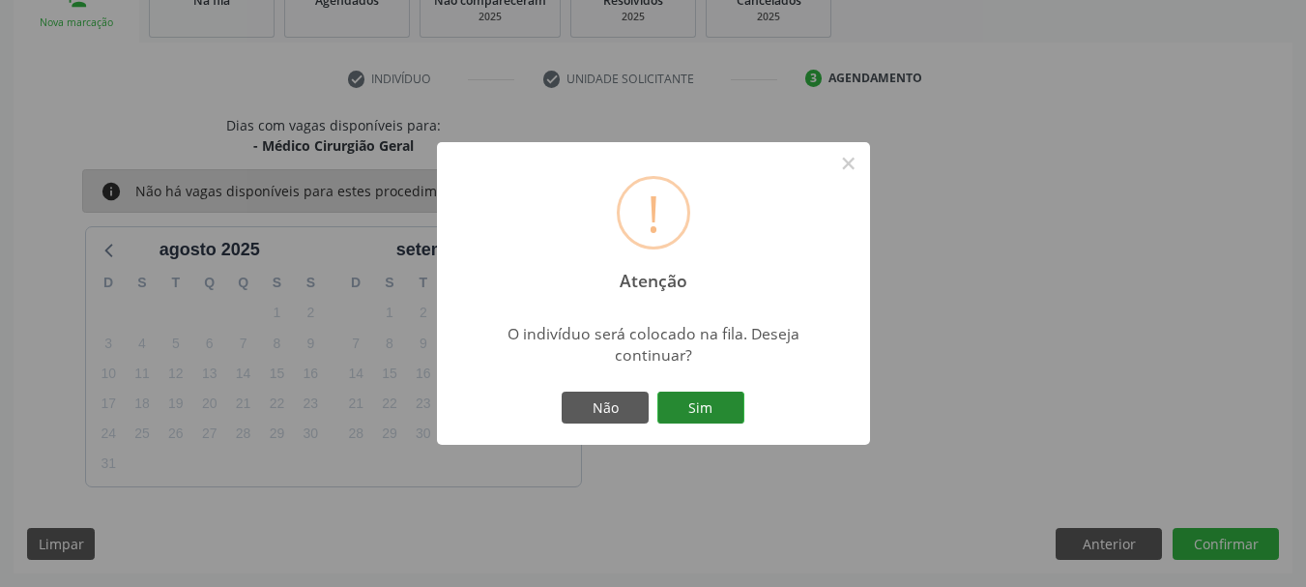
click at [726, 420] on button "Sim" at bounding box center [701, 408] width 87 height 33
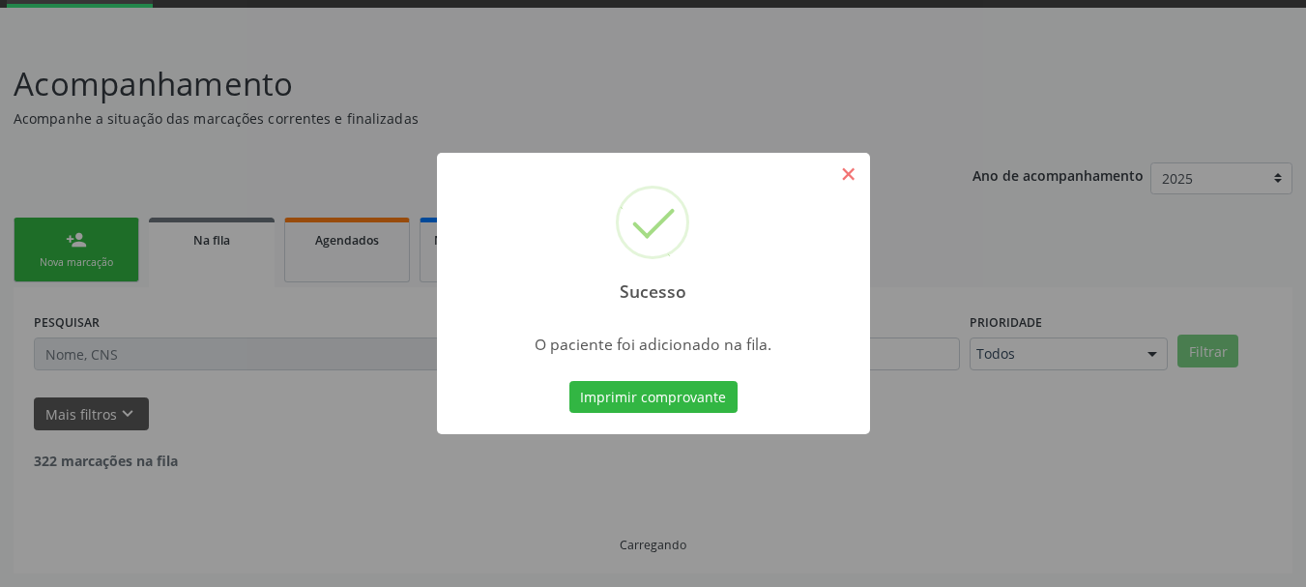
scroll to position [78, 0]
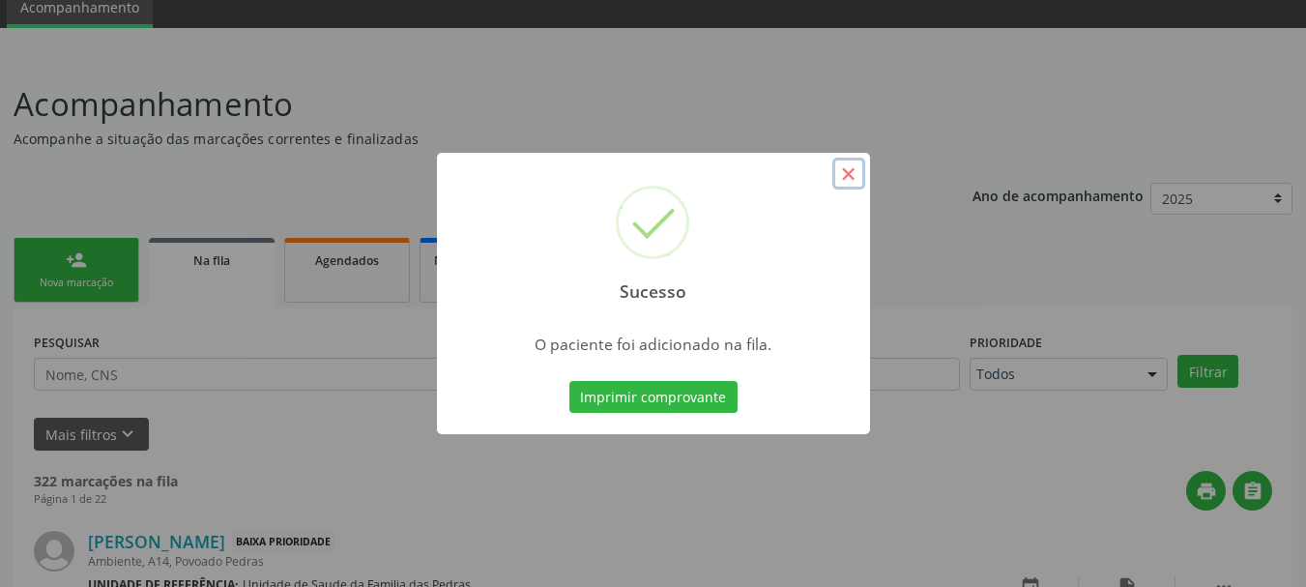
click at [845, 174] on button "×" at bounding box center [849, 174] width 33 height 33
